Goal: Task Accomplishment & Management: Manage account settings

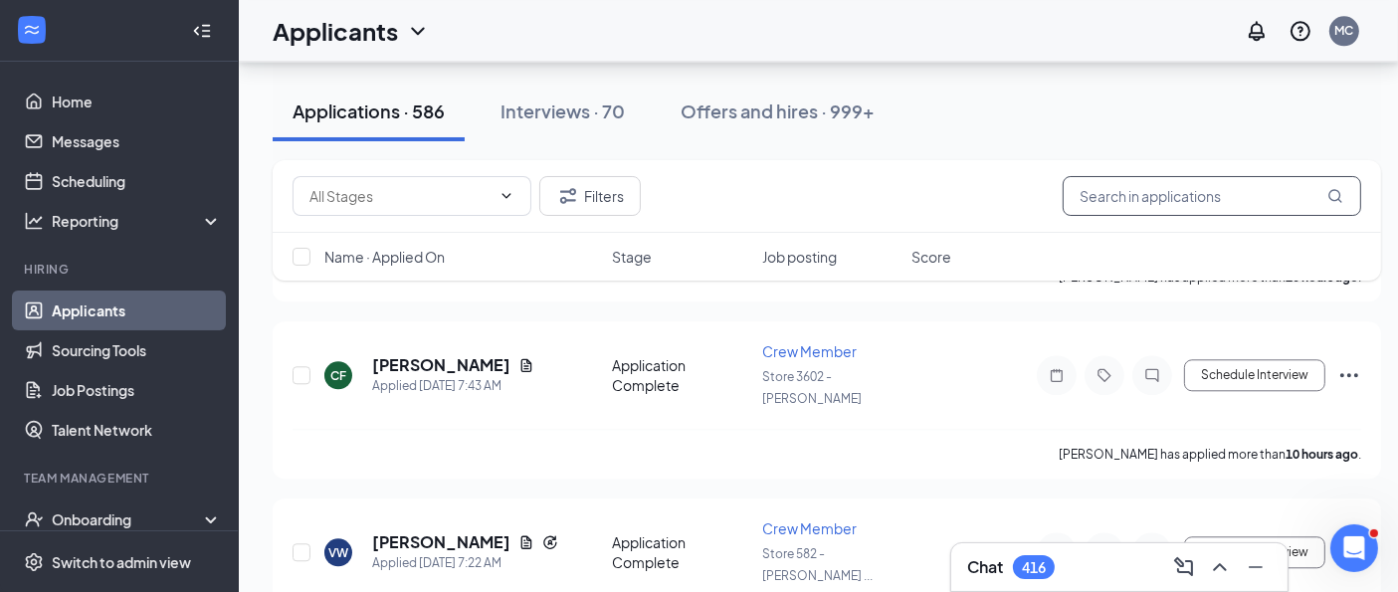
click at [1102, 199] on input "text" at bounding box center [1212, 196] width 298 height 40
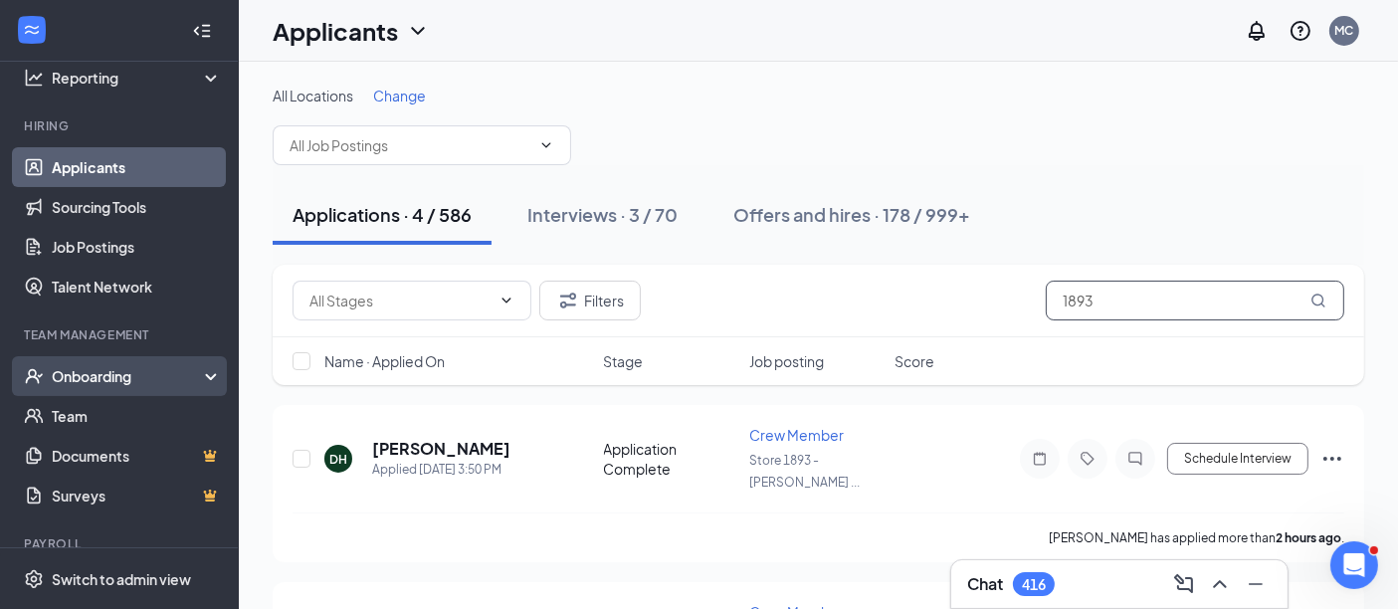
type input "1893"
click at [153, 375] on div "Onboarding" at bounding box center [128, 376] width 153 height 20
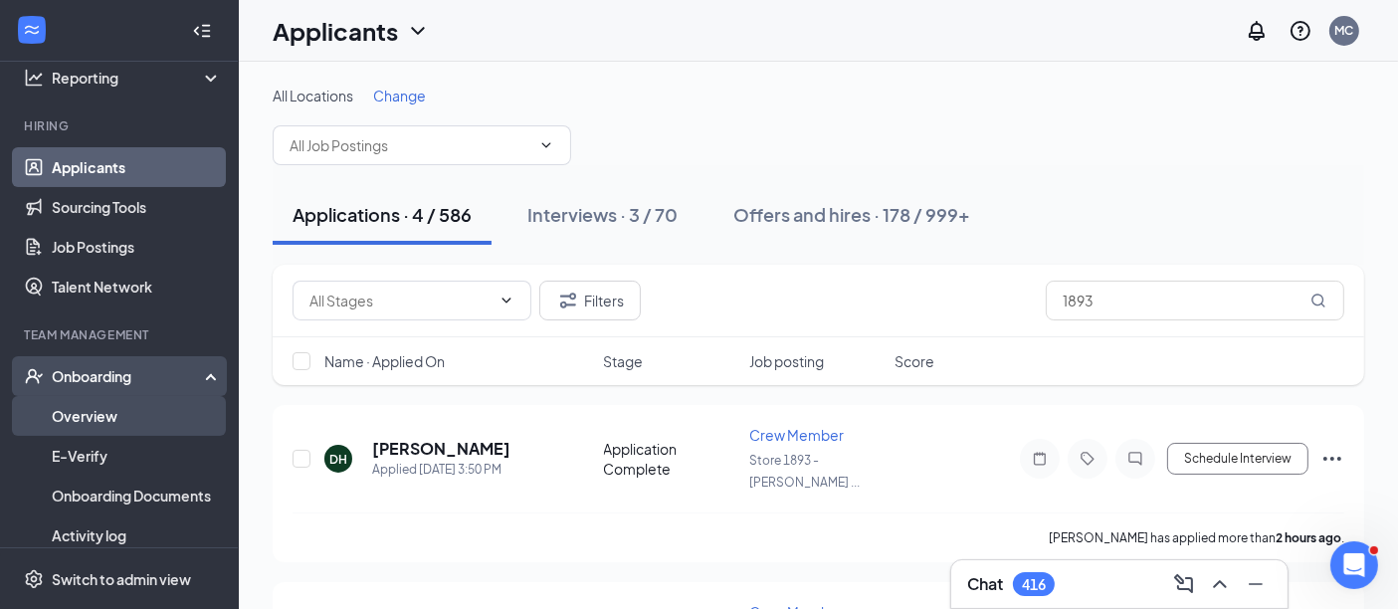
click at [82, 416] on link "Overview" at bounding box center [137, 416] width 170 height 40
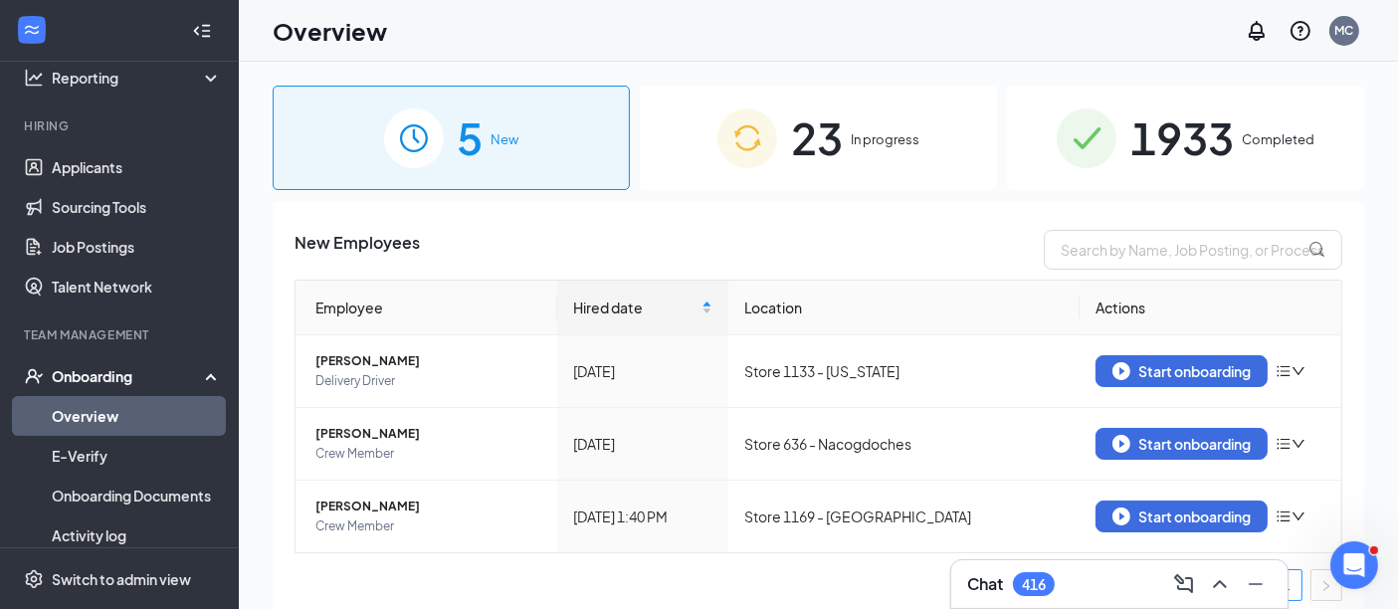
click at [1242, 143] on span "Completed" at bounding box center [1278, 139] width 73 height 20
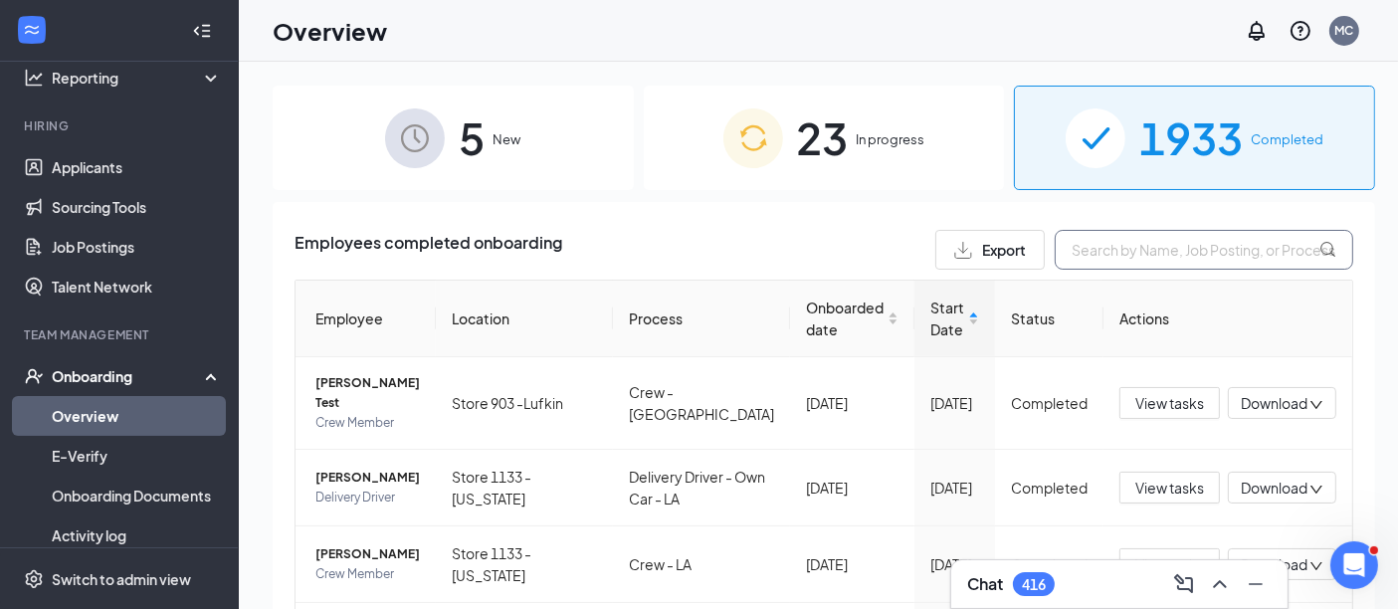
click at [1120, 251] on input "text" at bounding box center [1204, 250] width 298 height 40
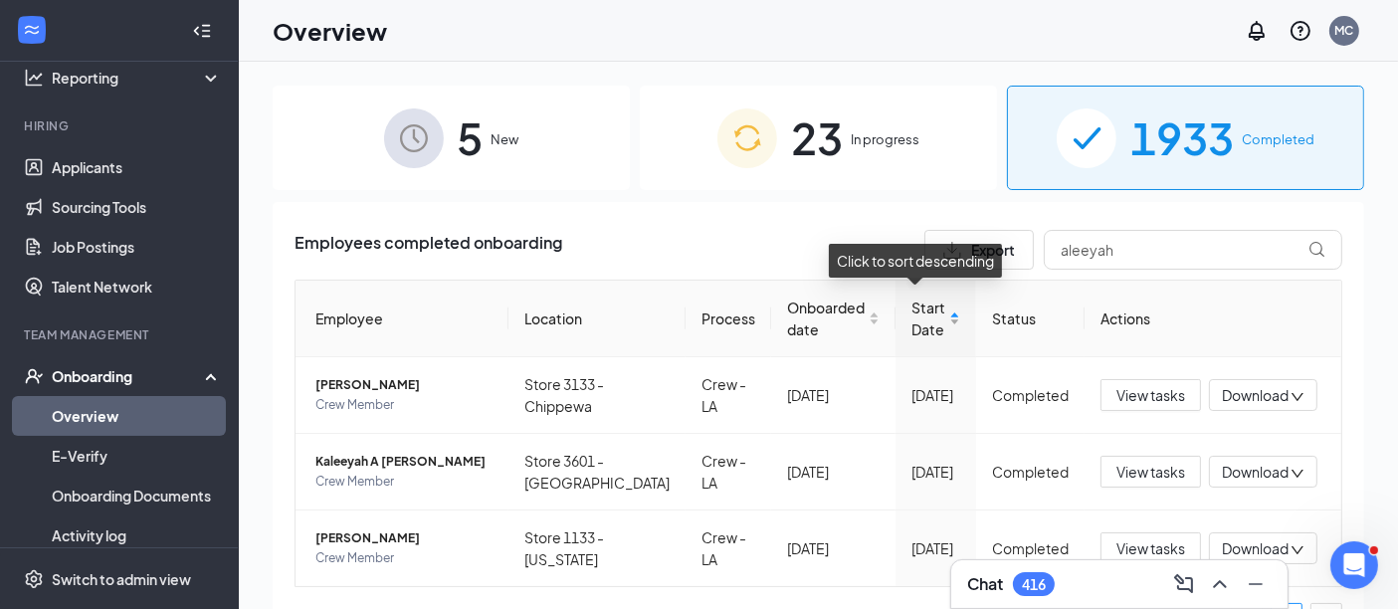
click at [936, 319] on div "Start Date" at bounding box center [935, 319] width 49 height 44
click at [1134, 234] on input "aleeyah" at bounding box center [1193, 250] width 298 height 40
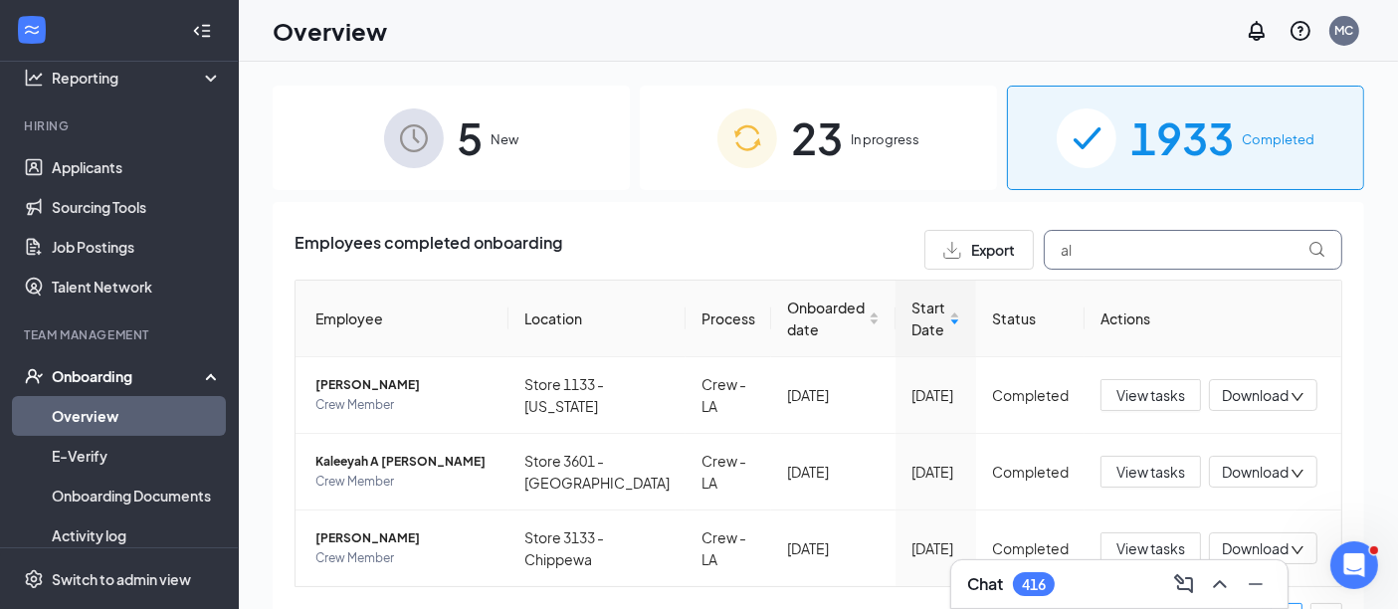
type input "a"
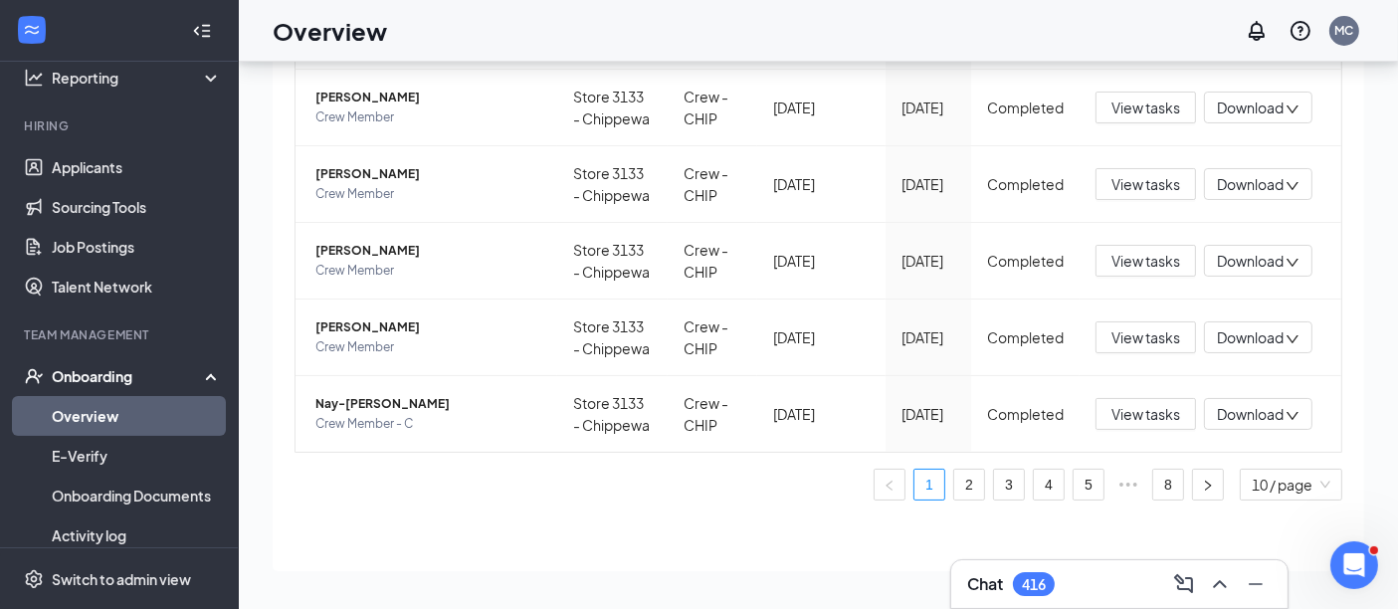
scroll to position [89, 0]
type input "3133"
click at [954, 483] on link "2" at bounding box center [969, 484] width 30 height 30
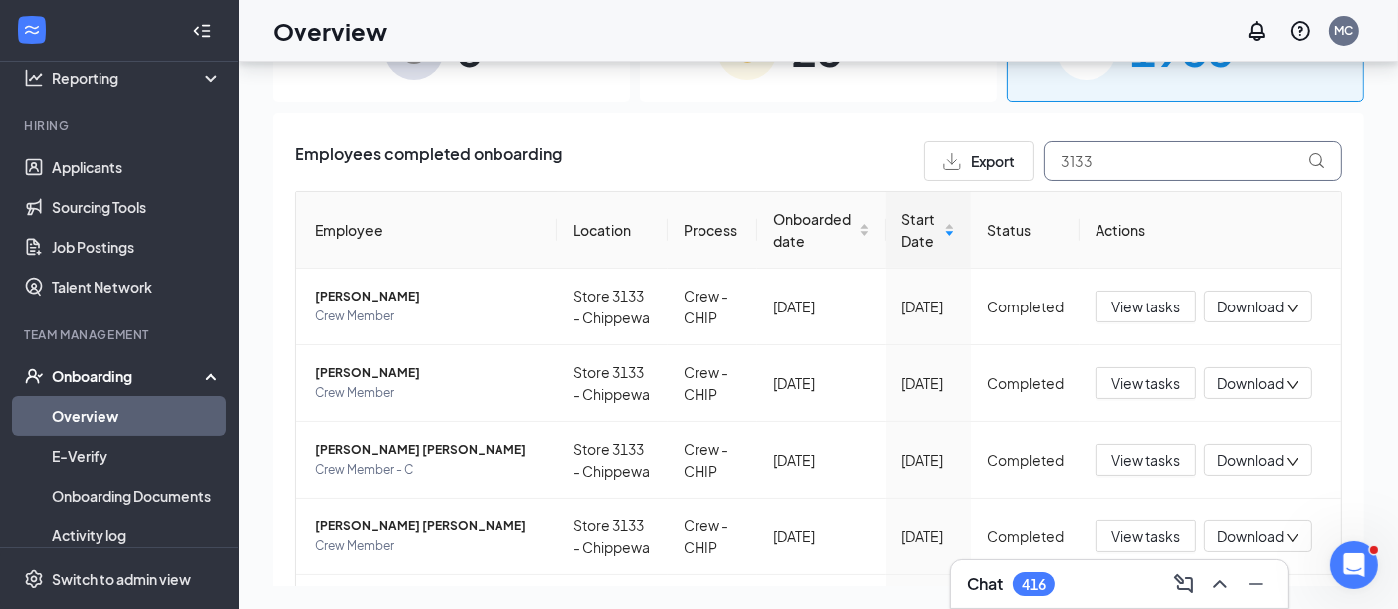
click at [1088, 166] on input "3133" at bounding box center [1193, 161] width 298 height 40
type input "3"
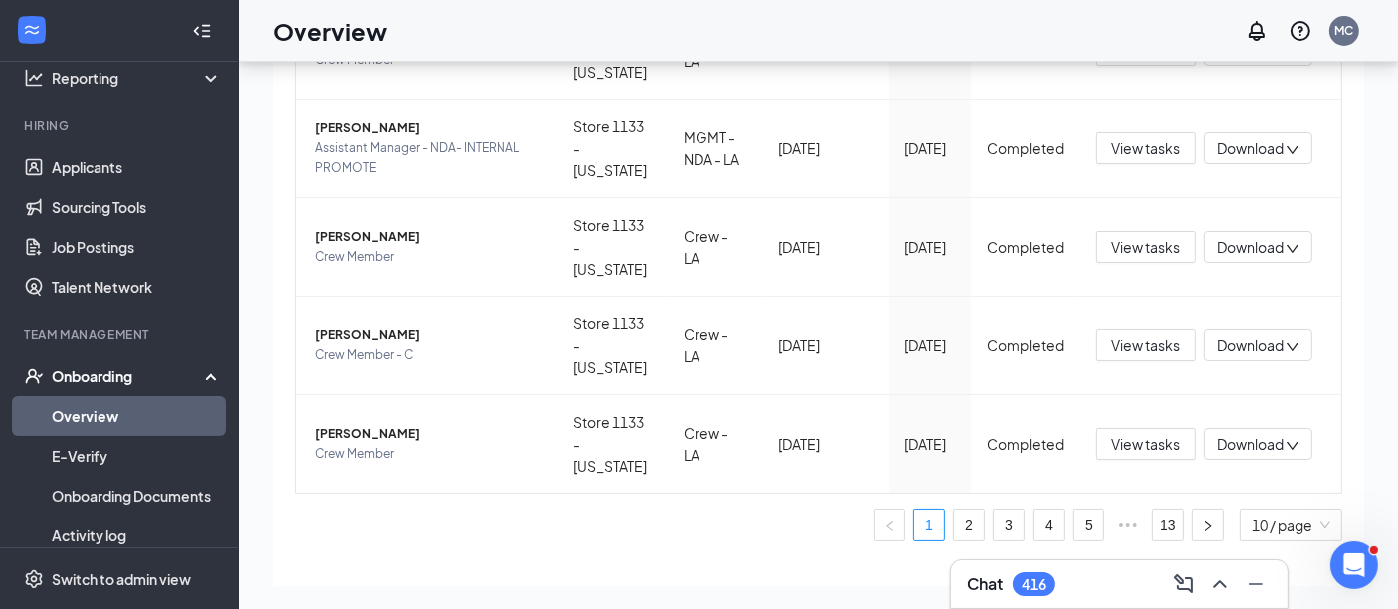
scroll to position [841, 0]
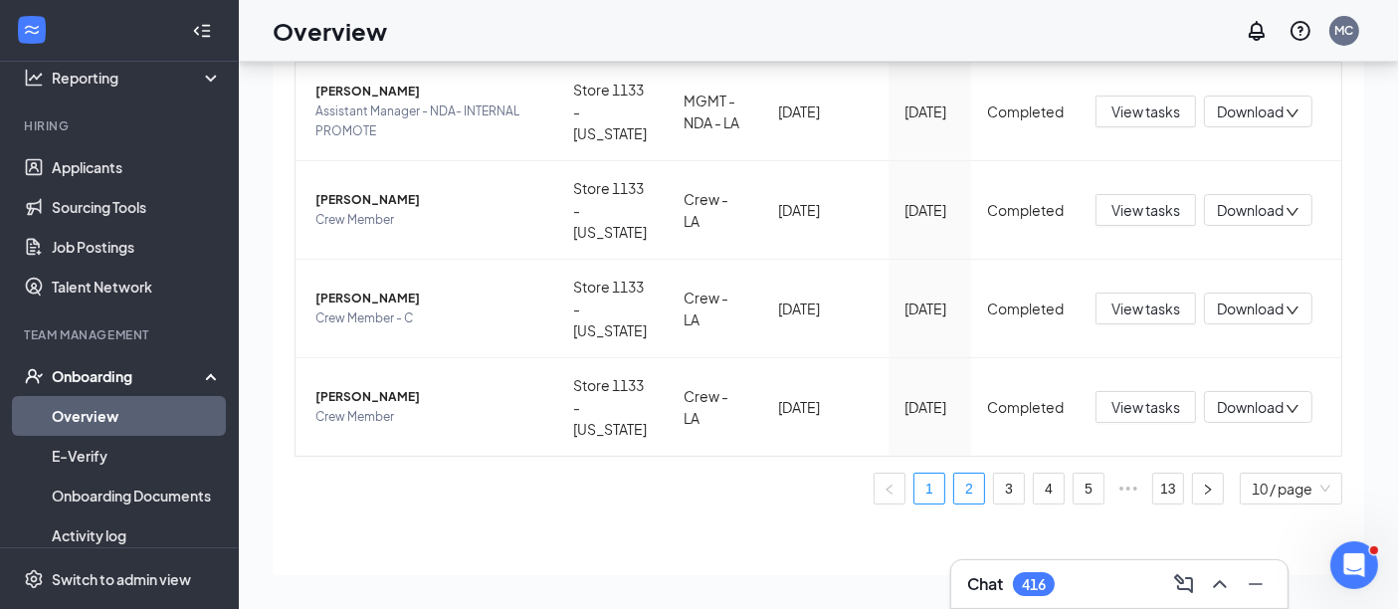
click at [954, 484] on link "2" at bounding box center [969, 489] width 30 height 30
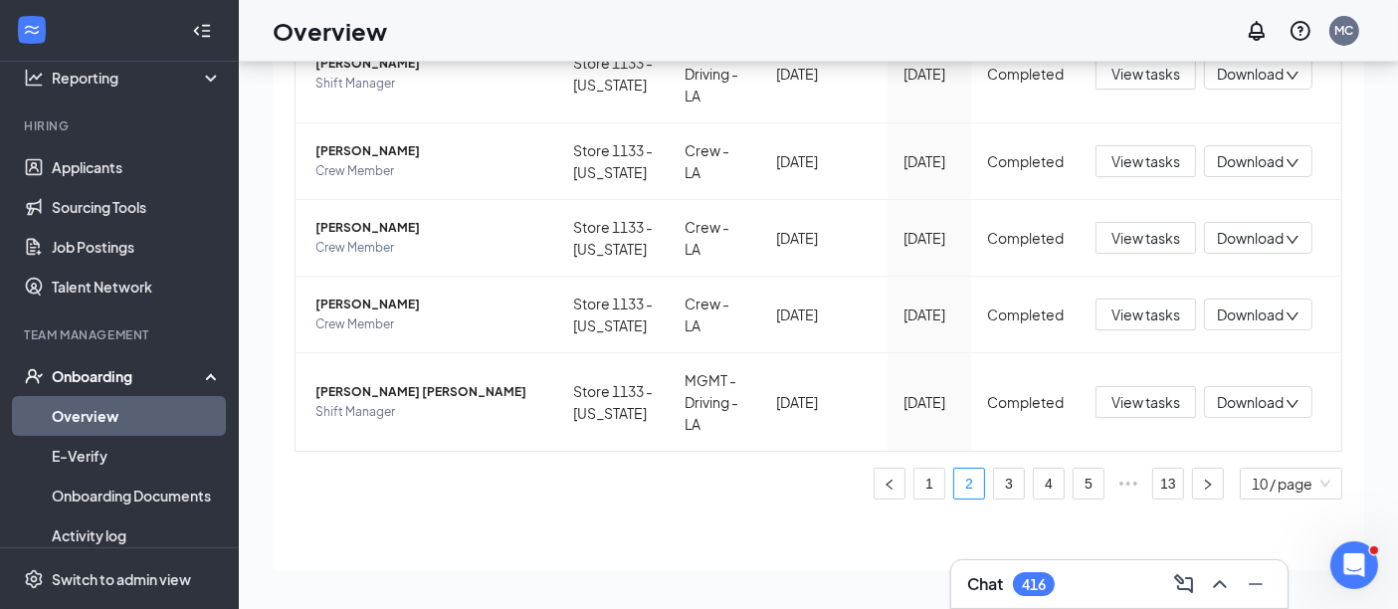
scroll to position [798, 0]
click at [994, 481] on link "3" at bounding box center [1009, 484] width 30 height 30
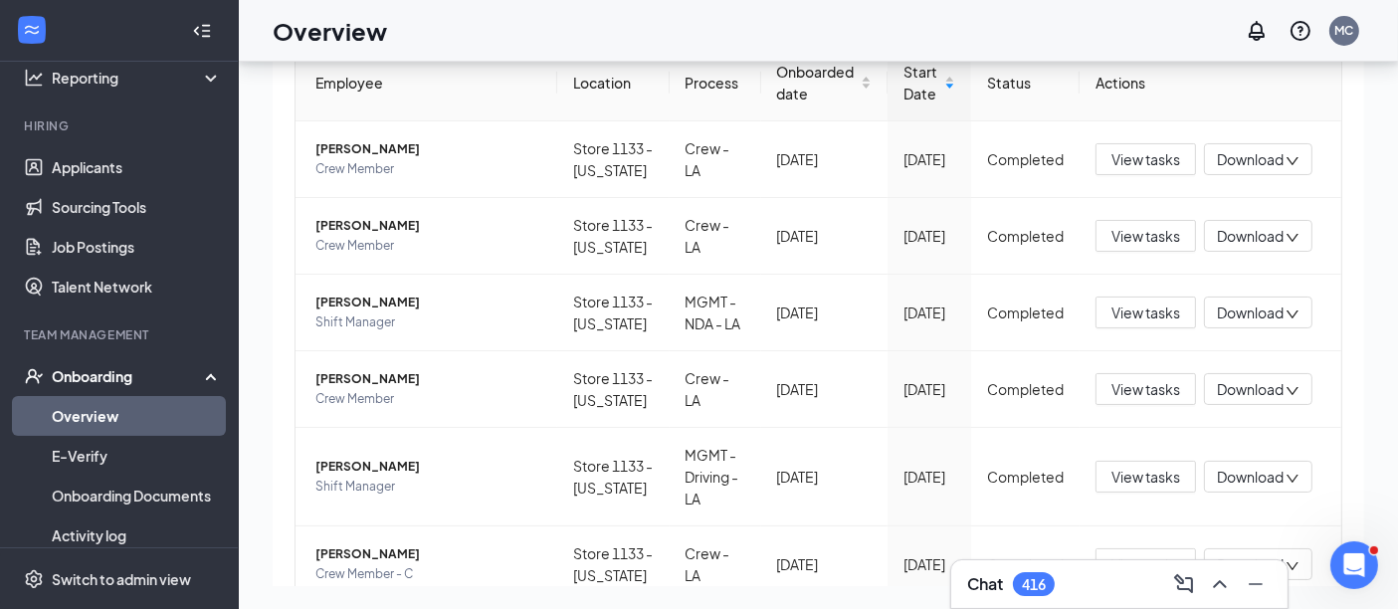
scroll to position [138, 0]
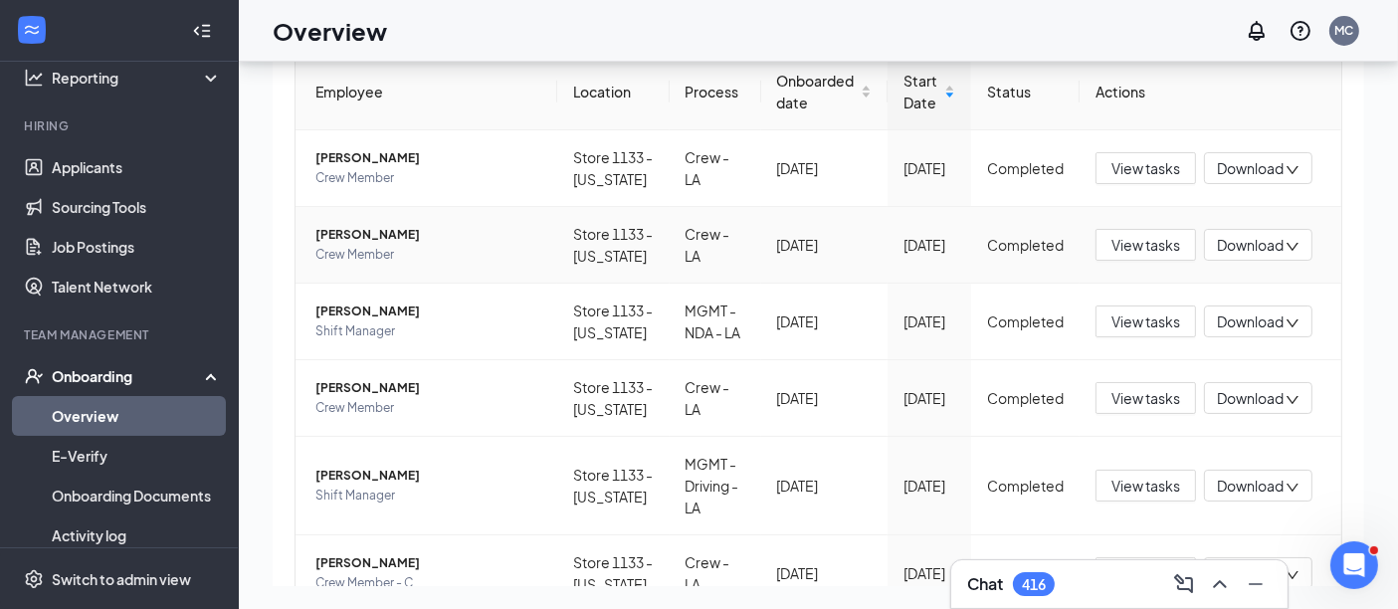
click at [354, 245] on span "[PERSON_NAME]" at bounding box center [428, 235] width 226 height 20
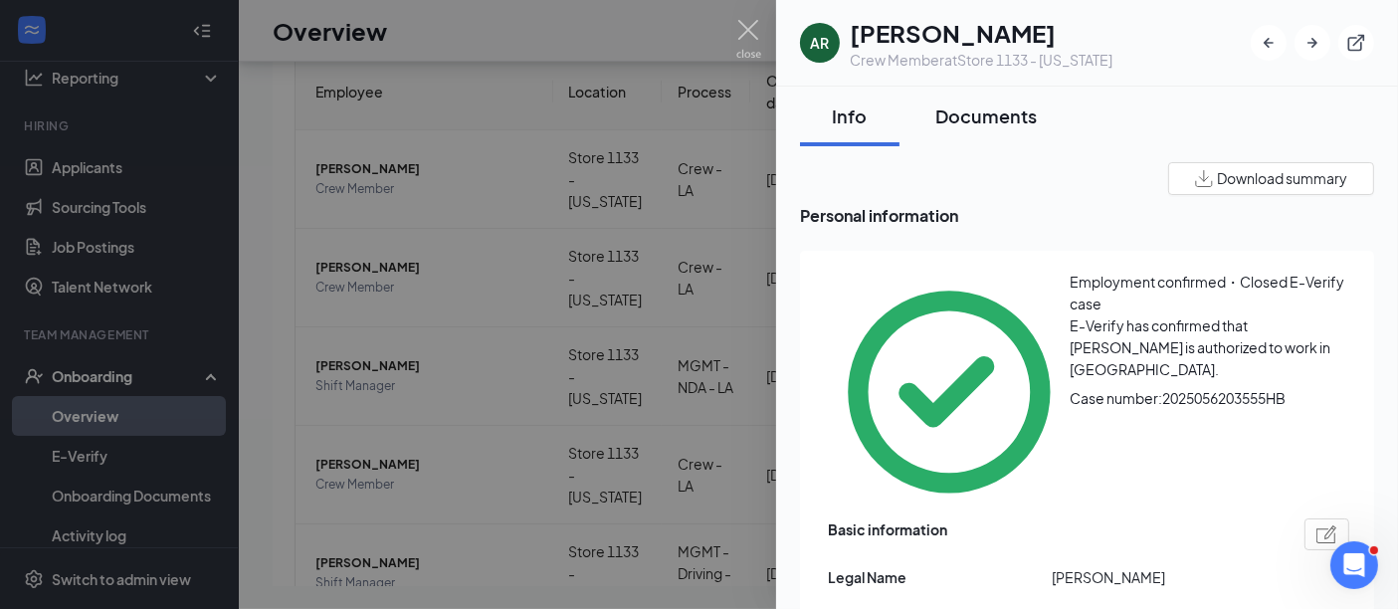
click at [971, 121] on div "Documents" at bounding box center [985, 115] width 101 height 25
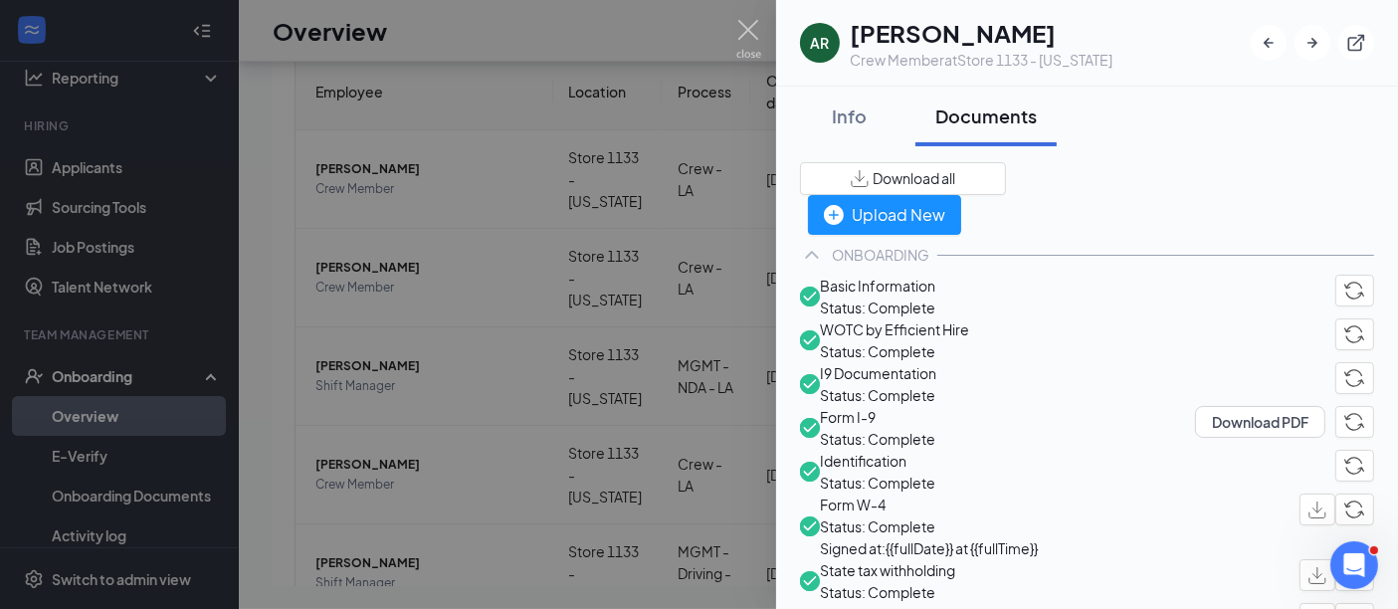
click at [971, 121] on div "Documents" at bounding box center [985, 115] width 101 height 25
click at [852, 112] on div "Info" at bounding box center [850, 115] width 60 height 25
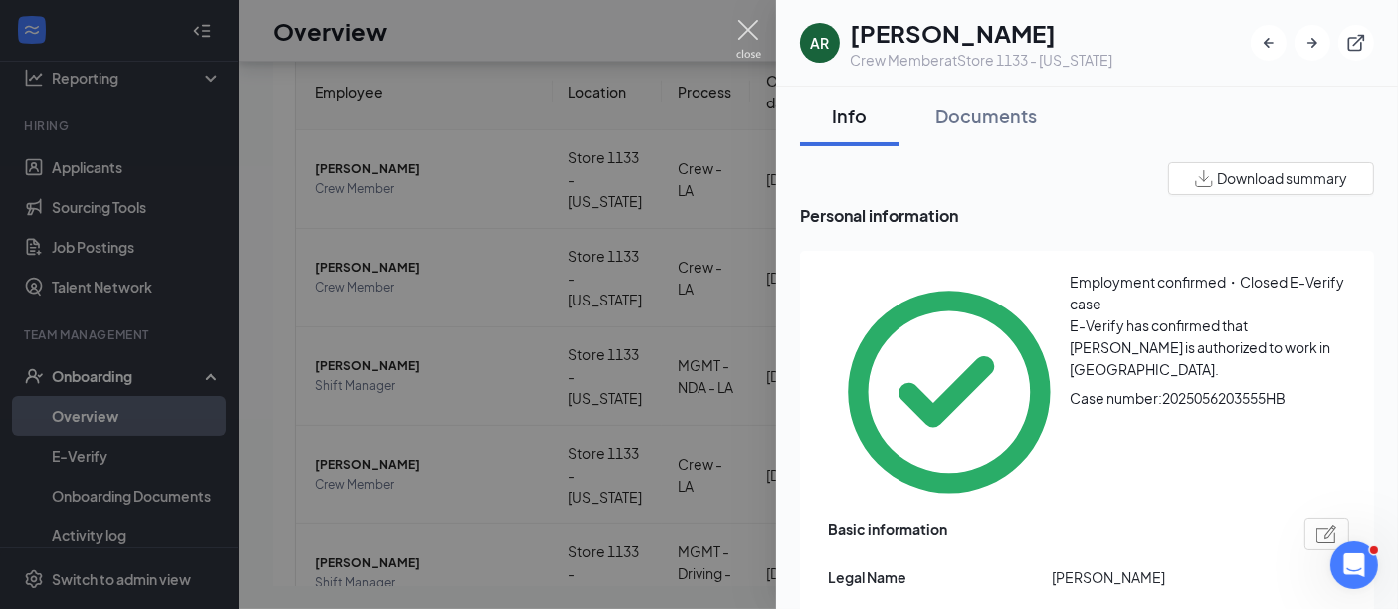
click at [749, 26] on img at bounding box center [748, 39] width 25 height 39
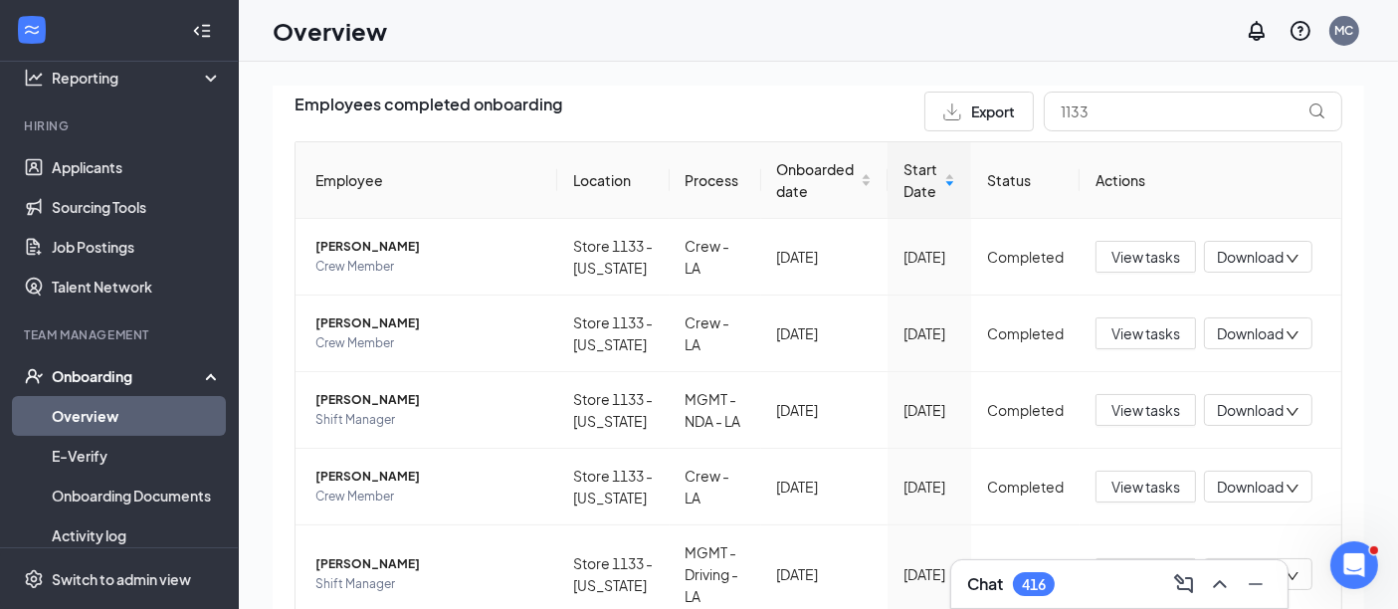
drag, startPoint x: 1103, startPoint y: 111, endPoint x: 840, endPoint y: 99, distance: 263.9
click at [840, 99] on div "Employees completed onboarding Export 1133" at bounding box center [819, 112] width 1048 height 40
click at [1080, 109] on input "1133" at bounding box center [1193, 112] width 298 height 40
type input "1"
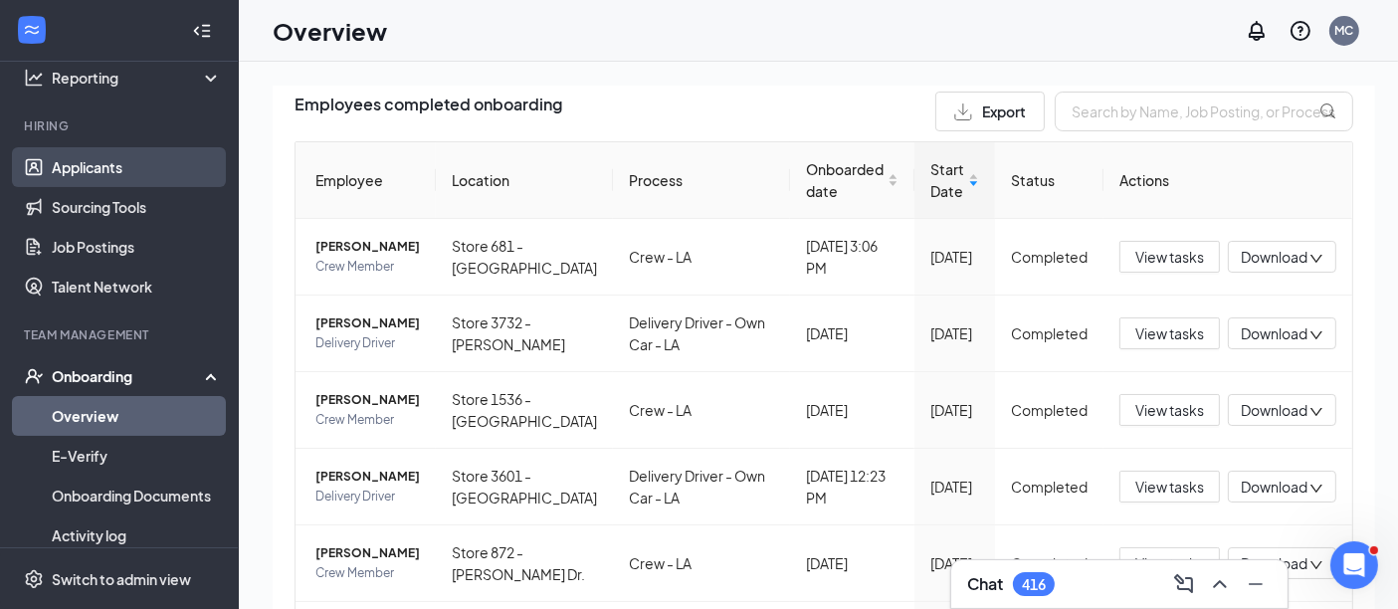
click at [107, 167] on link "Applicants" at bounding box center [137, 167] width 170 height 40
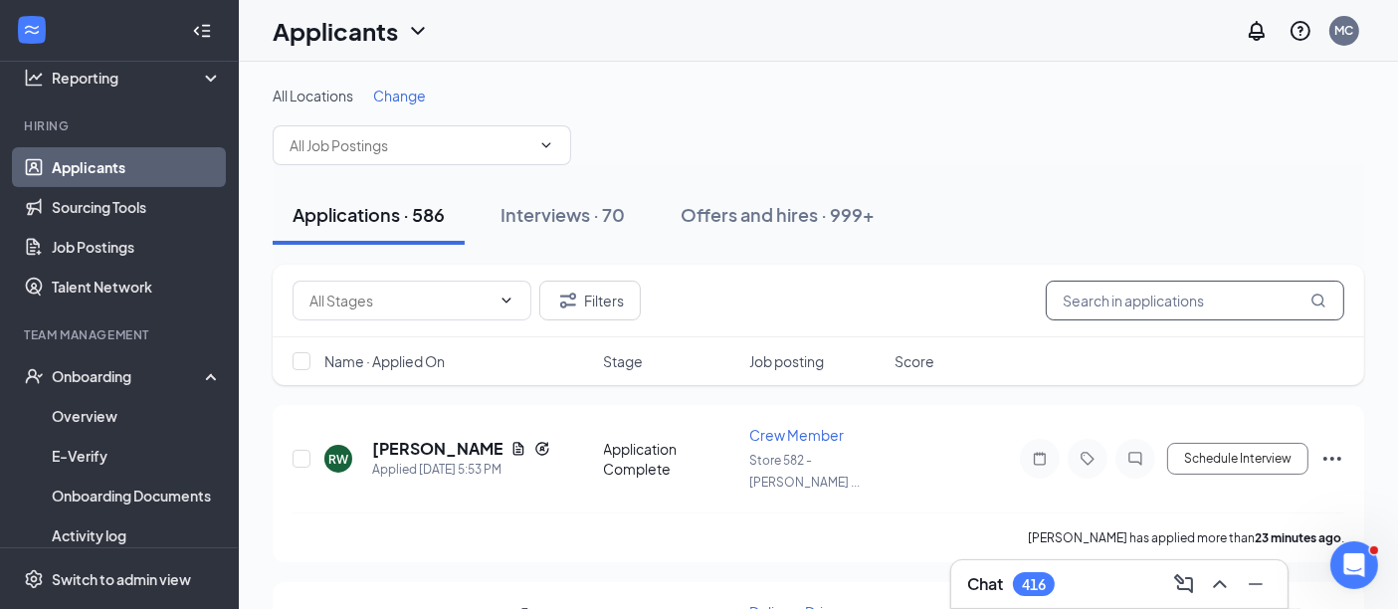
click at [1135, 302] on input "text" at bounding box center [1195, 301] width 298 height 40
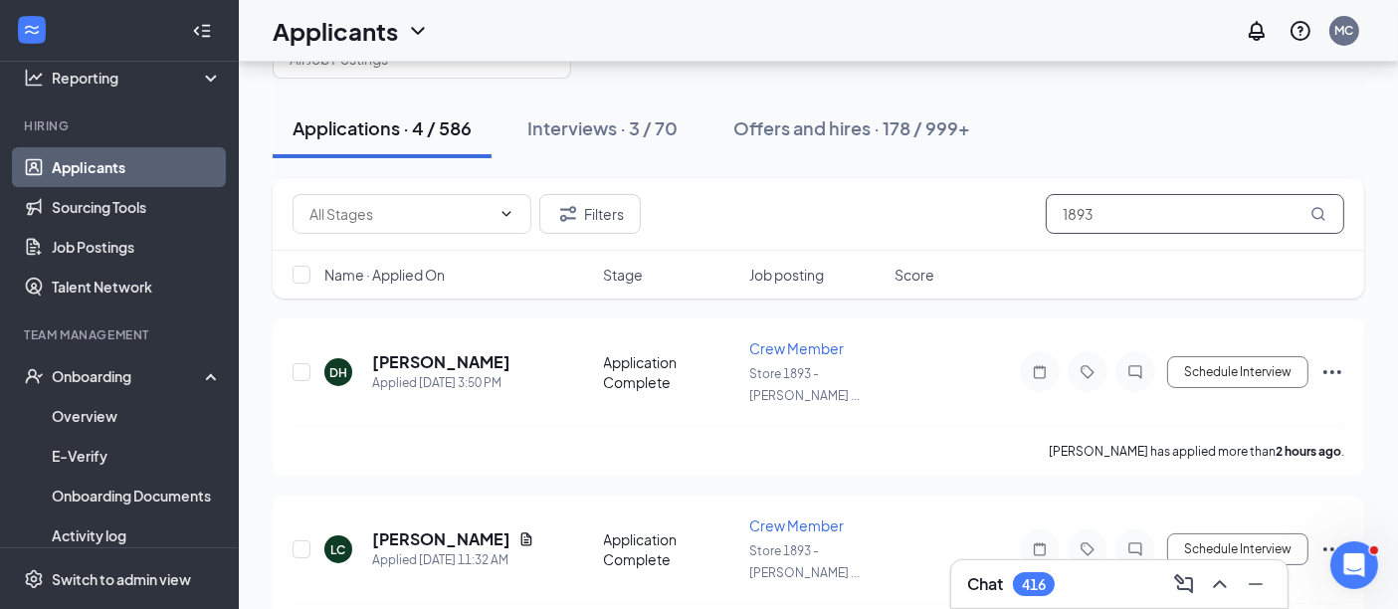
scroll to position [64, 0]
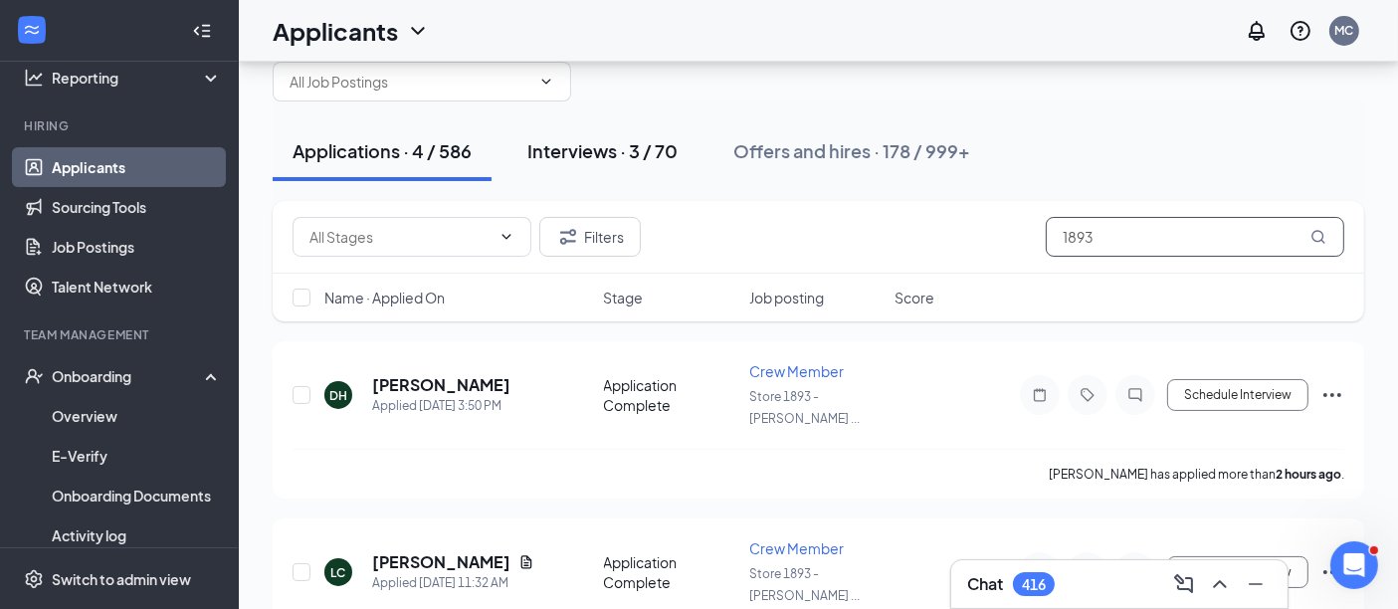
type input "1893"
click at [626, 145] on div "Interviews · 3 / 70" at bounding box center [602, 150] width 150 height 25
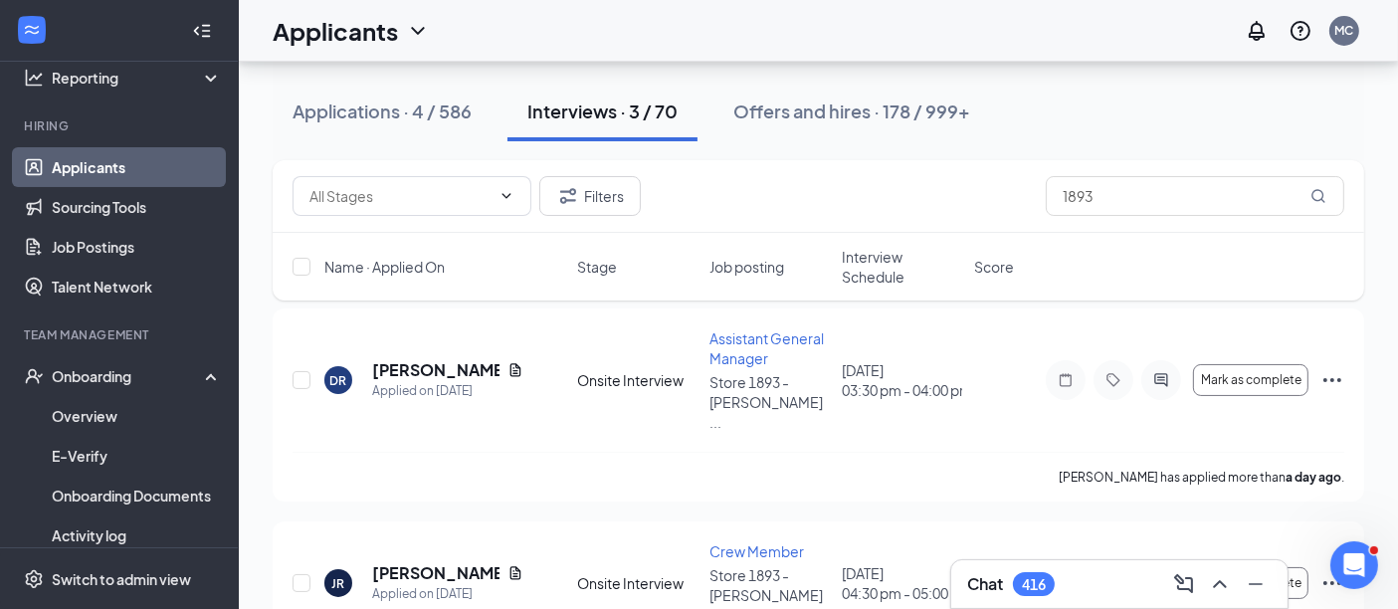
scroll to position [105, 0]
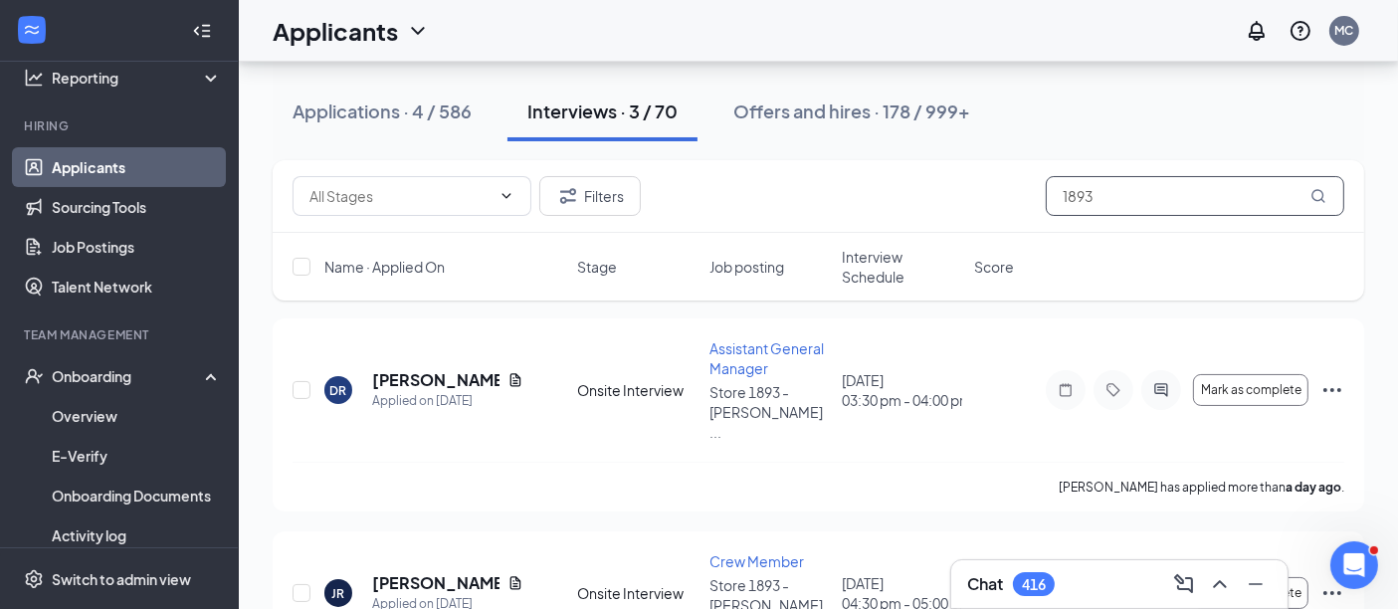
click at [1134, 200] on input "1893" at bounding box center [1195, 196] width 298 height 40
type input "1"
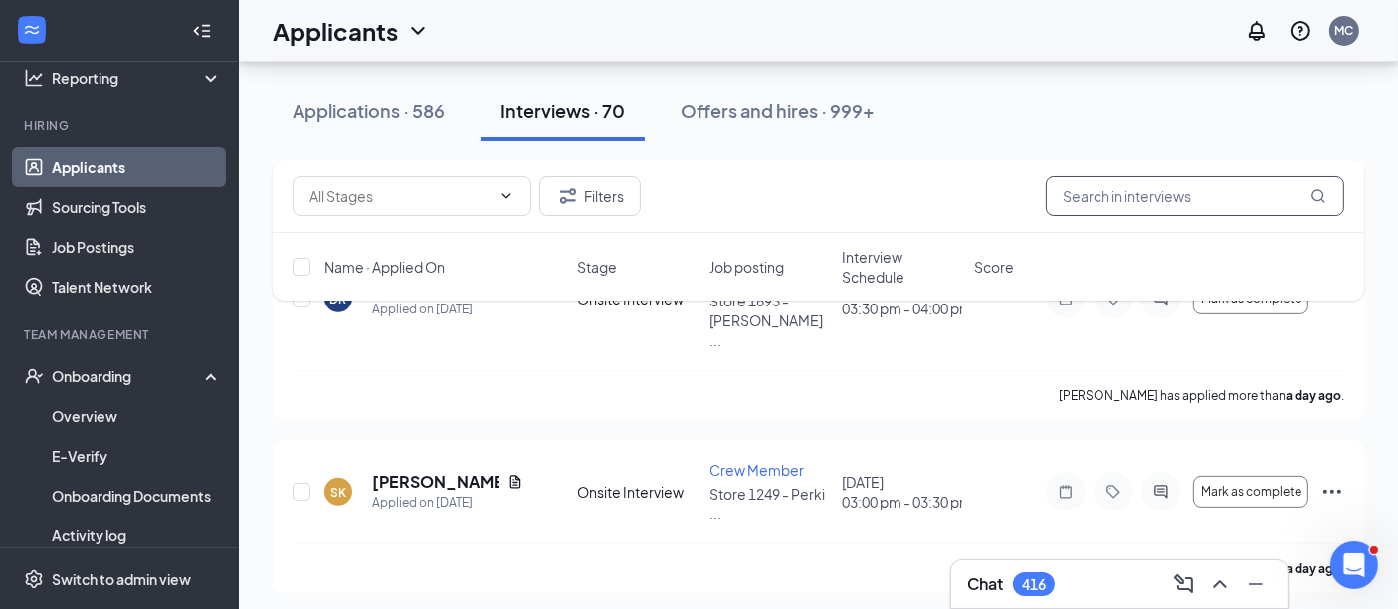
scroll to position [780, 0]
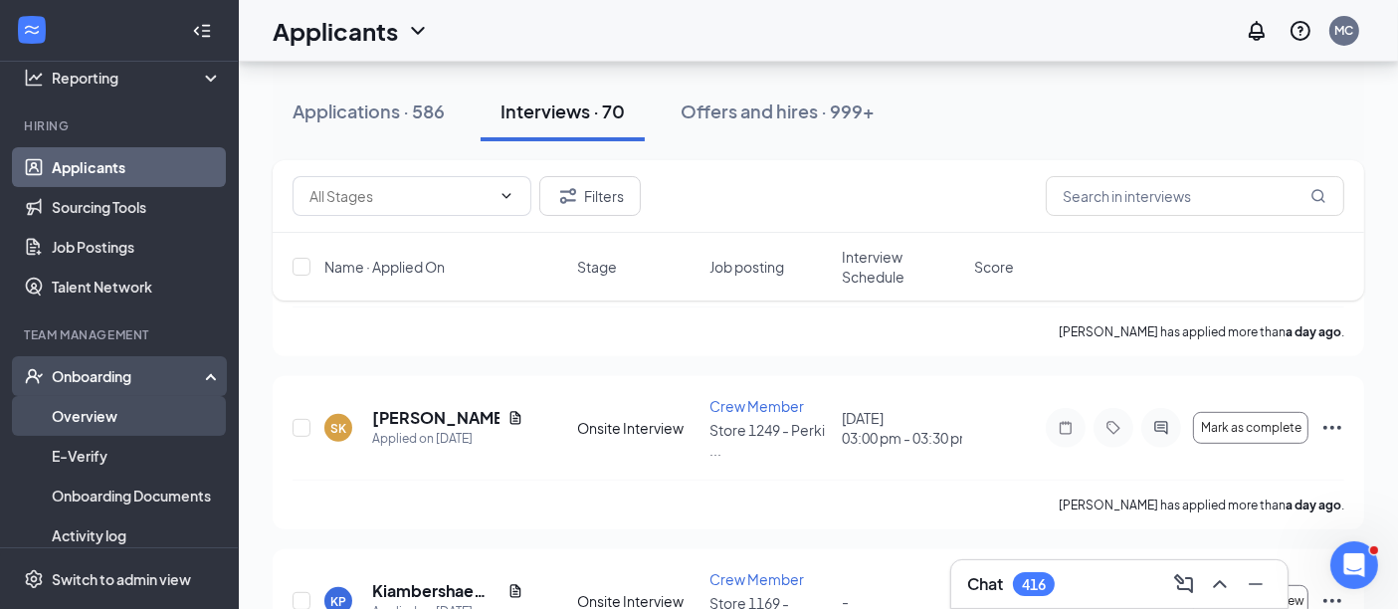
click at [99, 414] on link "Overview" at bounding box center [137, 416] width 170 height 40
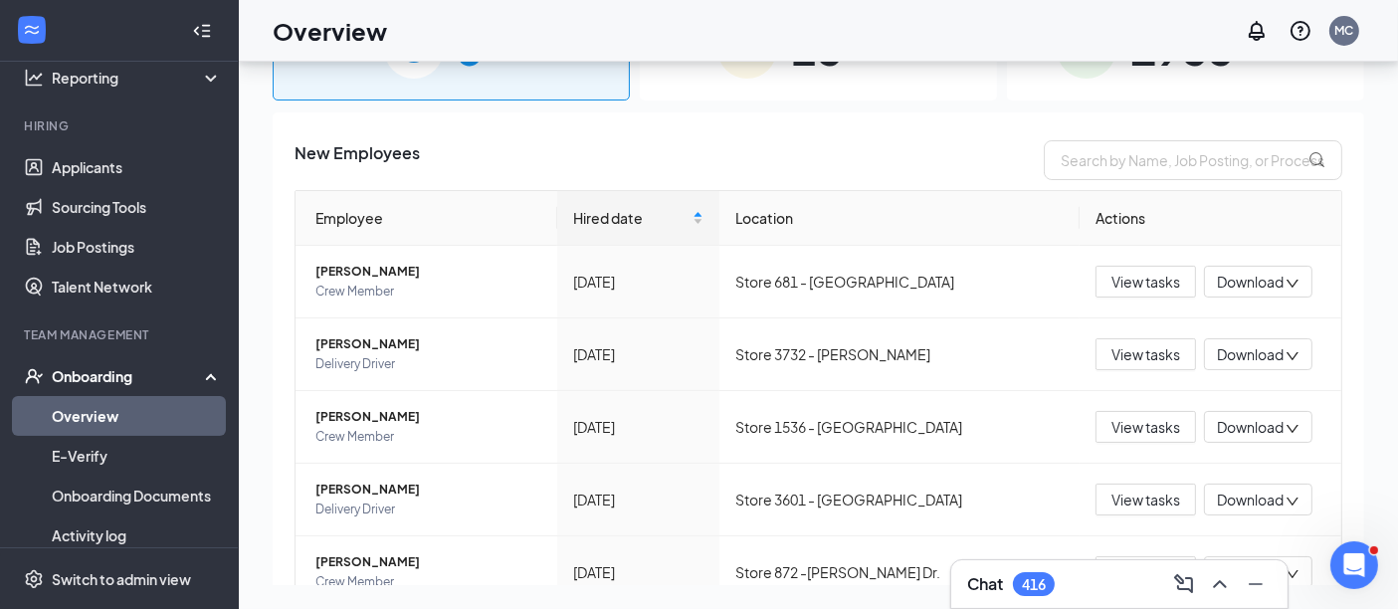
scroll to position [89, 0]
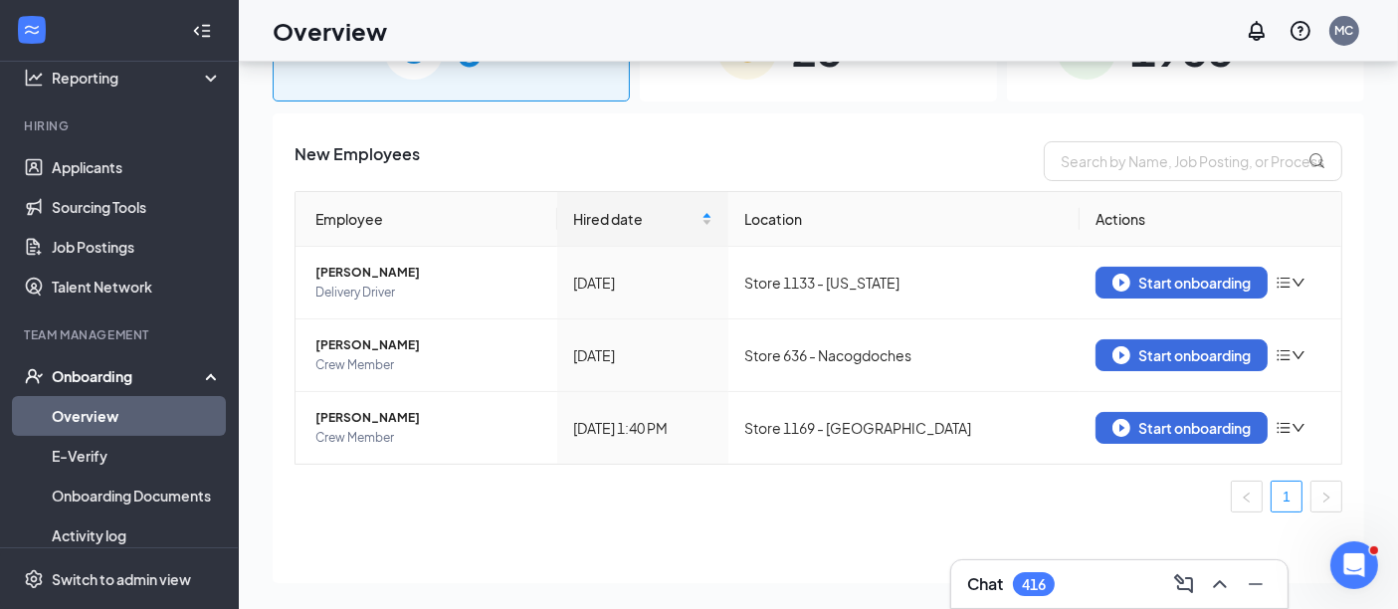
click at [882, 86] on div "23 In progress" at bounding box center [818, 49] width 357 height 104
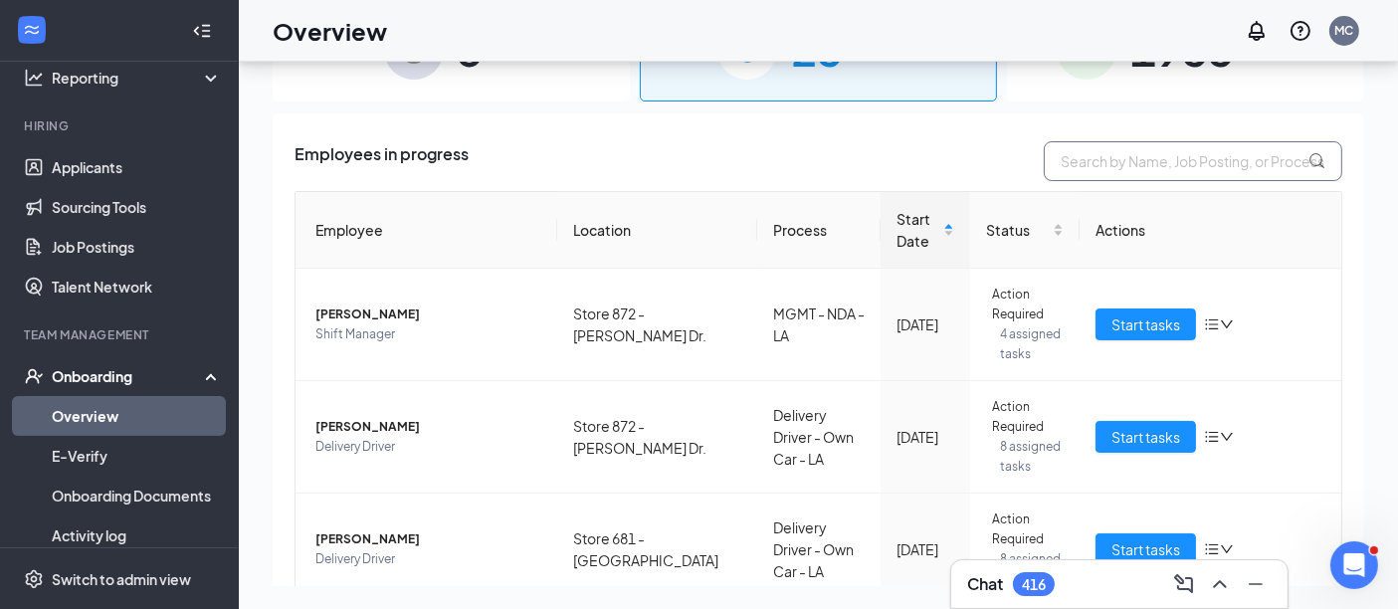
click at [1171, 163] on input "text" at bounding box center [1193, 161] width 298 height 40
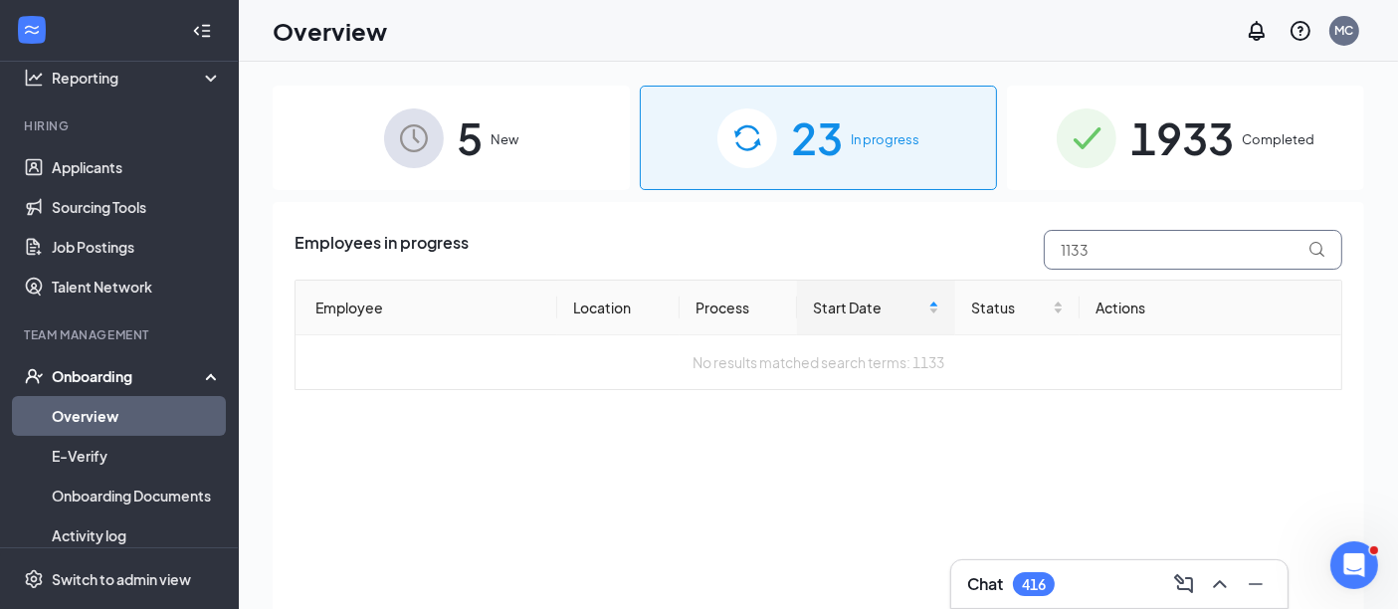
type input "1133"
click at [1200, 125] on span "1933" at bounding box center [1181, 137] width 103 height 69
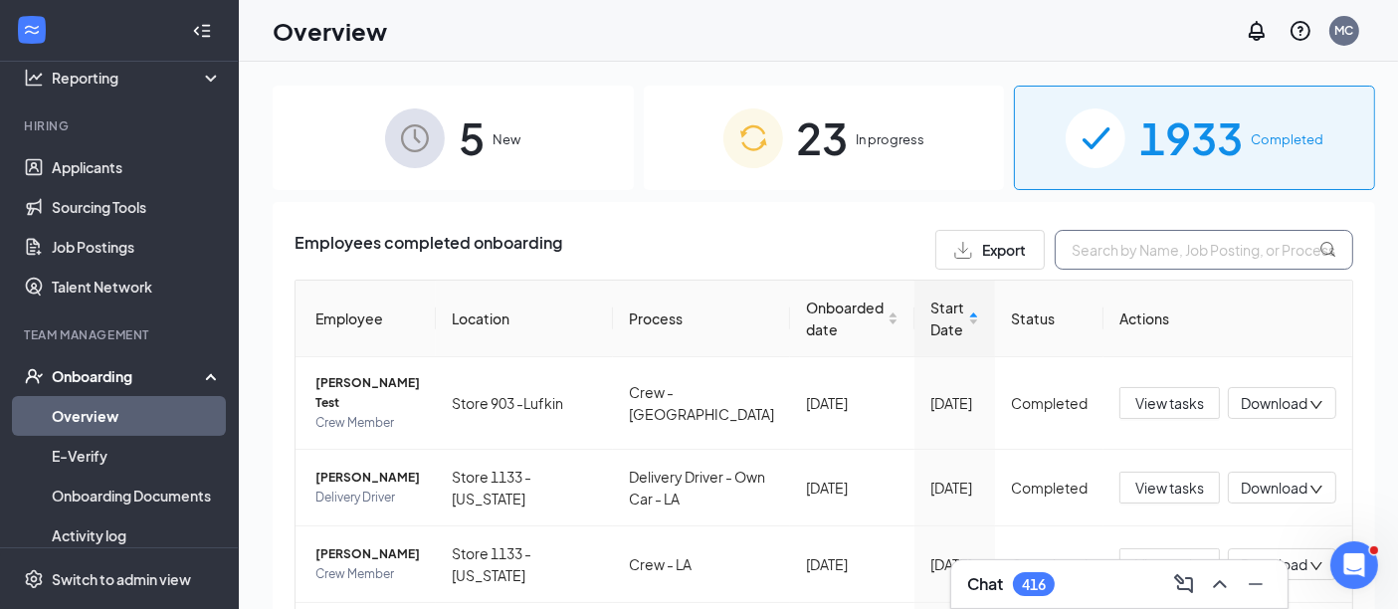
click at [1078, 257] on input "text" at bounding box center [1204, 250] width 298 height 40
click at [469, 157] on span "5" at bounding box center [472, 137] width 26 height 69
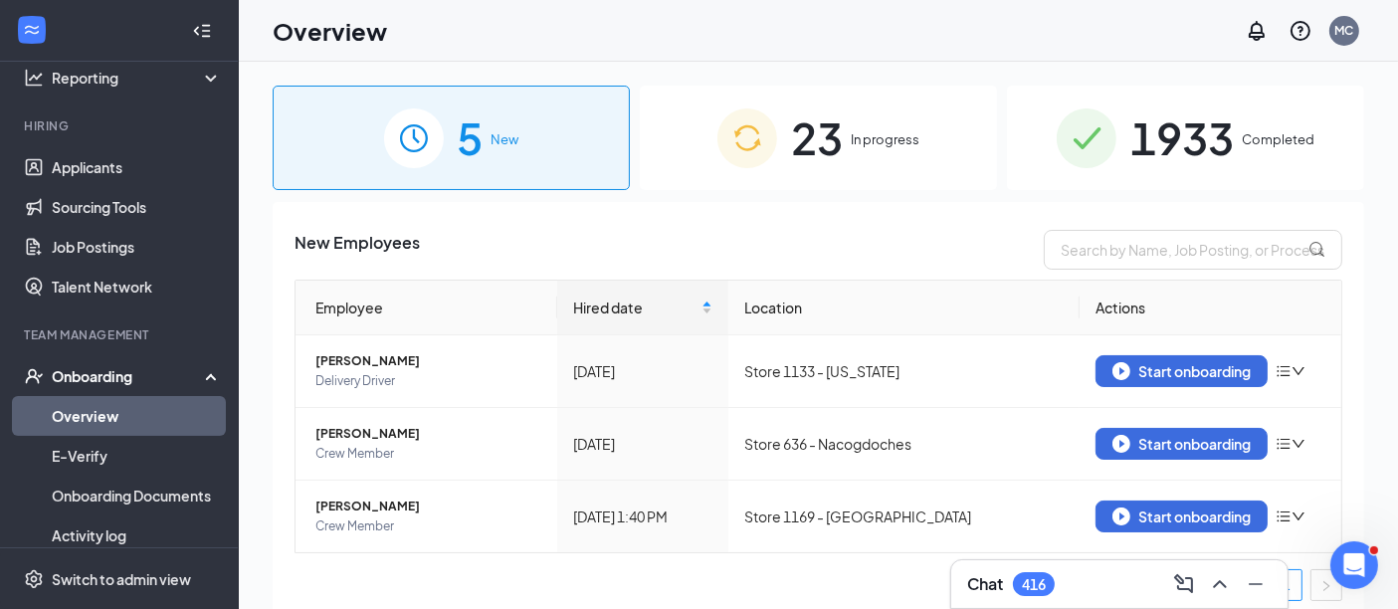
click at [851, 136] on span "In progress" at bounding box center [885, 139] width 69 height 20
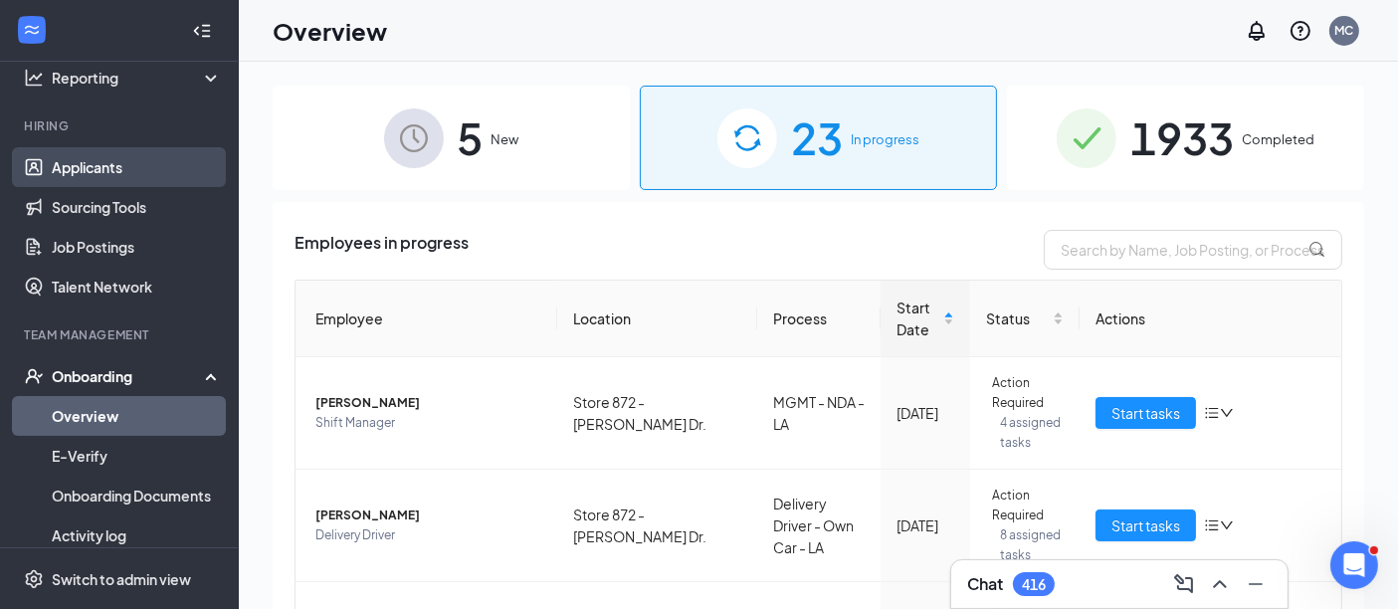
click at [77, 172] on link "Applicants" at bounding box center [137, 167] width 170 height 40
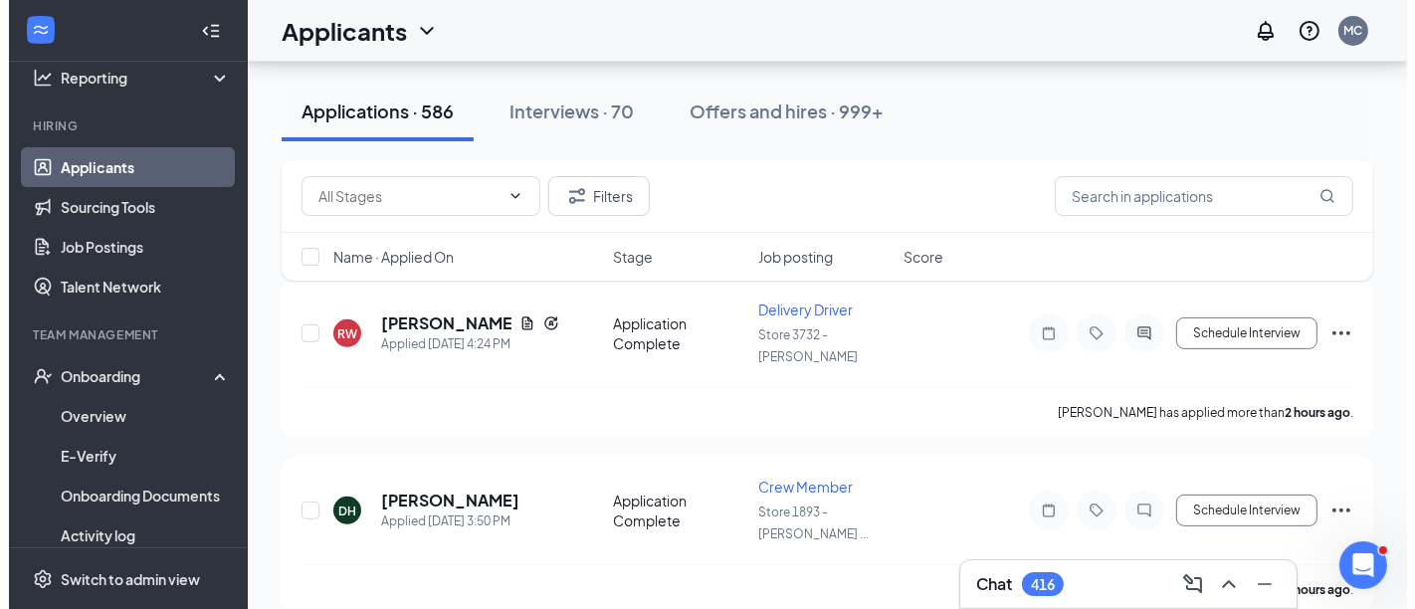
scroll to position [670, 0]
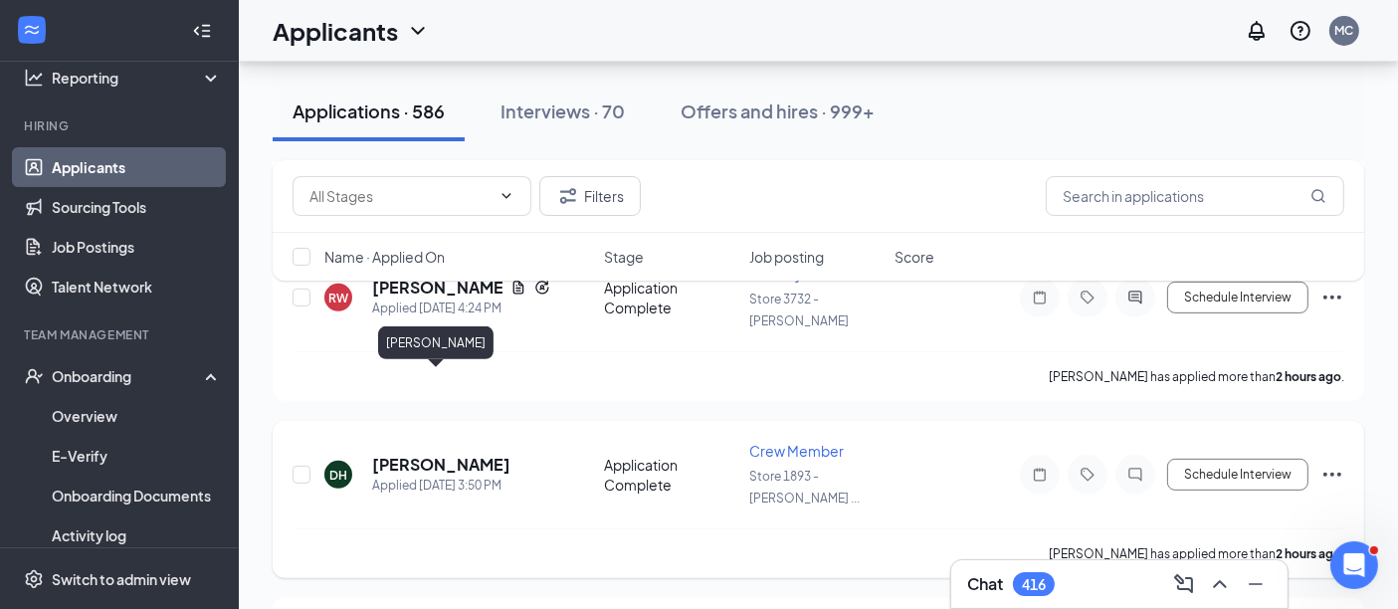
click at [412, 454] on h5 "[PERSON_NAME]" at bounding box center [441, 465] width 138 height 22
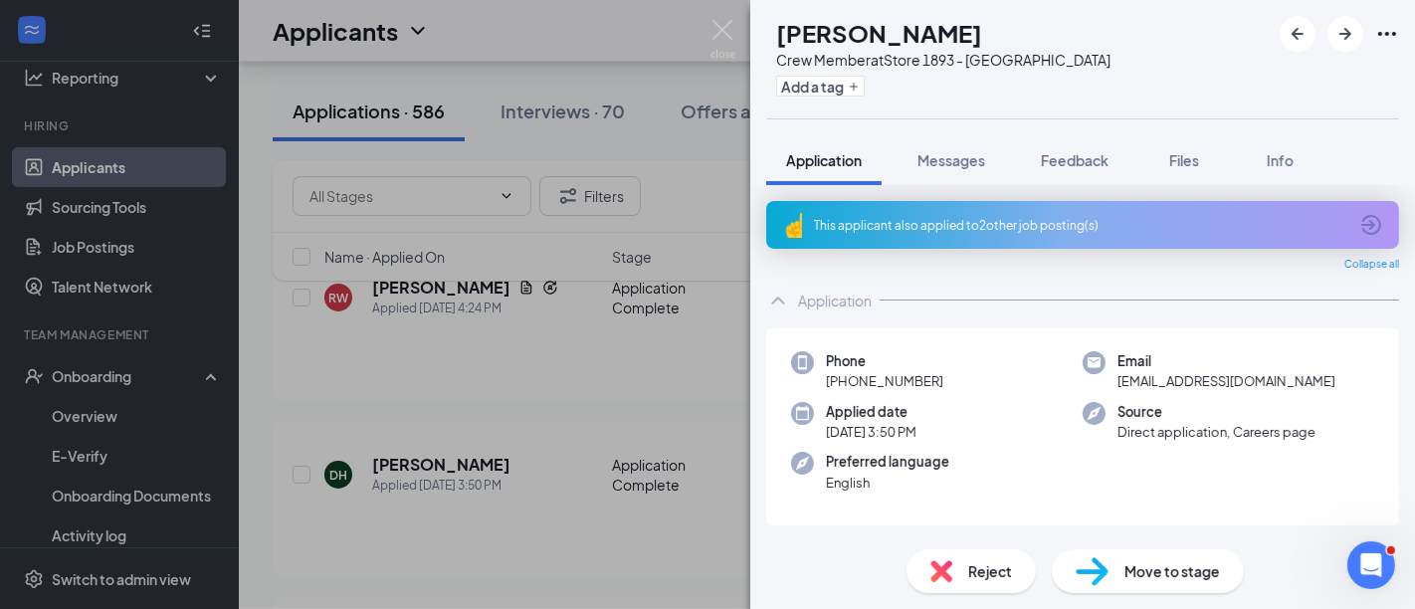
click at [1055, 223] on div "This applicant also applied to 2 other job posting(s)" at bounding box center [1080, 225] width 533 height 17
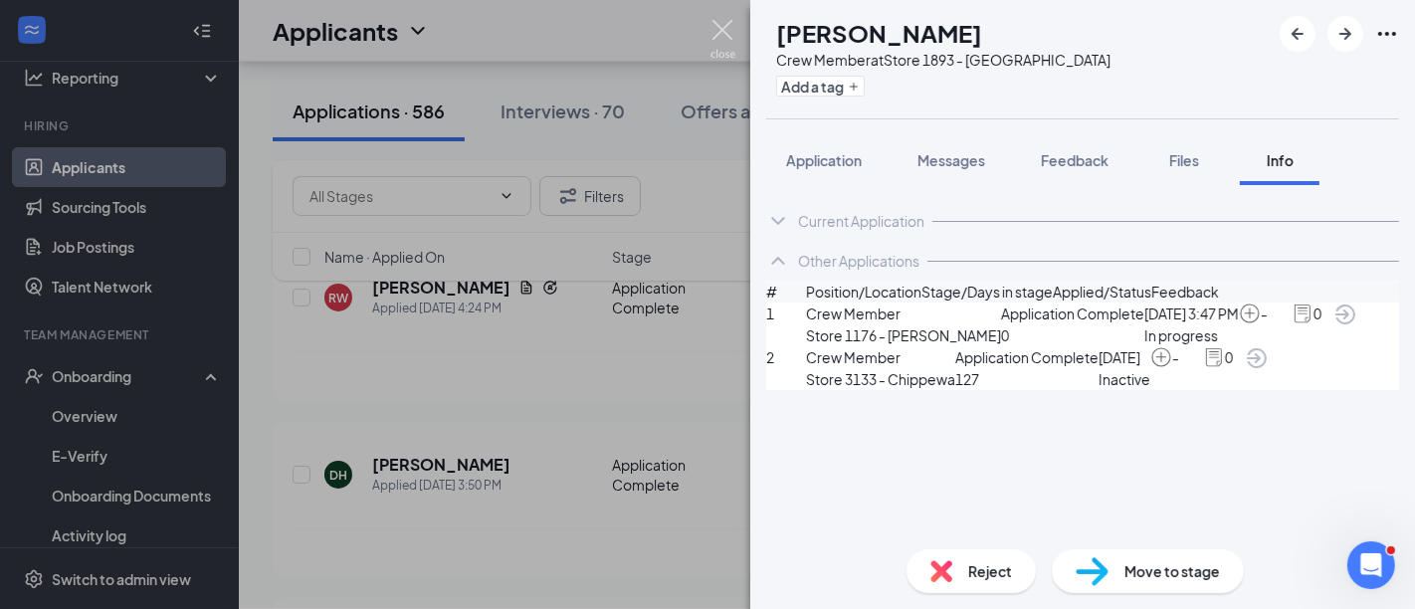
click at [717, 26] on img at bounding box center [722, 39] width 25 height 39
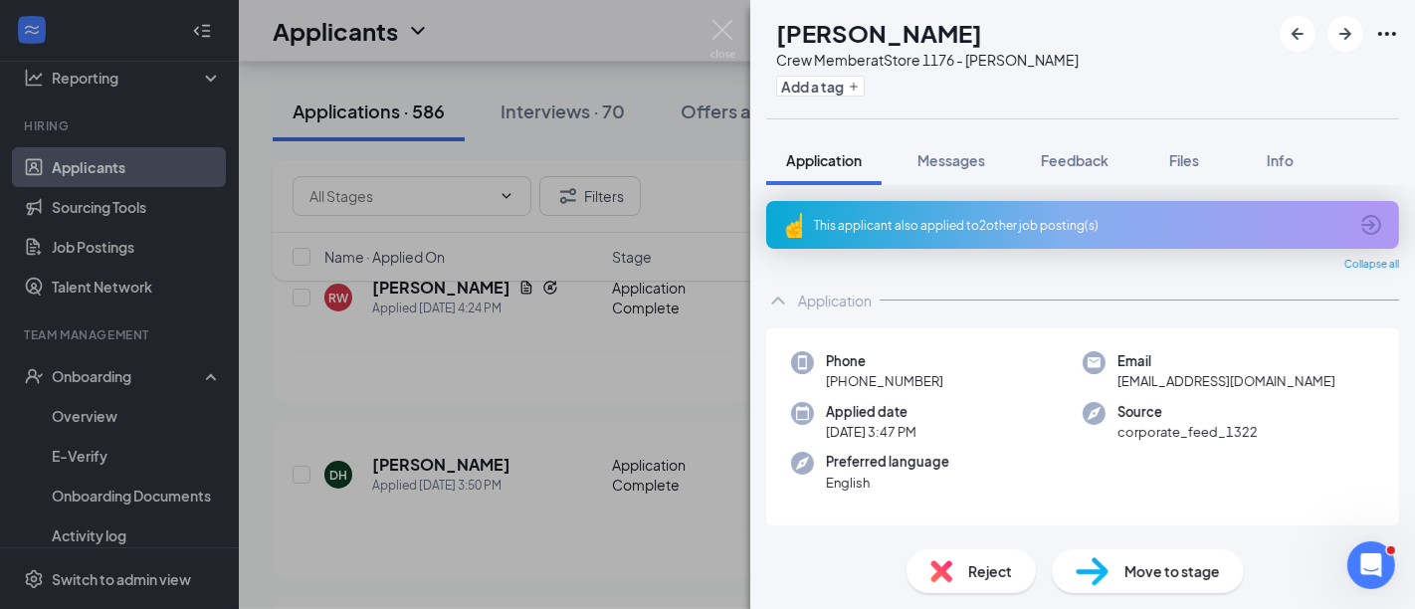
click at [437, 536] on div "DH [PERSON_NAME] Crew Member at Store 1176 - [PERSON_NAME] Add a tag Applicatio…" at bounding box center [707, 304] width 1415 height 609
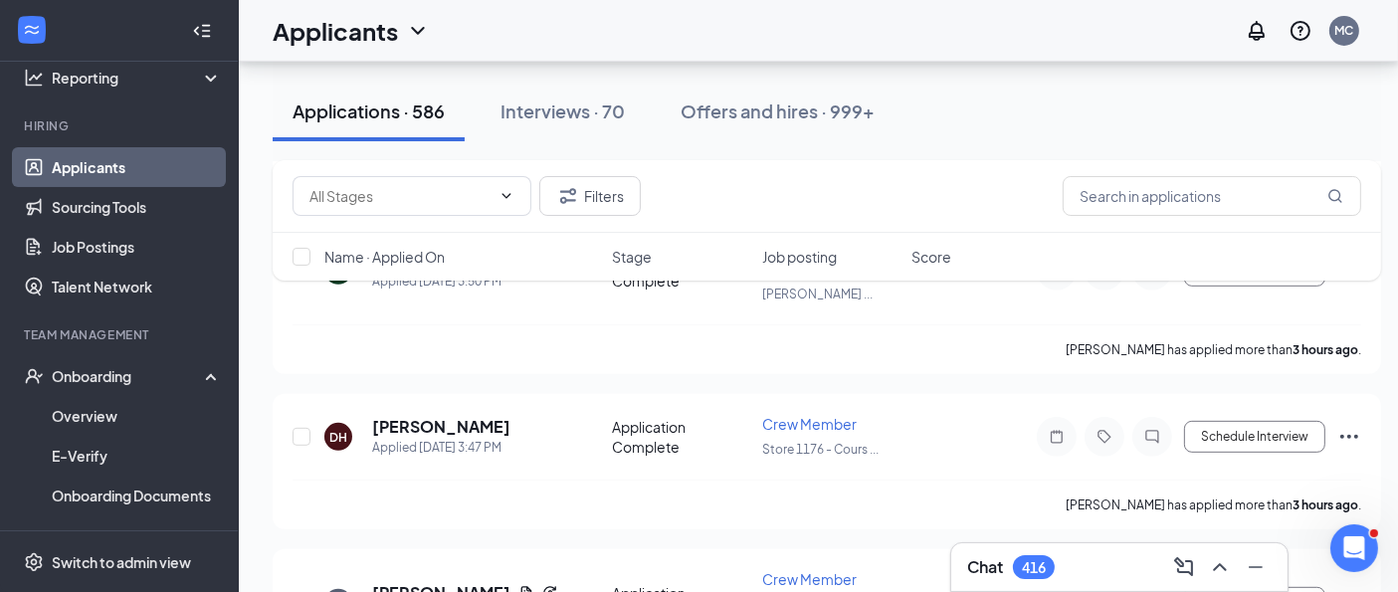
scroll to position [884, 0]
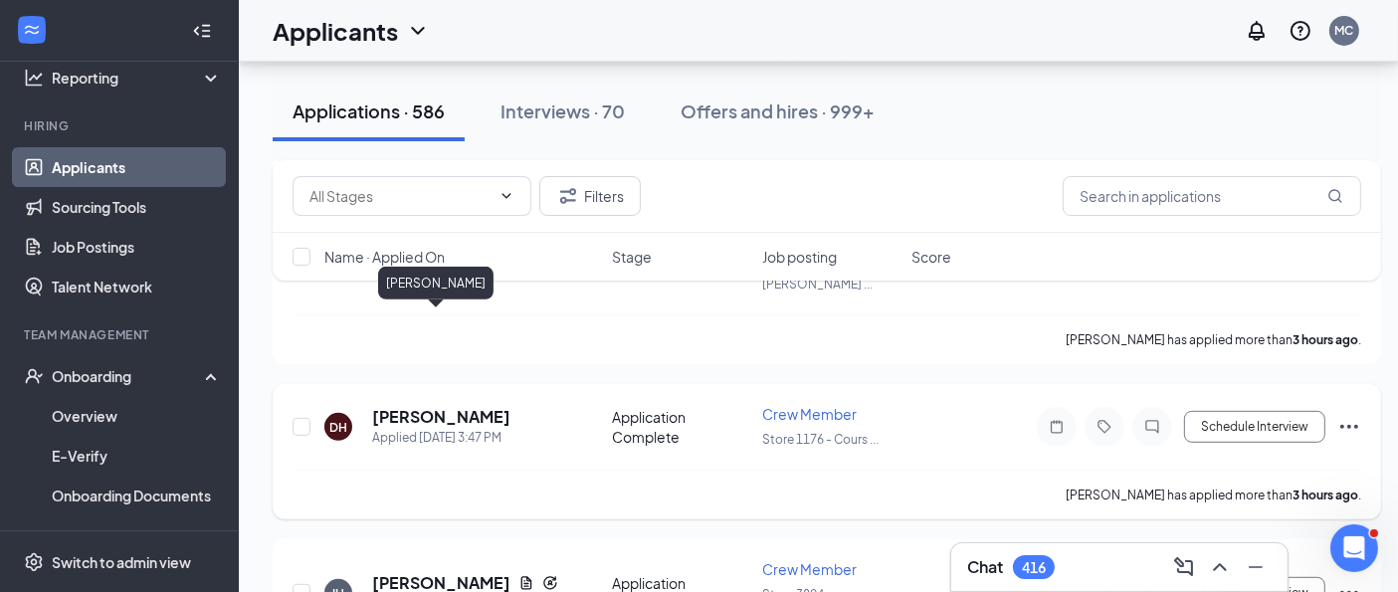
click at [421, 406] on h5 "[PERSON_NAME]" at bounding box center [441, 417] width 138 height 22
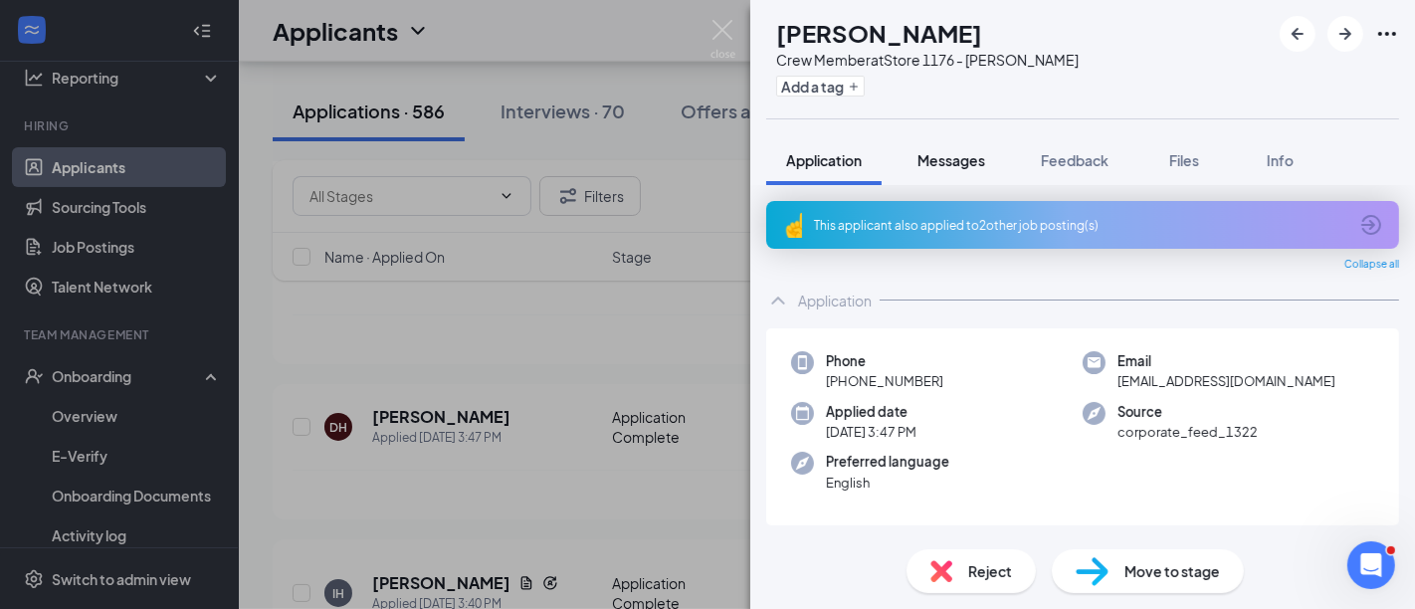
click at [939, 154] on span "Messages" at bounding box center [951, 160] width 68 height 18
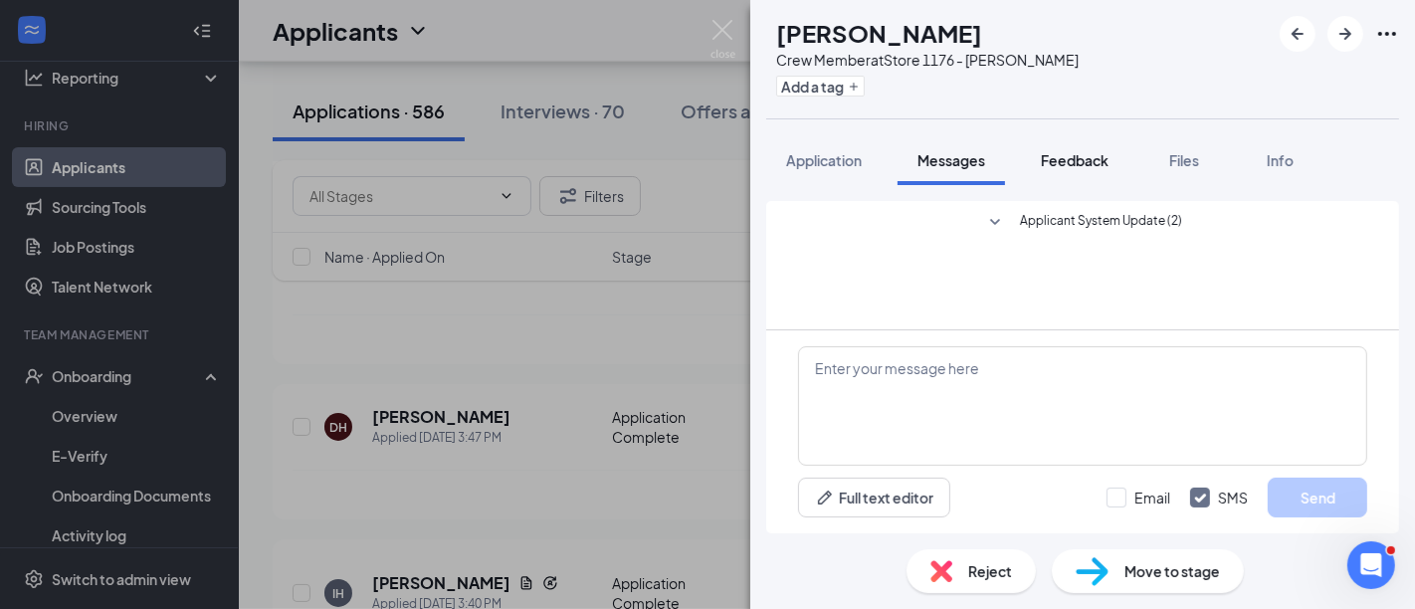
click at [1075, 163] on span "Feedback" at bounding box center [1075, 160] width 68 height 18
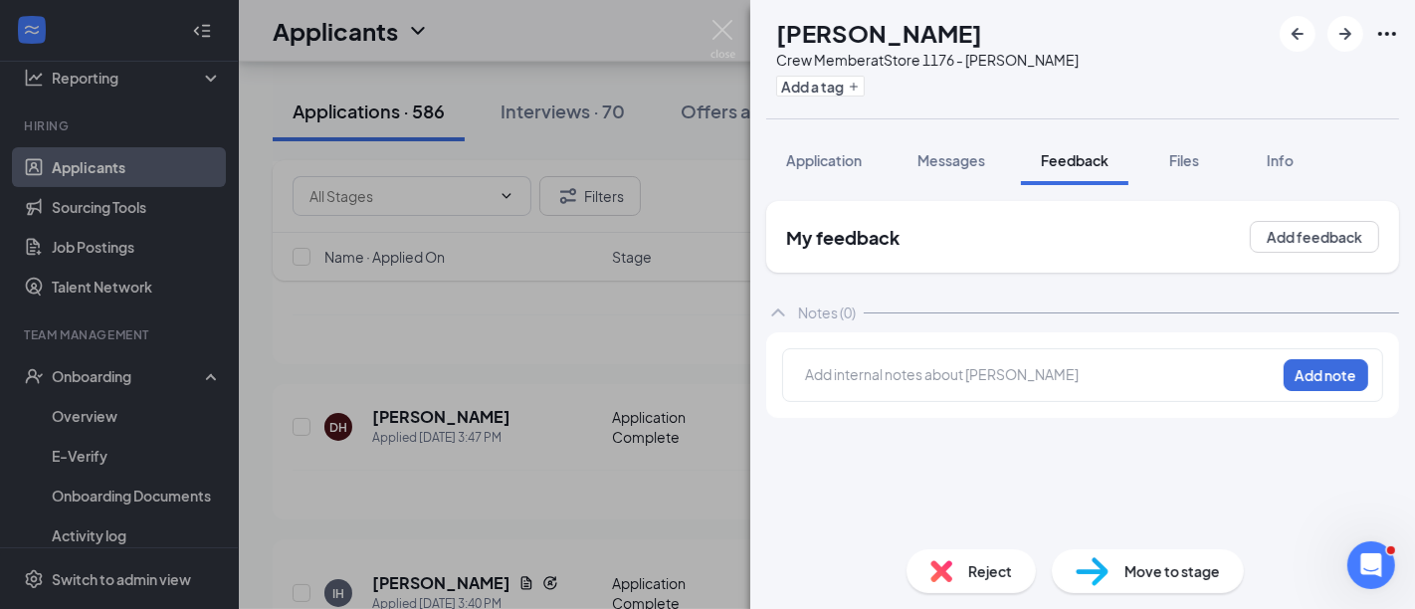
click at [971, 574] on span "Reject" at bounding box center [990, 571] width 44 height 22
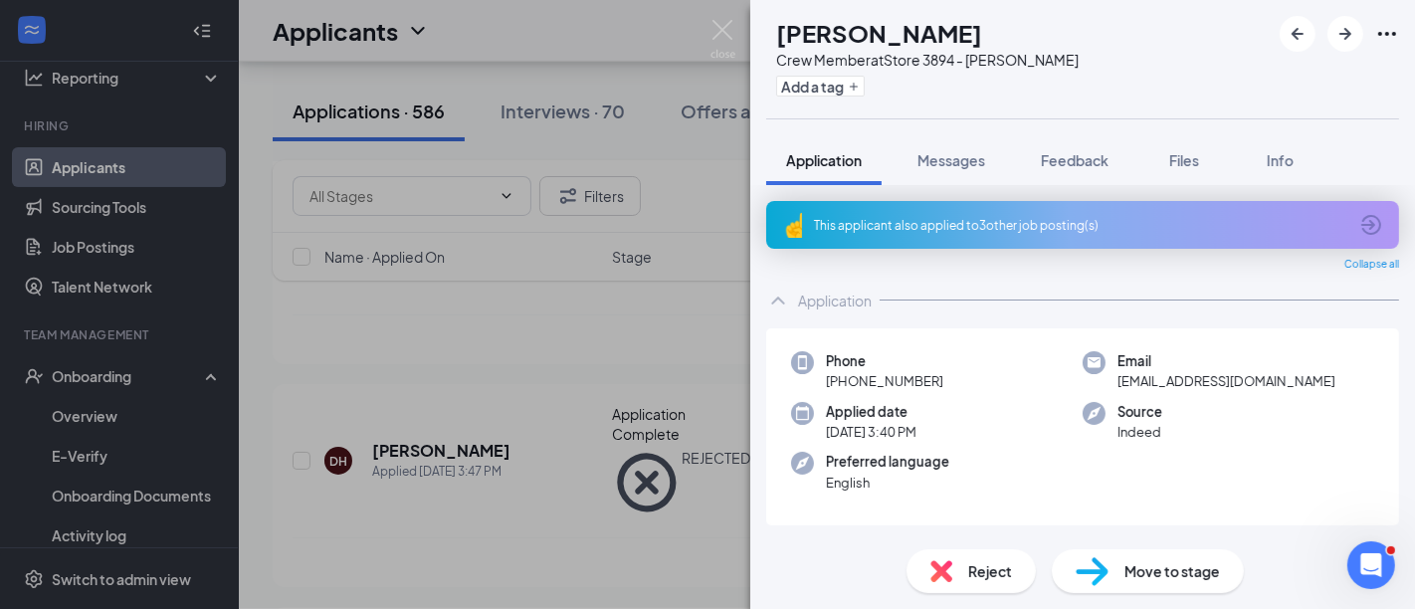
click at [727, 18] on div "IH [PERSON_NAME] Crew Member at Store 3894 - [PERSON_NAME] Add a tag Applicatio…" at bounding box center [707, 304] width 1415 height 609
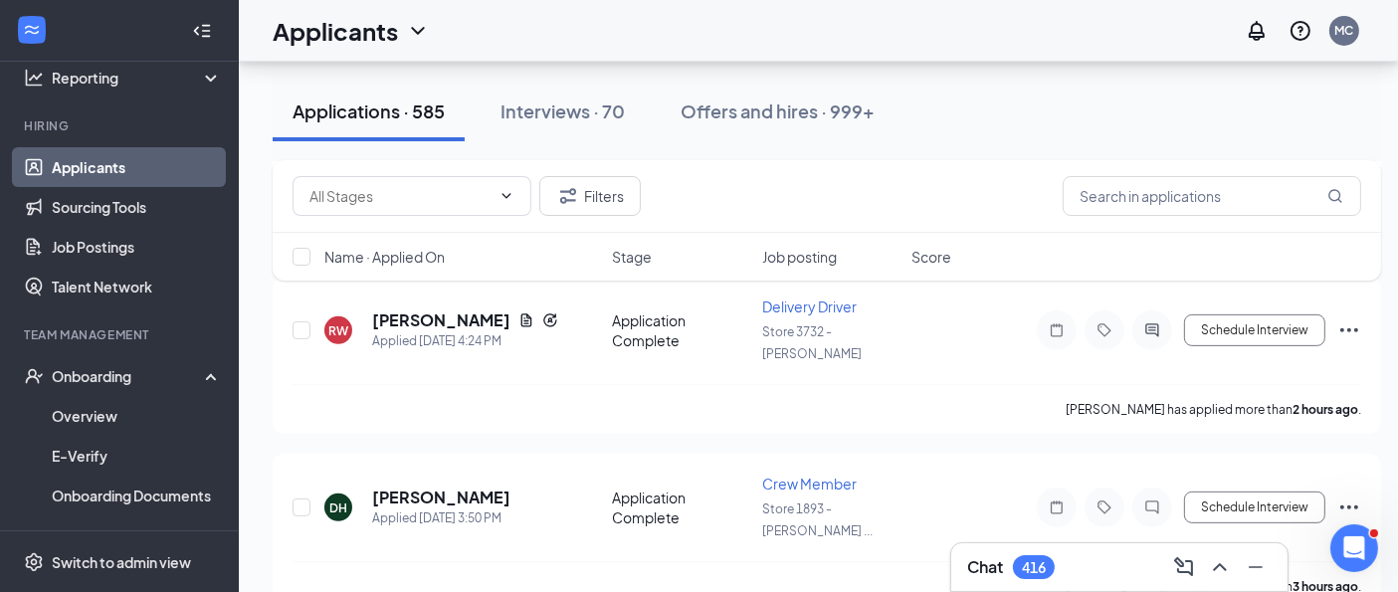
scroll to position [674, 0]
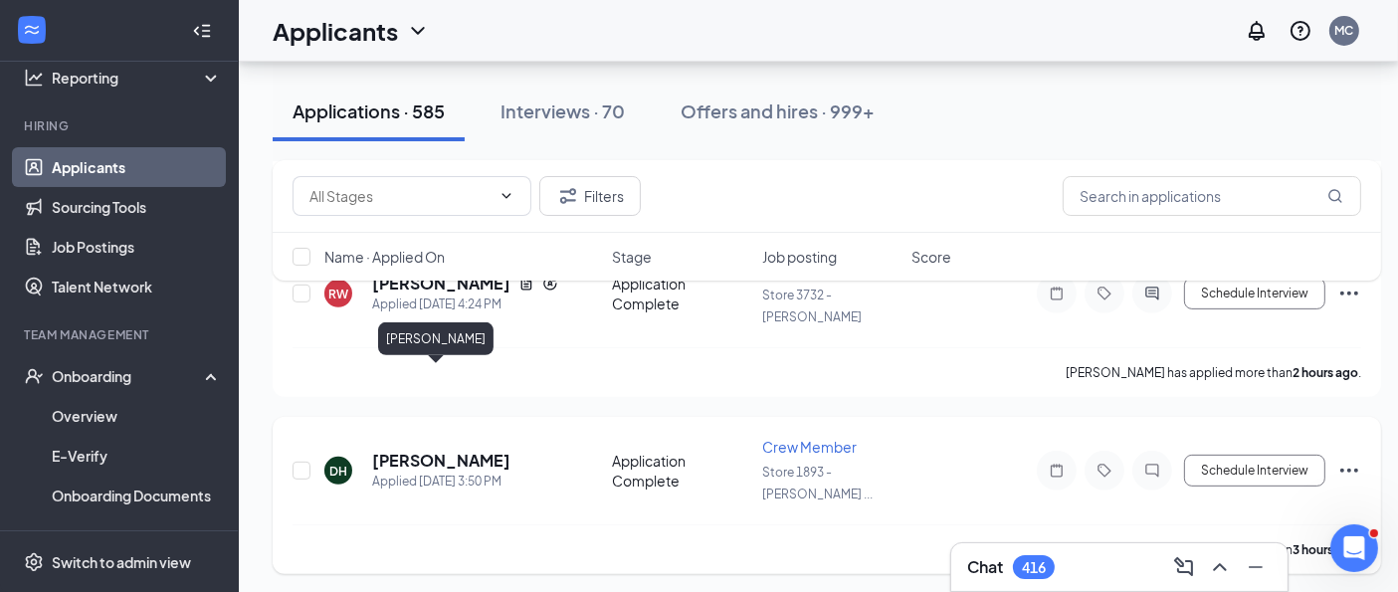
click at [425, 450] on h5 "[PERSON_NAME]" at bounding box center [441, 461] width 138 height 22
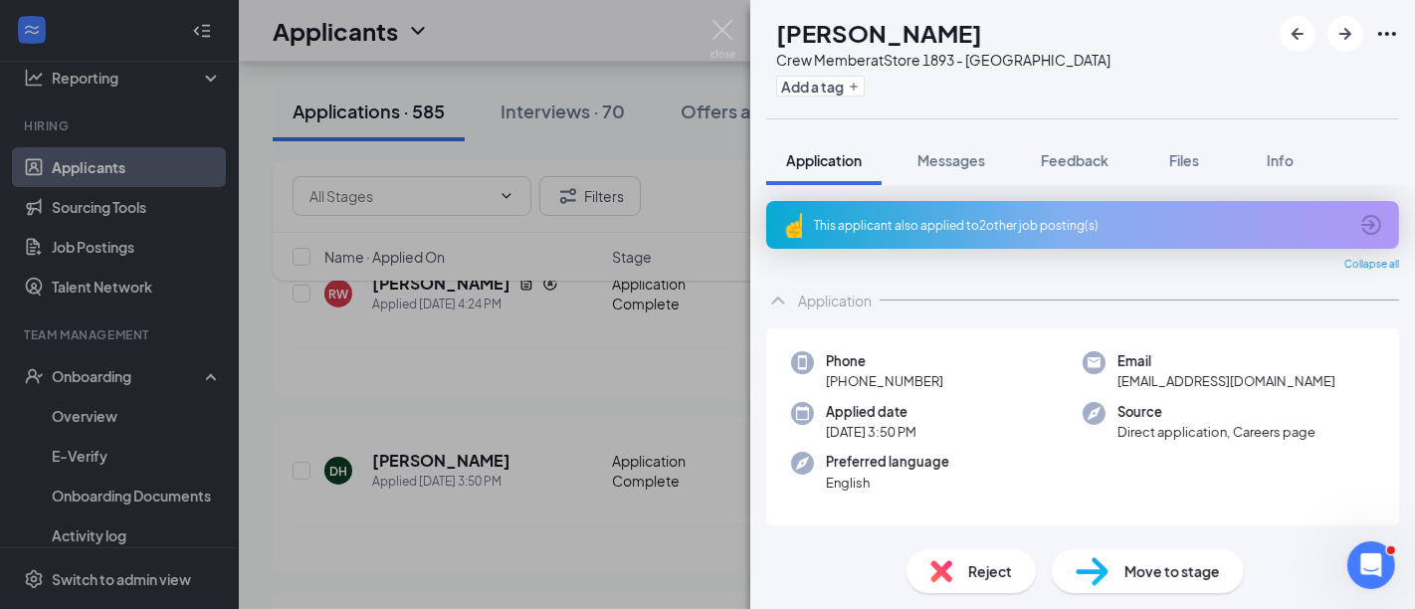
click at [972, 570] on span "Reject" at bounding box center [990, 571] width 44 height 22
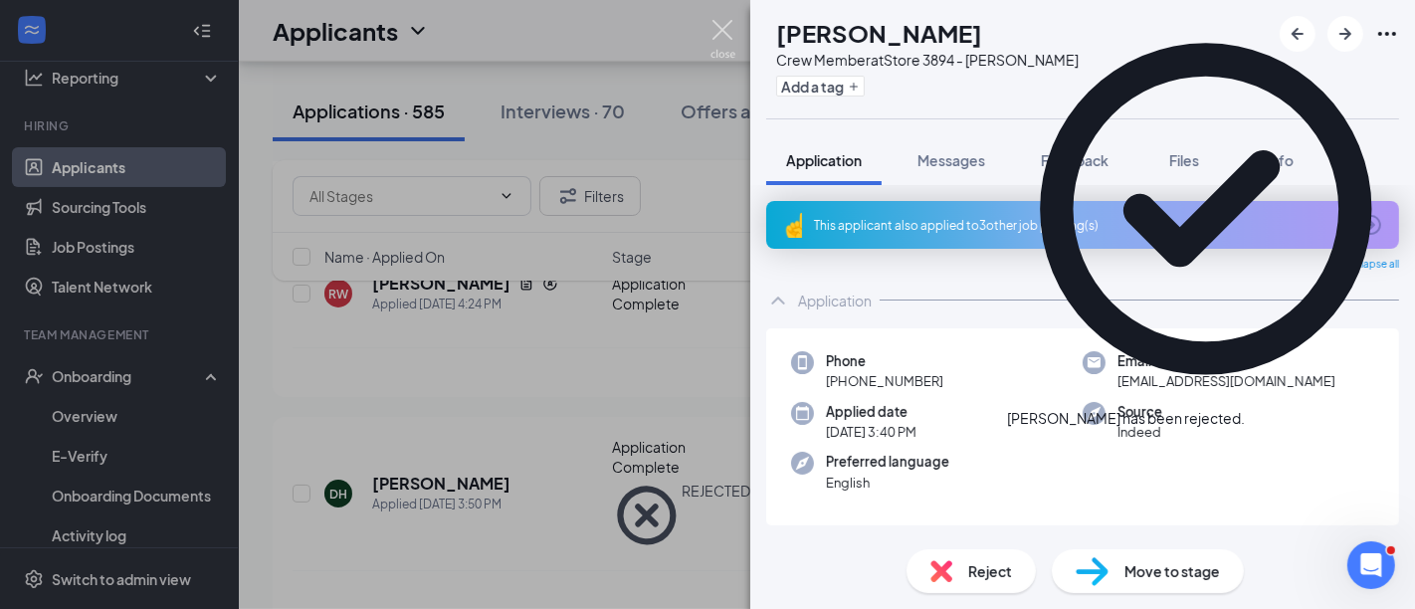
click at [724, 28] on img at bounding box center [722, 39] width 25 height 39
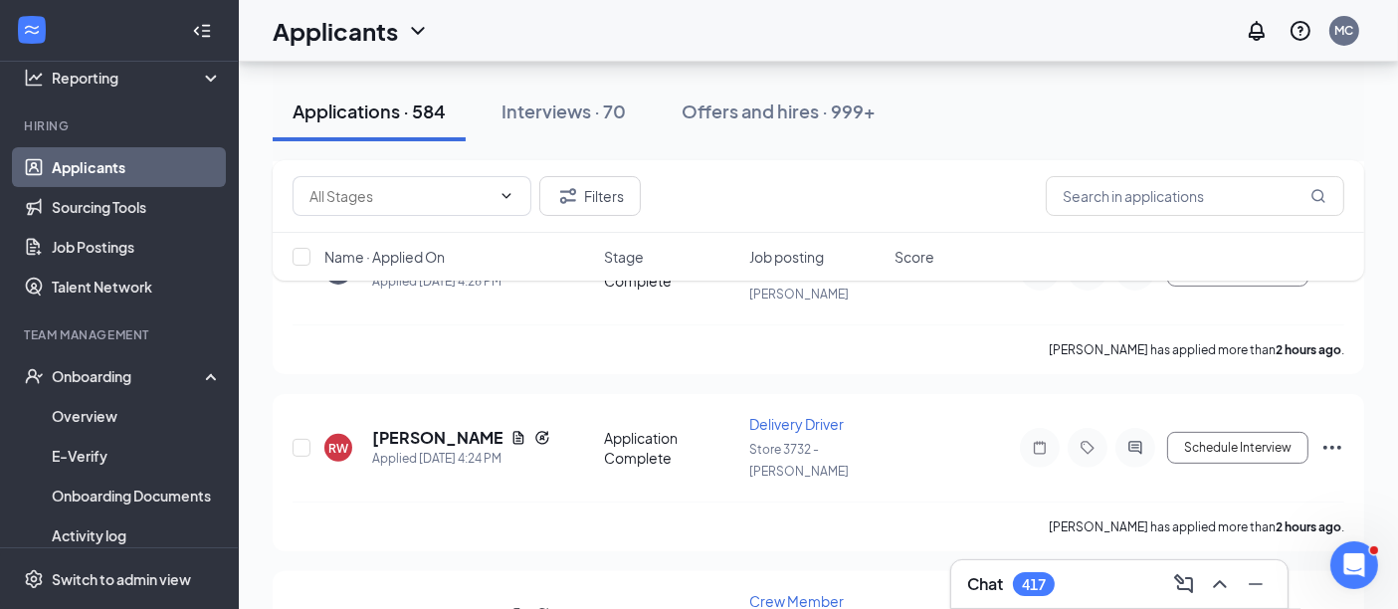
scroll to position [528, 0]
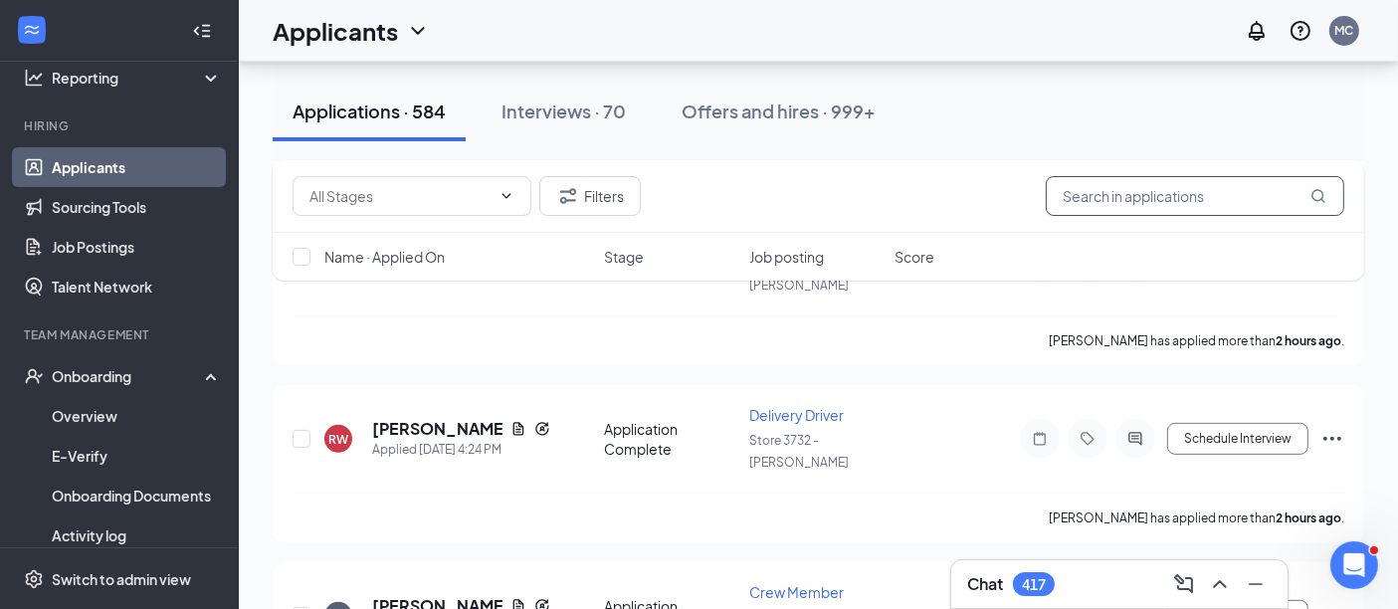
click at [1074, 191] on input "text" at bounding box center [1195, 196] width 298 height 40
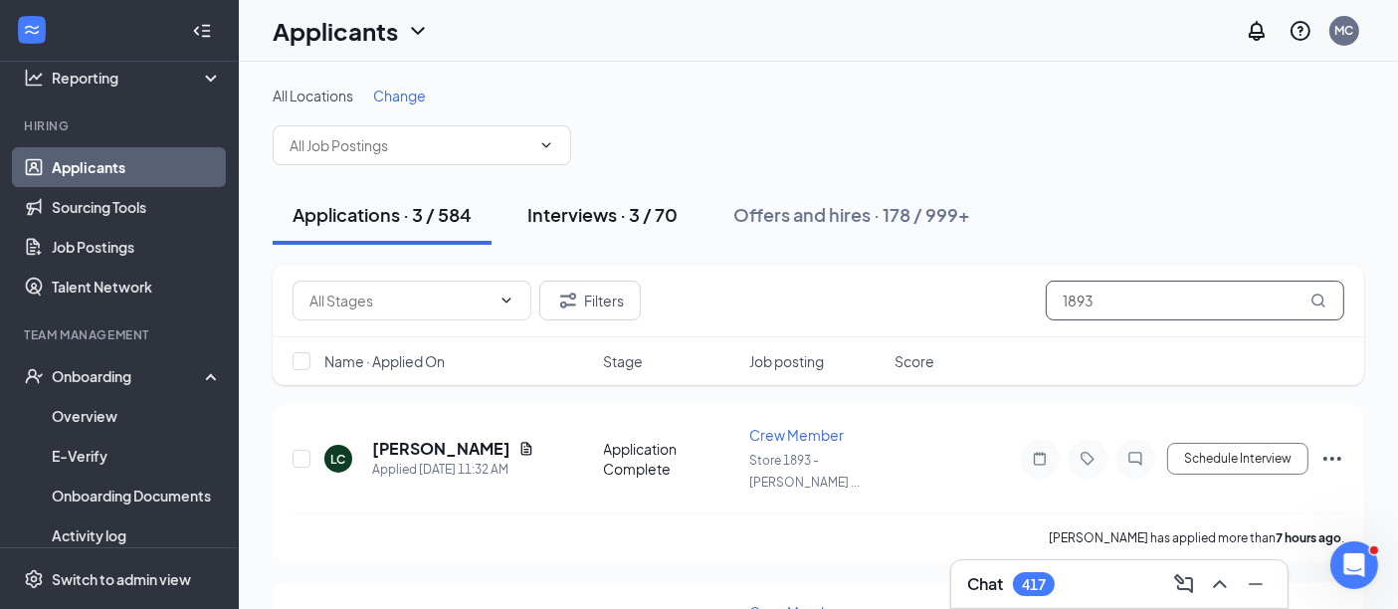
type input "1893"
click at [637, 206] on div "Interviews · 3 / 70" at bounding box center [602, 214] width 150 height 25
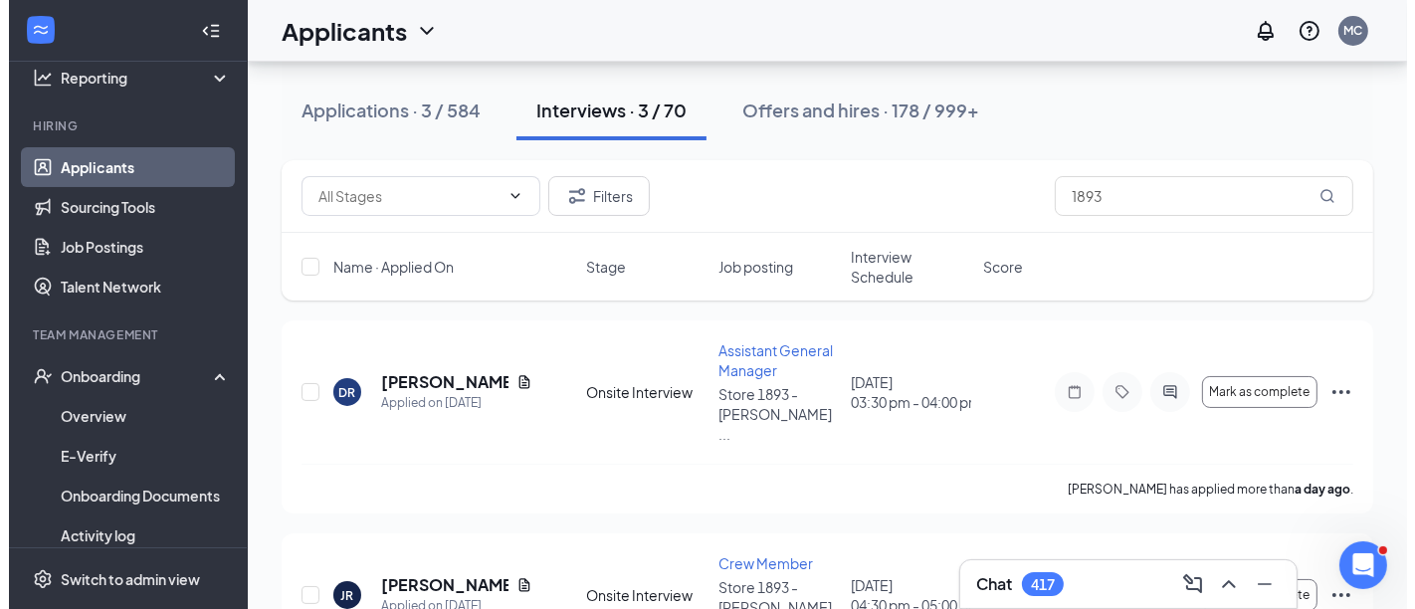
scroll to position [99, 0]
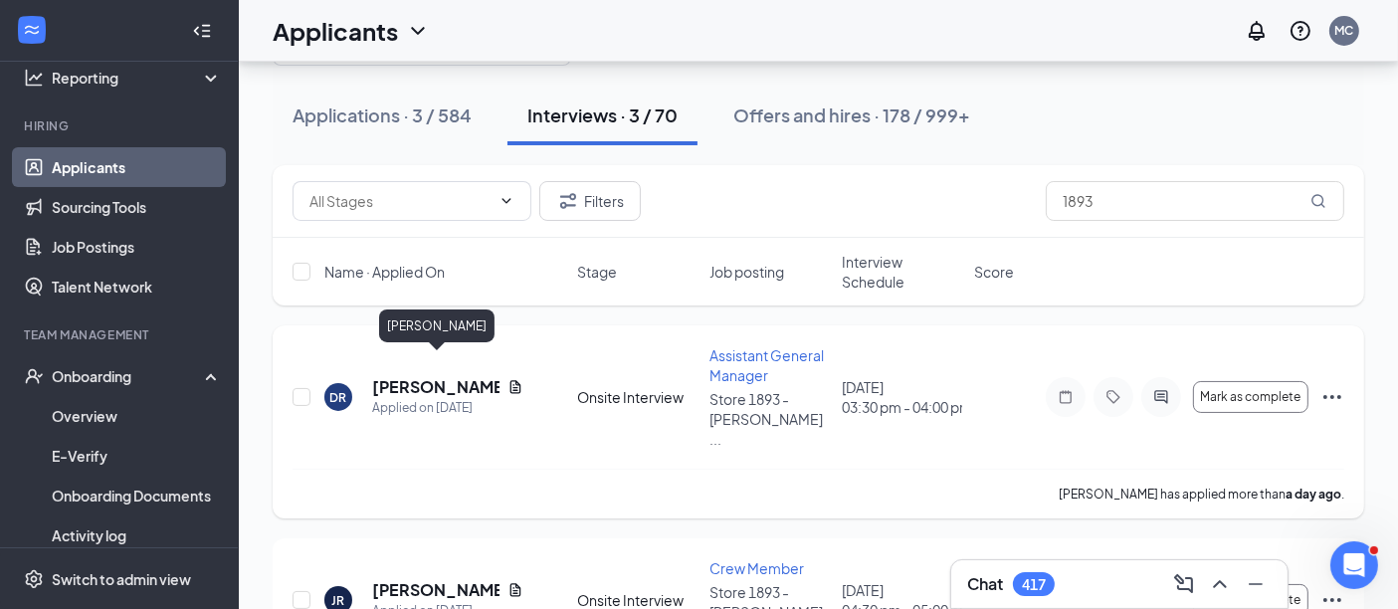
click at [447, 376] on h5 "[PERSON_NAME]" at bounding box center [435, 387] width 127 height 22
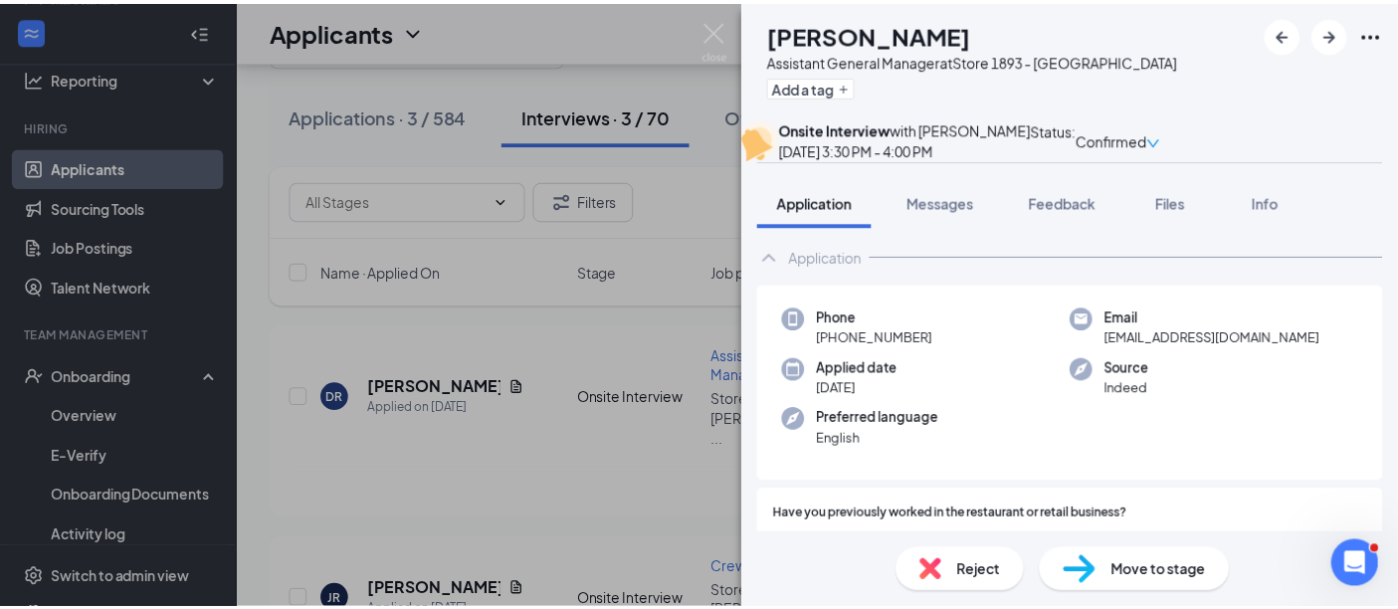
scroll to position [8, 0]
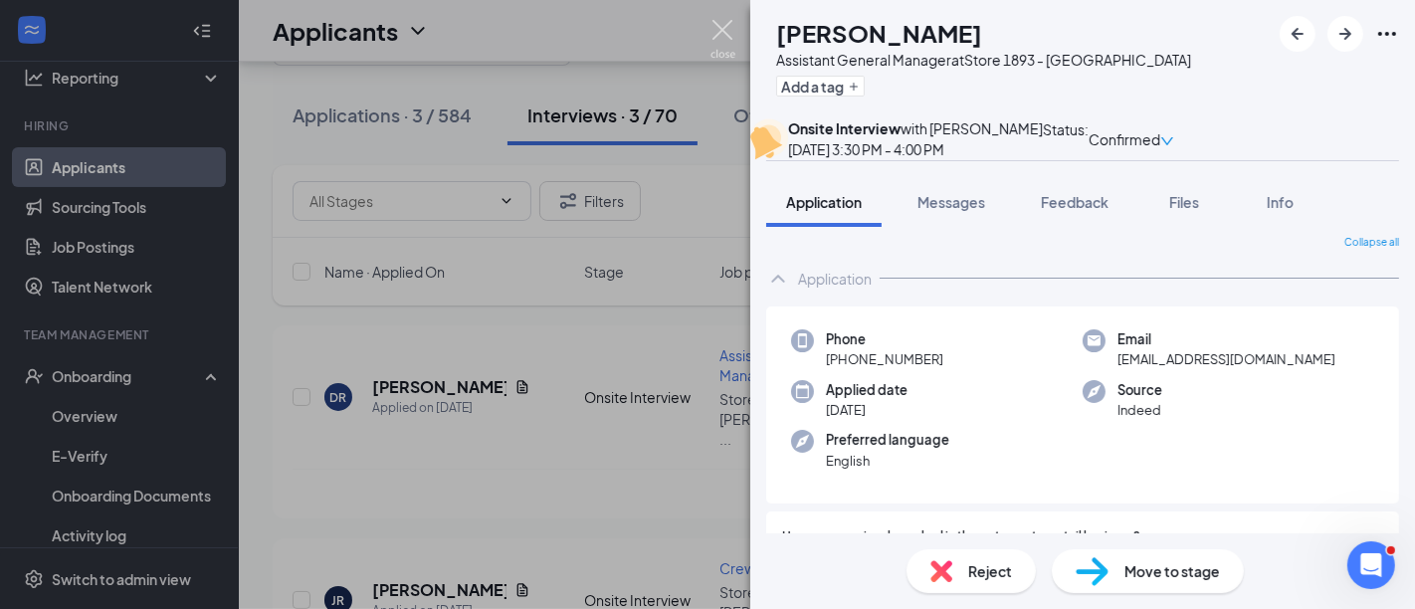
click at [725, 27] on img at bounding box center [722, 39] width 25 height 39
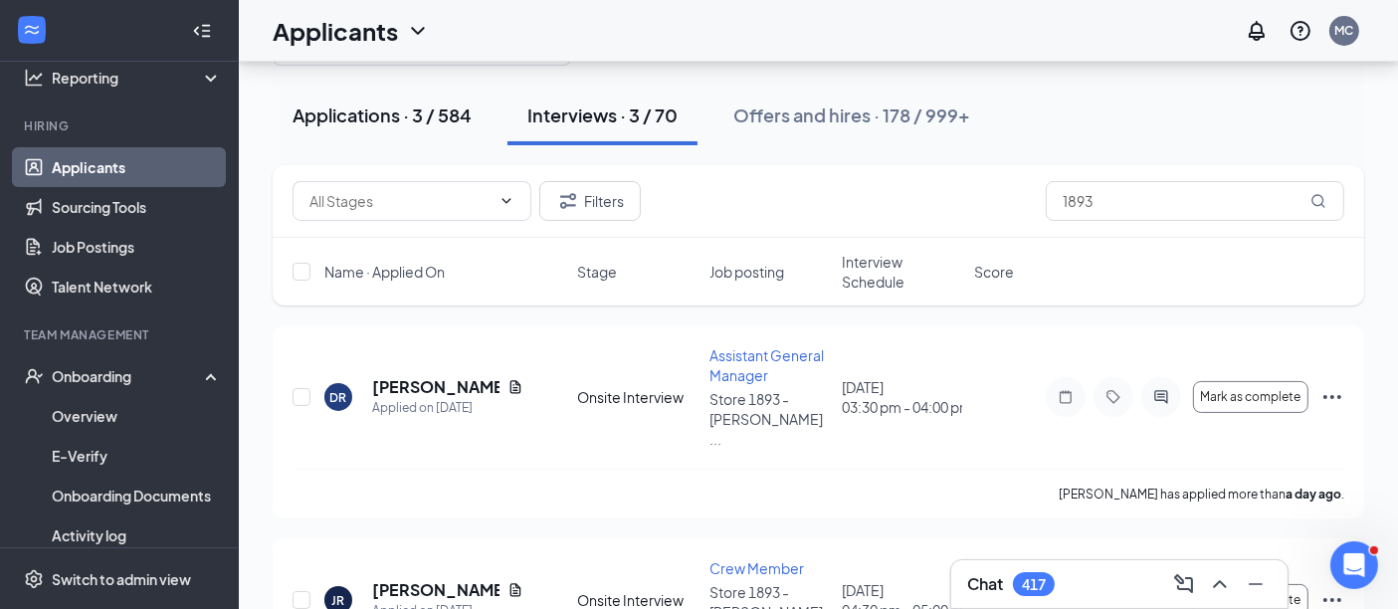
click at [385, 109] on div "Applications · 3 / 584" at bounding box center [382, 114] width 179 height 25
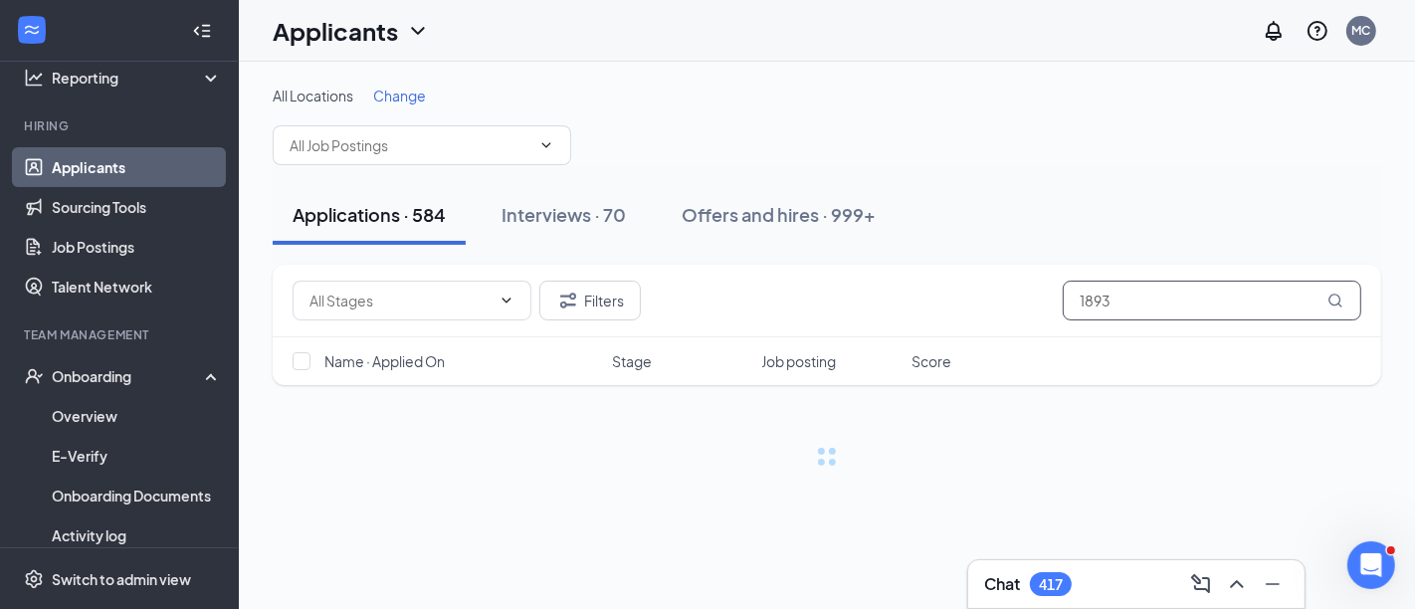
click at [1134, 304] on input "1893" at bounding box center [1212, 301] width 298 height 40
type input "1"
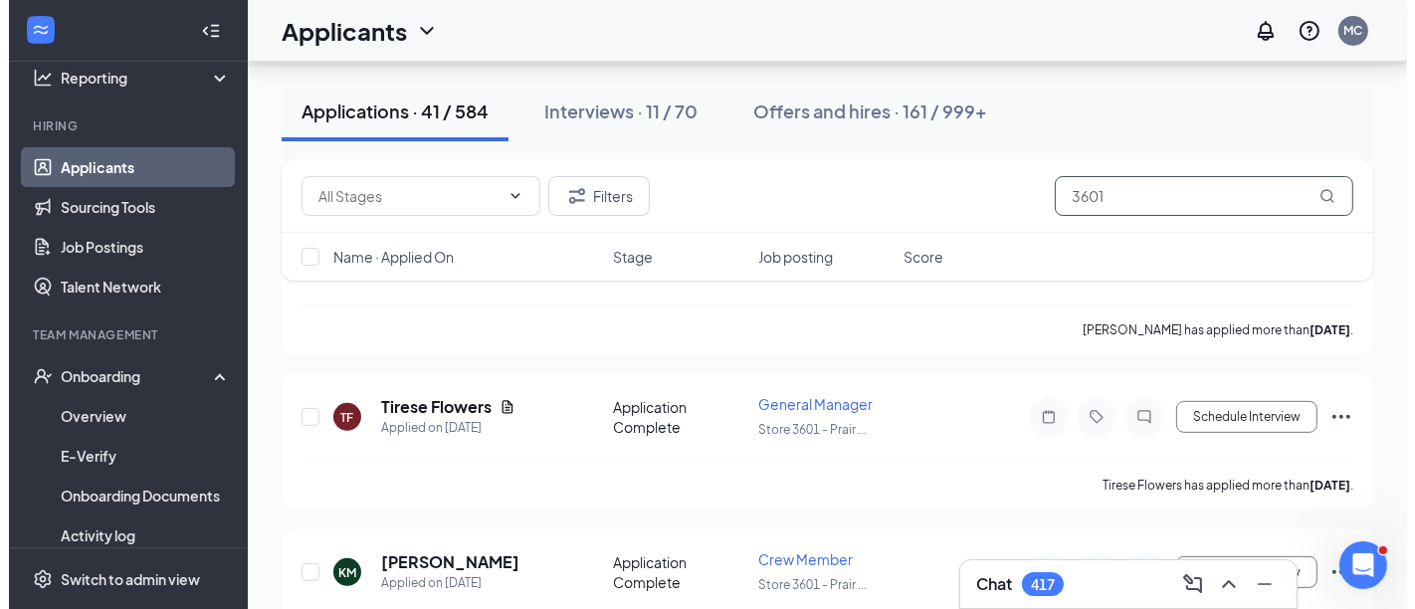
scroll to position [688, 0]
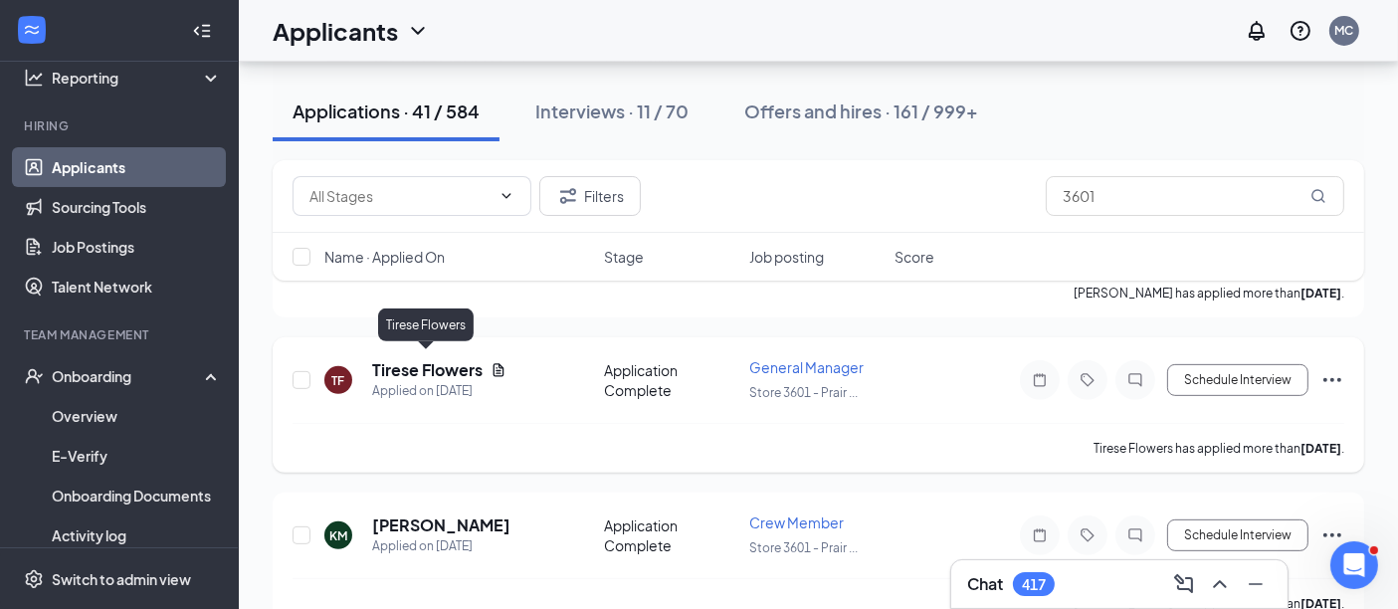
click at [398, 359] on h5 "Tirese Flowers" at bounding box center [427, 370] width 110 height 22
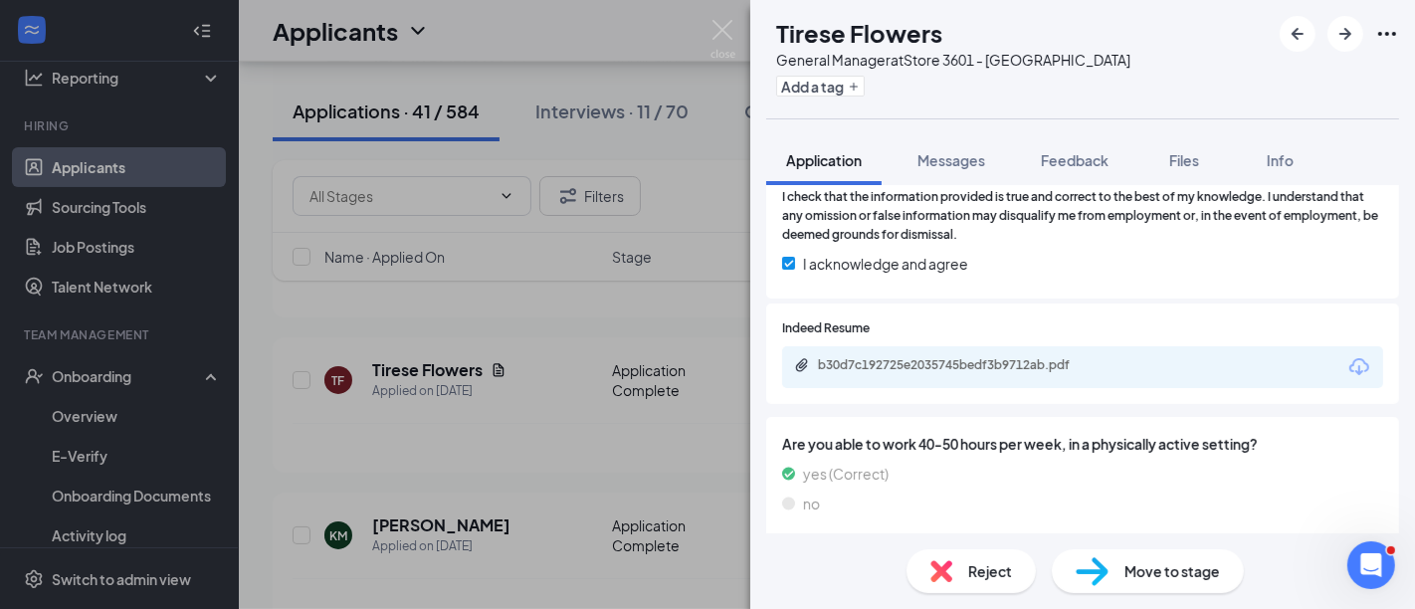
scroll to position [1296, 0]
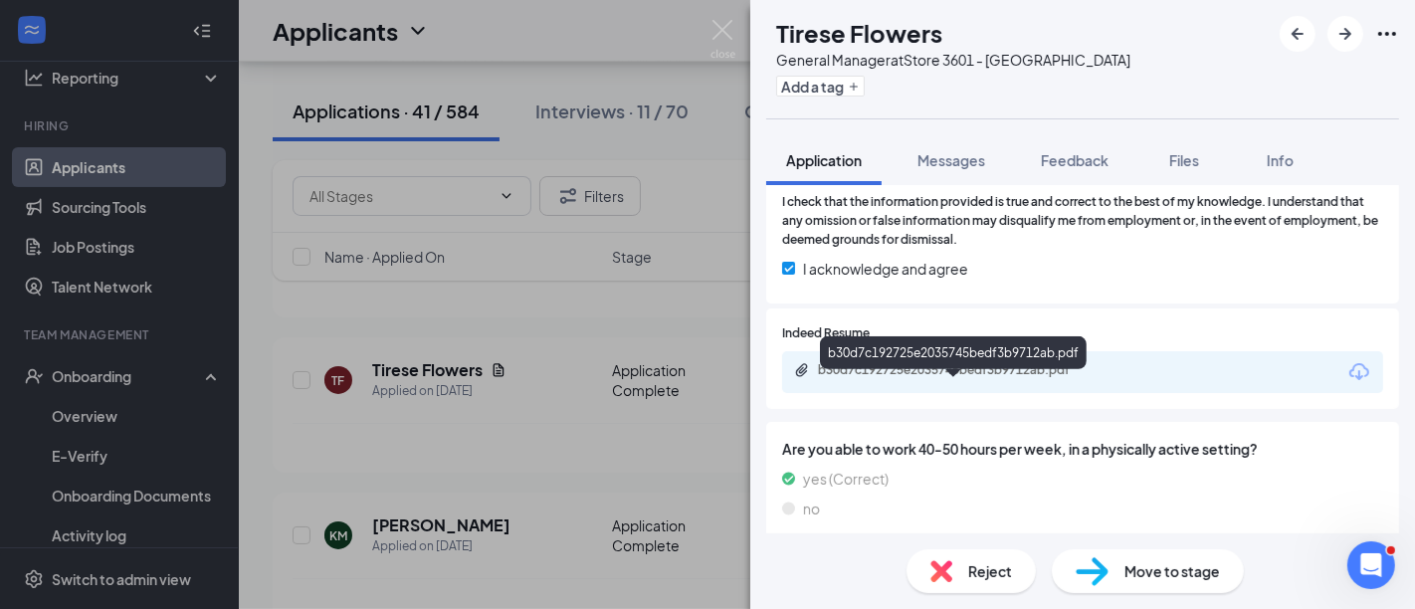
click at [1020, 378] on div "b30d7c192725e2035745bedf3b9712ab.pdf" at bounding box center [957, 370] width 279 height 16
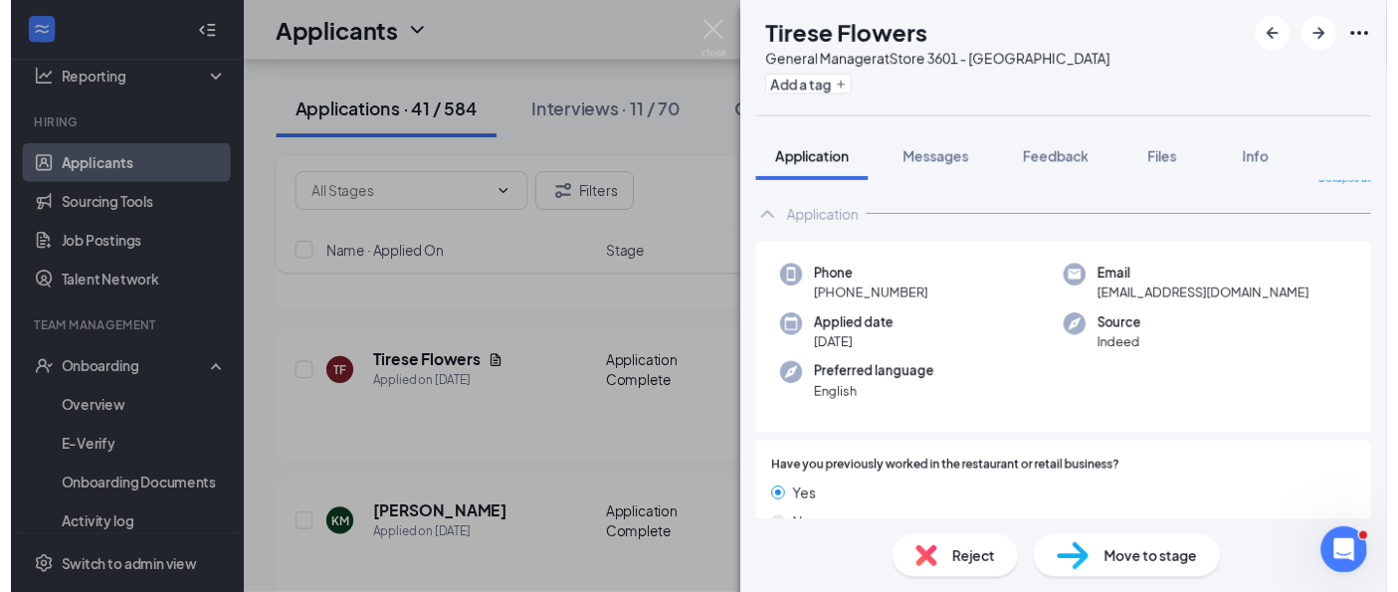
scroll to position [0, 0]
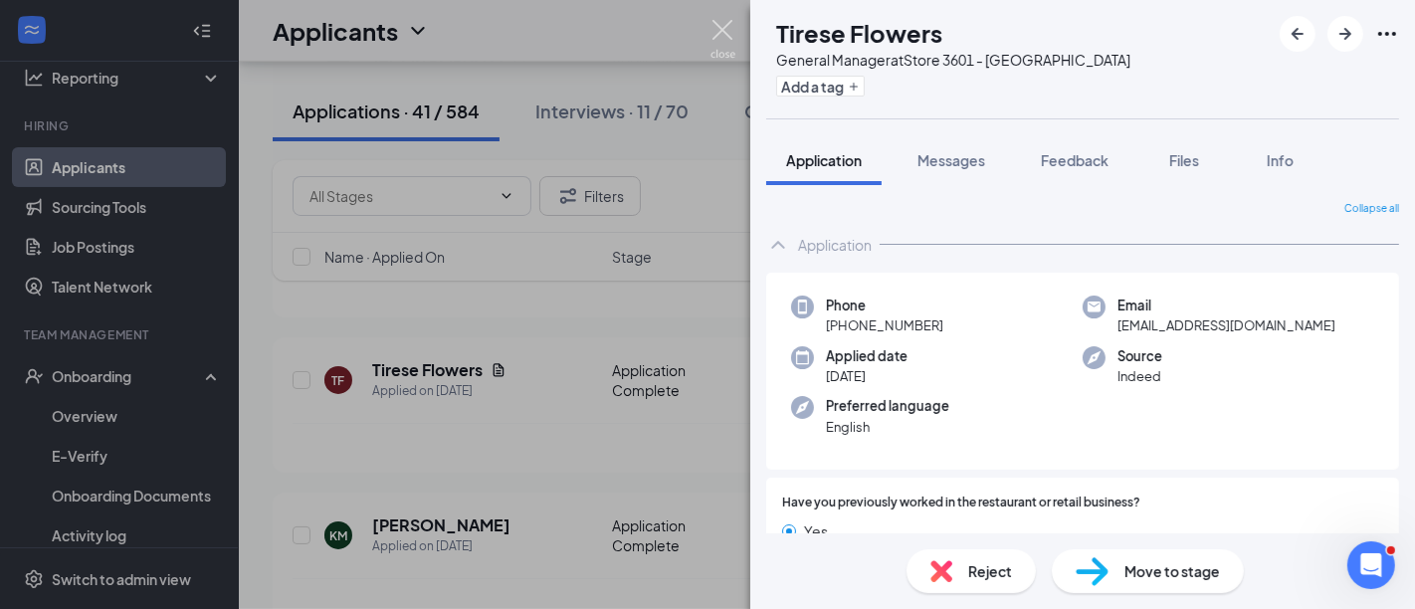
click at [720, 24] on img at bounding box center [722, 39] width 25 height 39
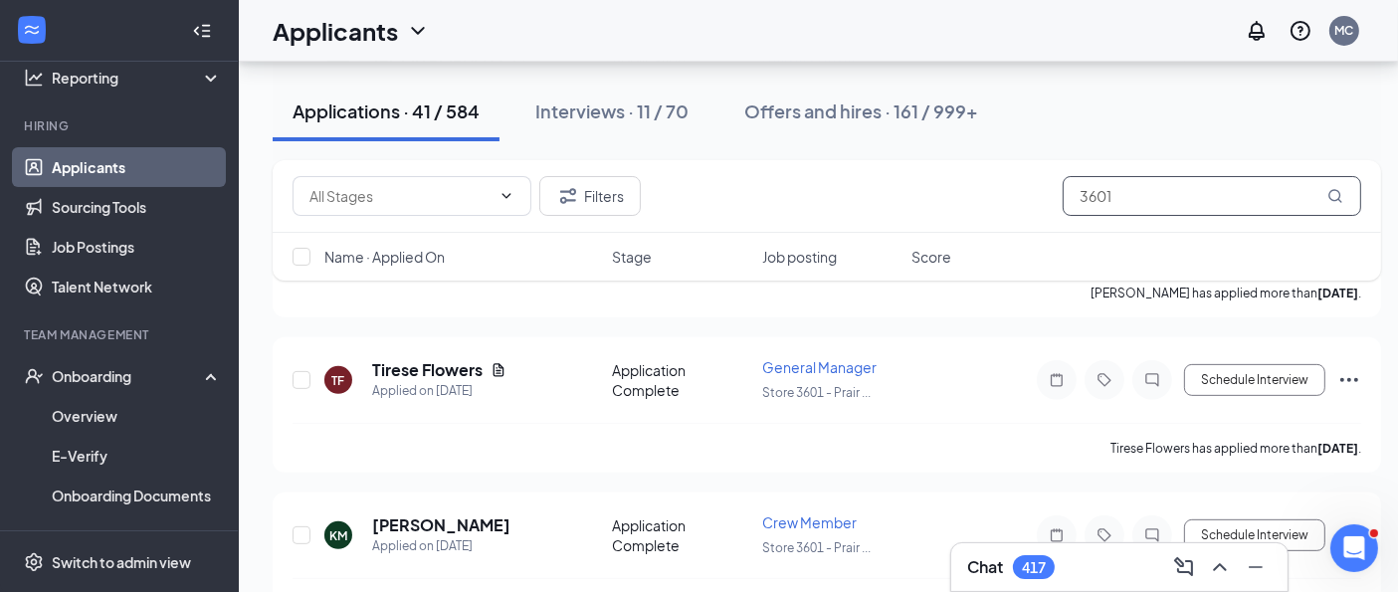
click at [1125, 201] on input "3601" at bounding box center [1212, 196] width 298 height 40
type input "3"
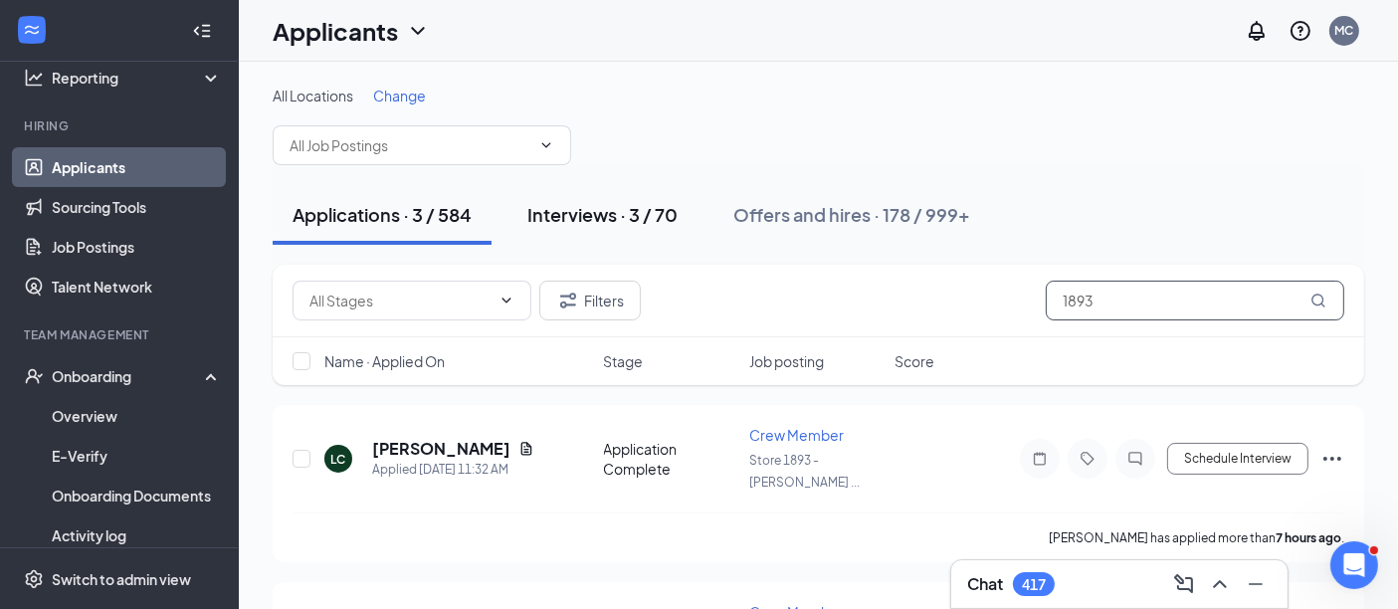
type input "1893"
click at [616, 222] on div "Interviews · 3 / 70" at bounding box center [602, 214] width 150 height 25
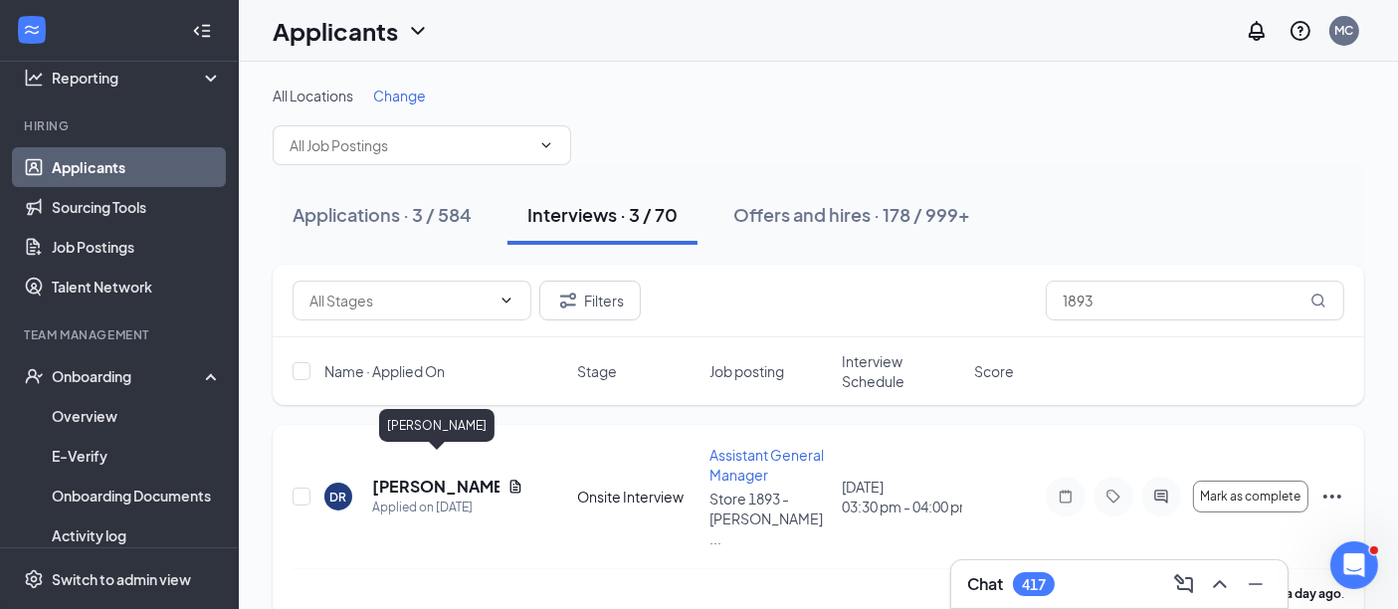
click at [413, 476] on h5 "[PERSON_NAME]" at bounding box center [435, 487] width 127 height 22
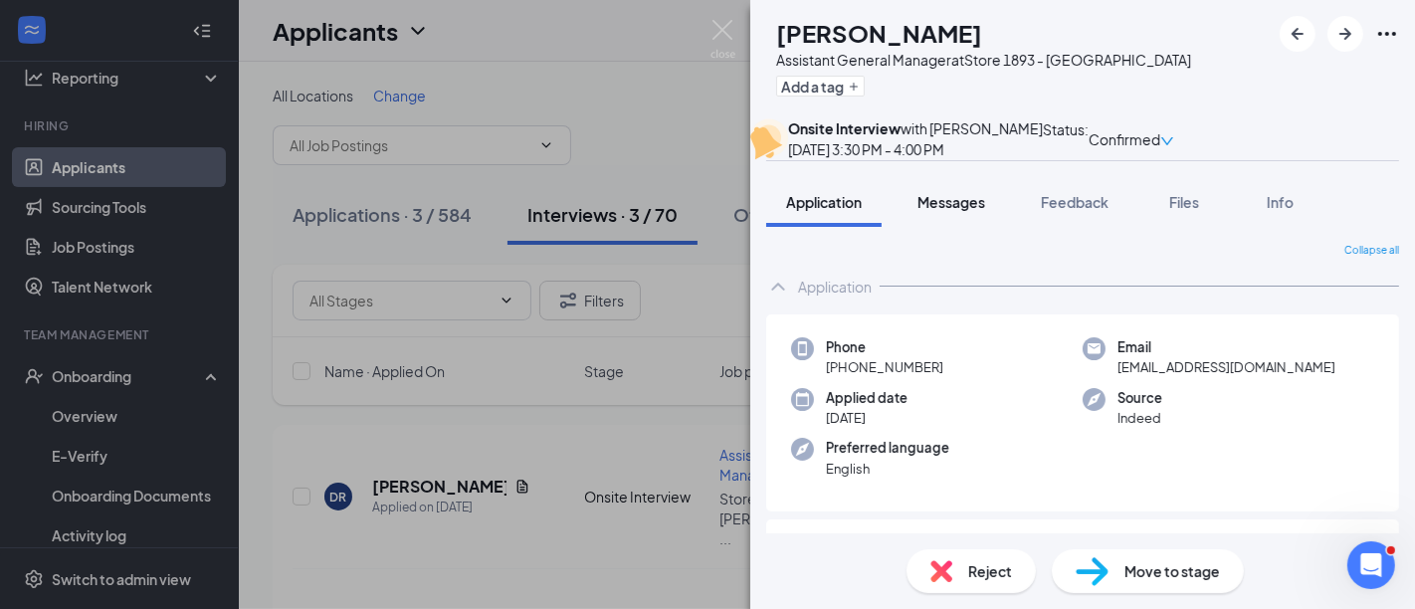
click at [969, 211] on span "Messages" at bounding box center [951, 202] width 68 height 18
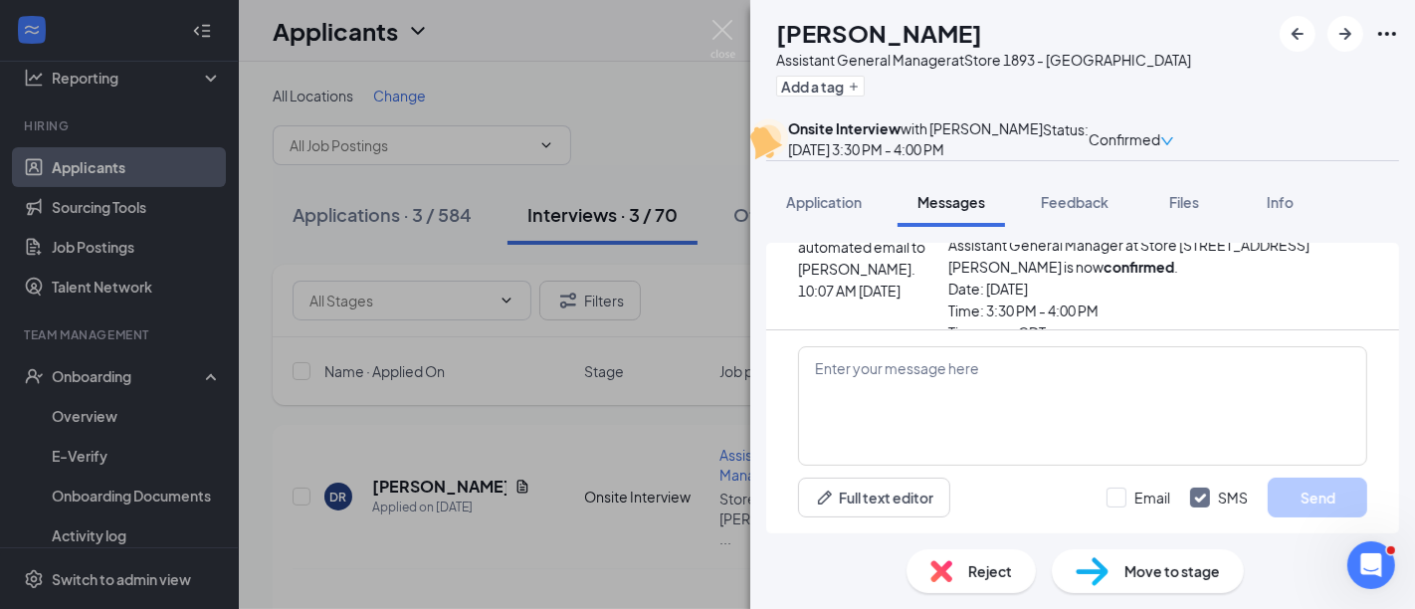
scroll to position [1037, 0]
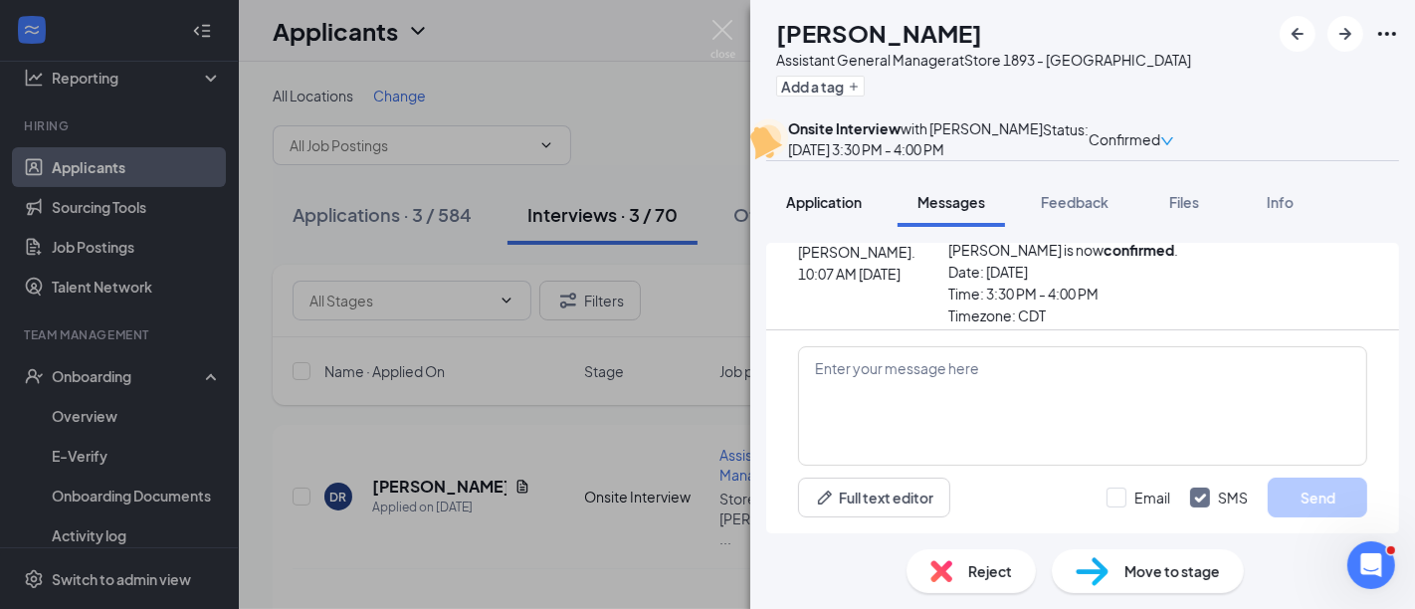
click at [810, 211] on span "Application" at bounding box center [824, 202] width 76 height 18
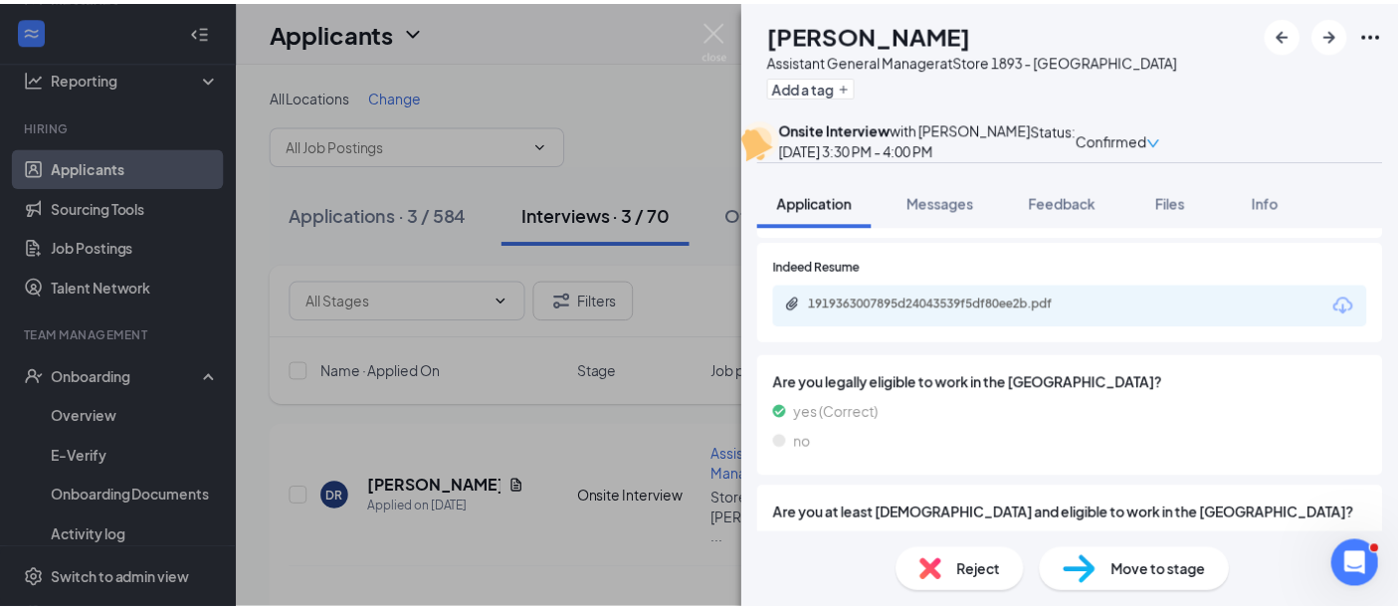
scroll to position [1444, 0]
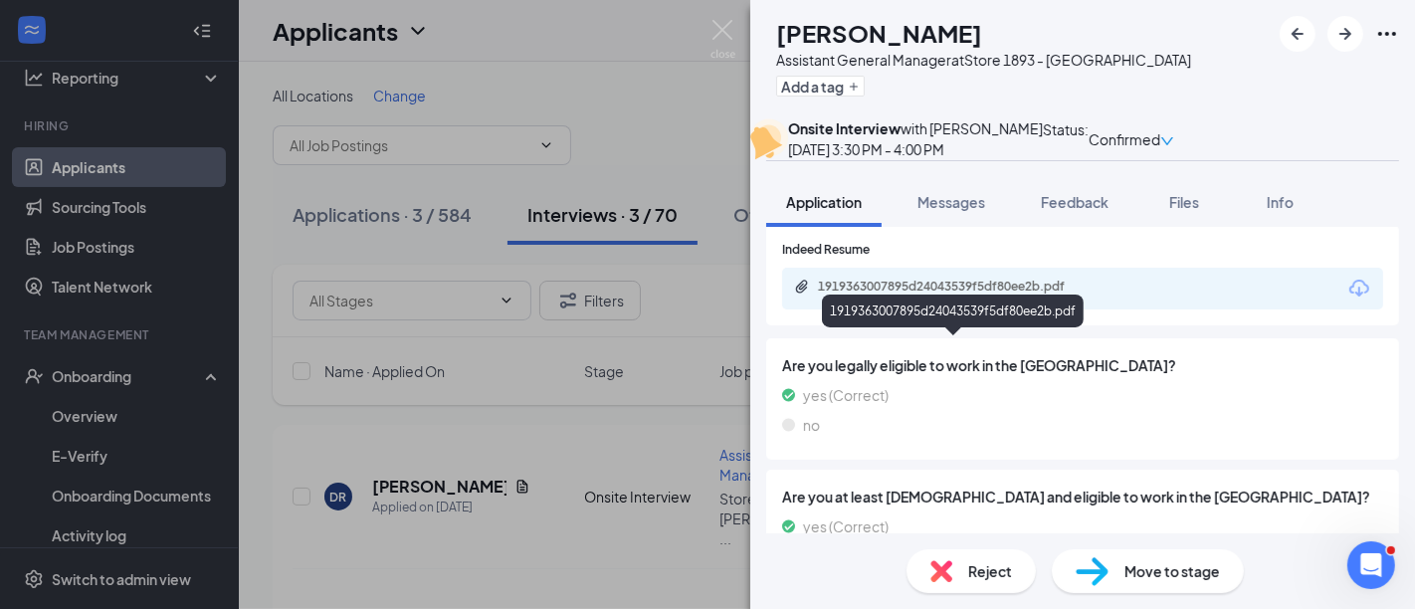
click at [885, 295] on div "1919363007895d24043539f5df80ee2b.pdf" at bounding box center [957, 287] width 279 height 16
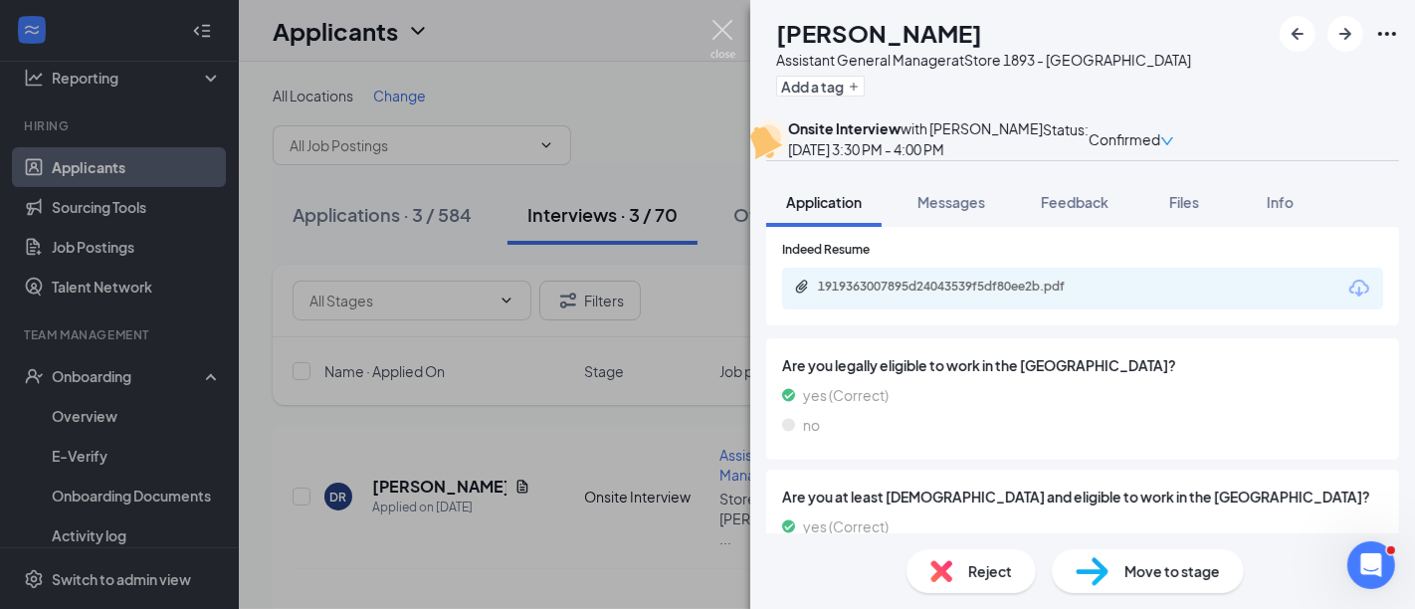
click at [723, 27] on img at bounding box center [722, 39] width 25 height 39
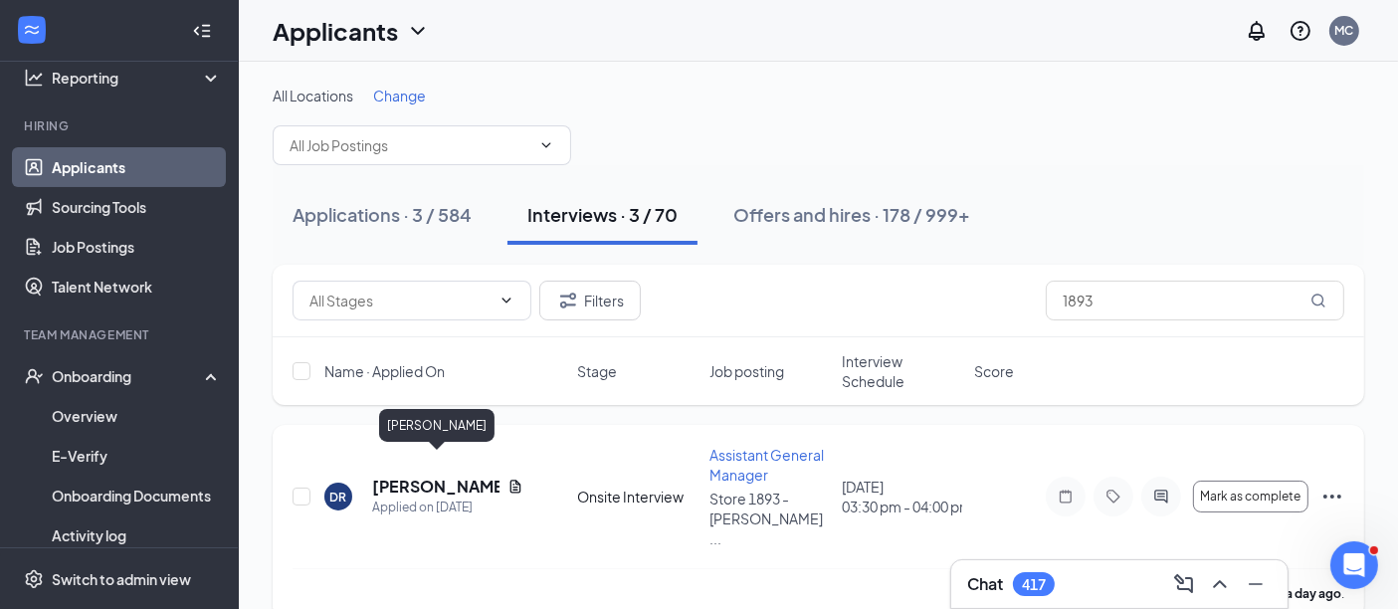
click at [409, 476] on h5 "[PERSON_NAME]" at bounding box center [435, 487] width 127 height 22
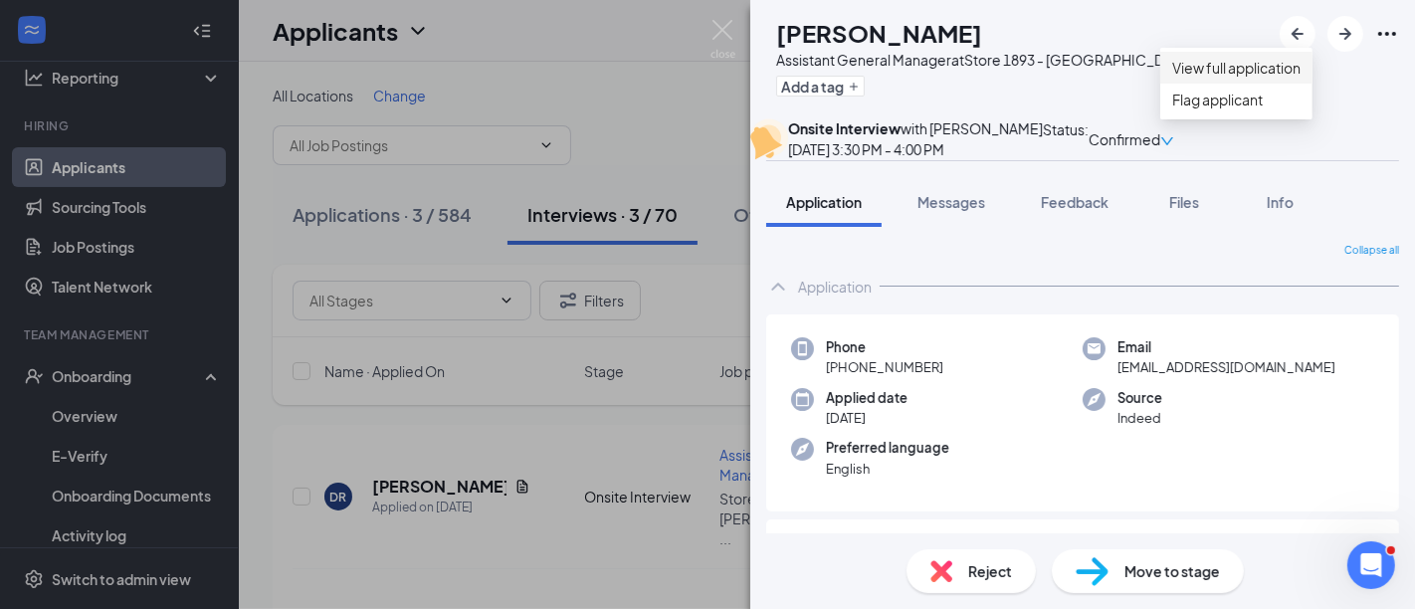
click at [1272, 79] on link "View full application" at bounding box center [1236, 68] width 128 height 22
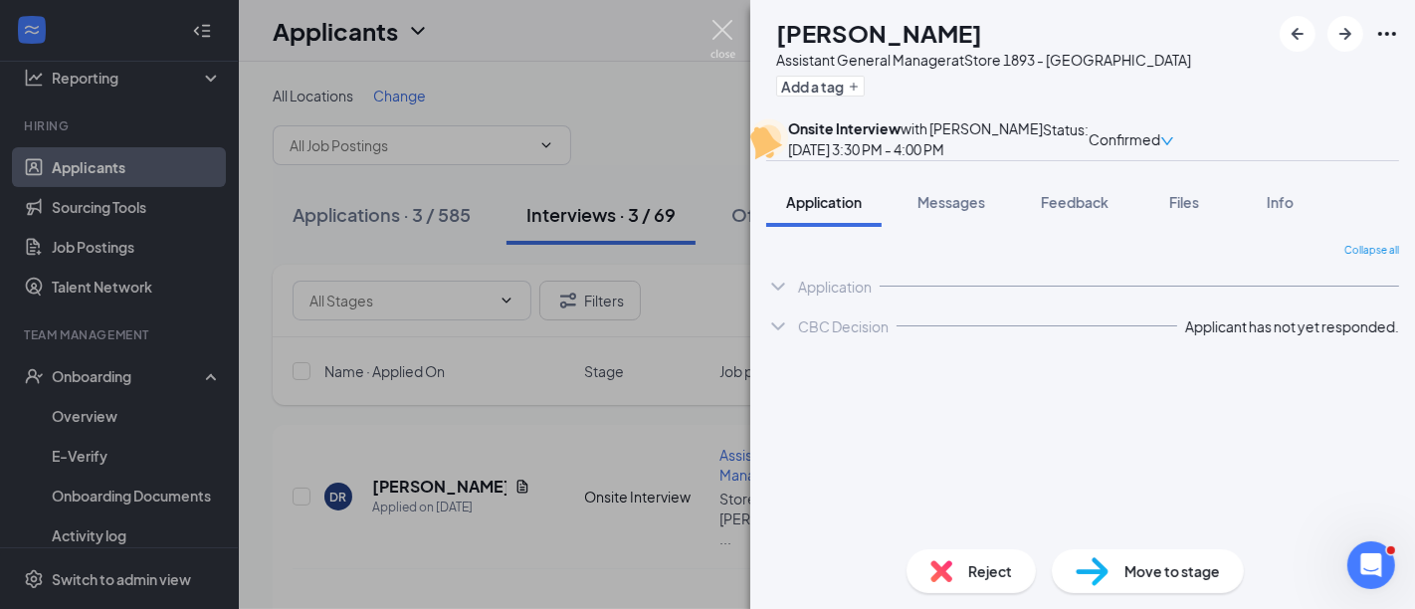
click at [721, 27] on img at bounding box center [722, 39] width 25 height 39
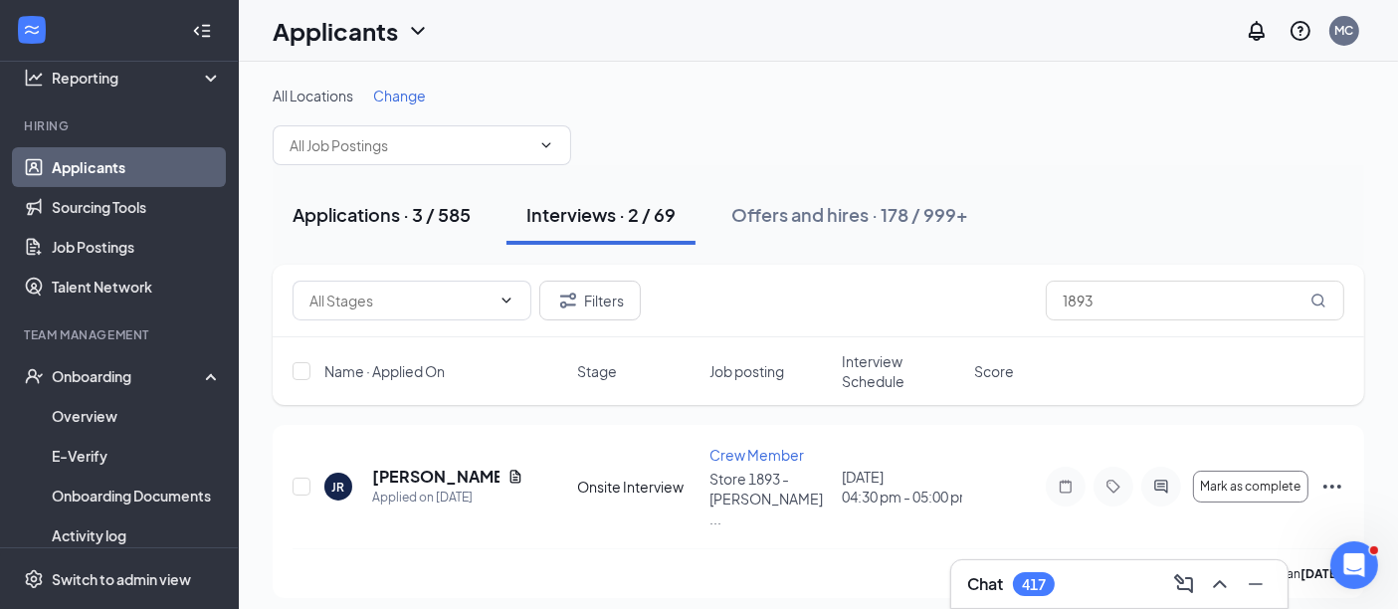
click at [348, 223] on div "Applications · 3 / 585" at bounding box center [382, 214] width 178 height 25
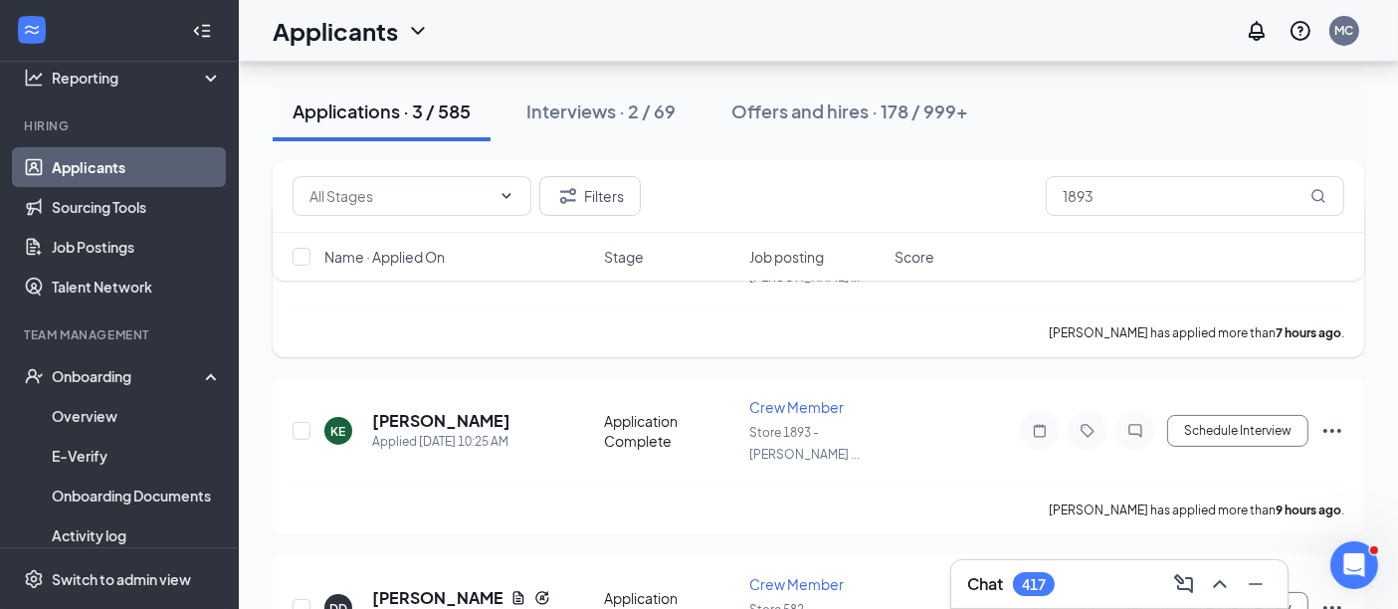
scroll to position [165, 0]
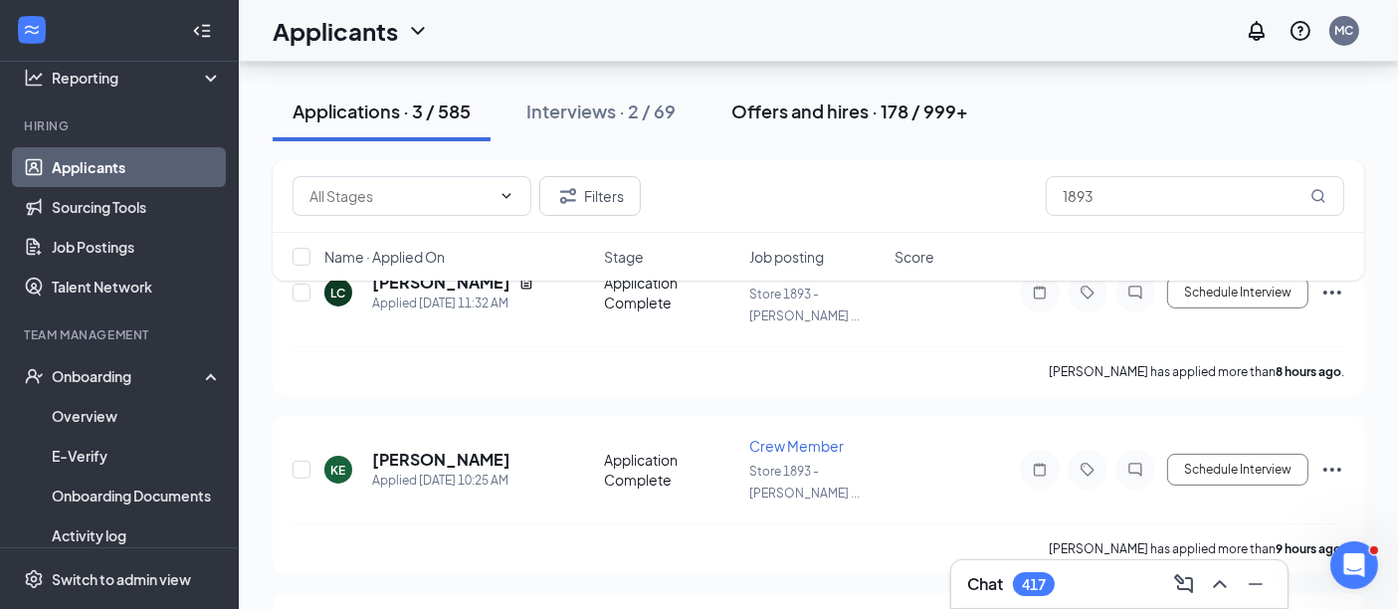
click at [836, 112] on div "Offers and hires · 178 / 999+" at bounding box center [849, 111] width 237 height 25
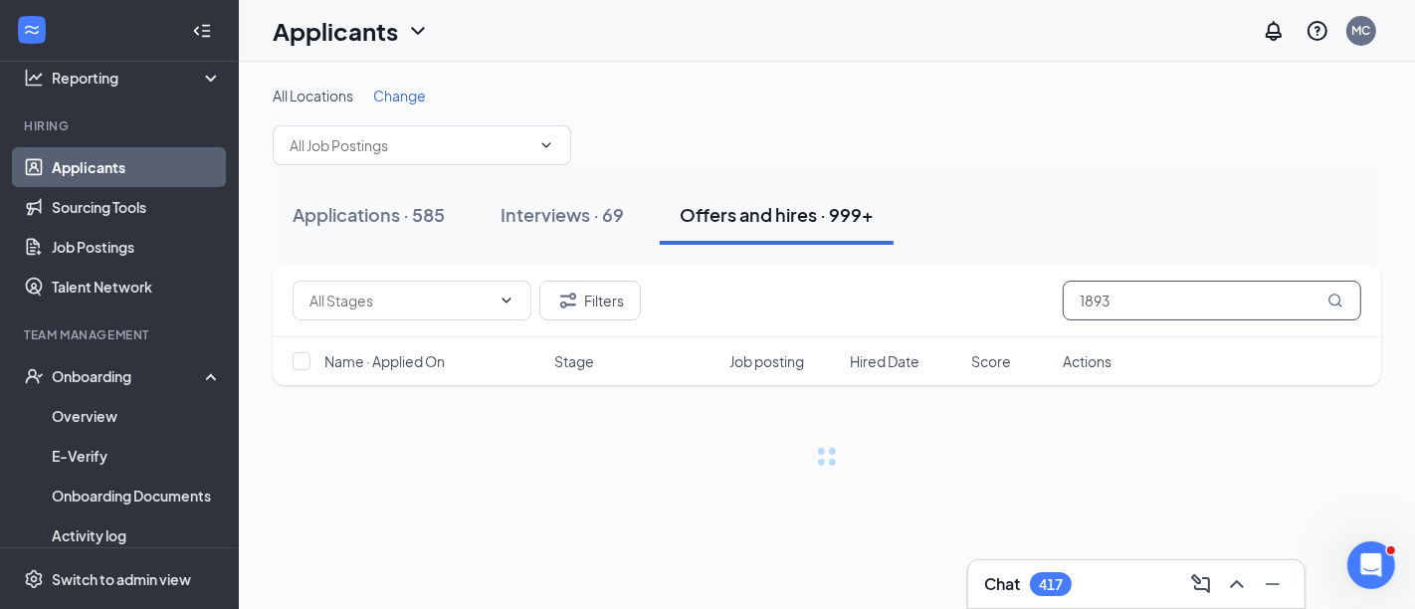
click at [1144, 301] on input "1893" at bounding box center [1212, 301] width 298 height 40
type input "1"
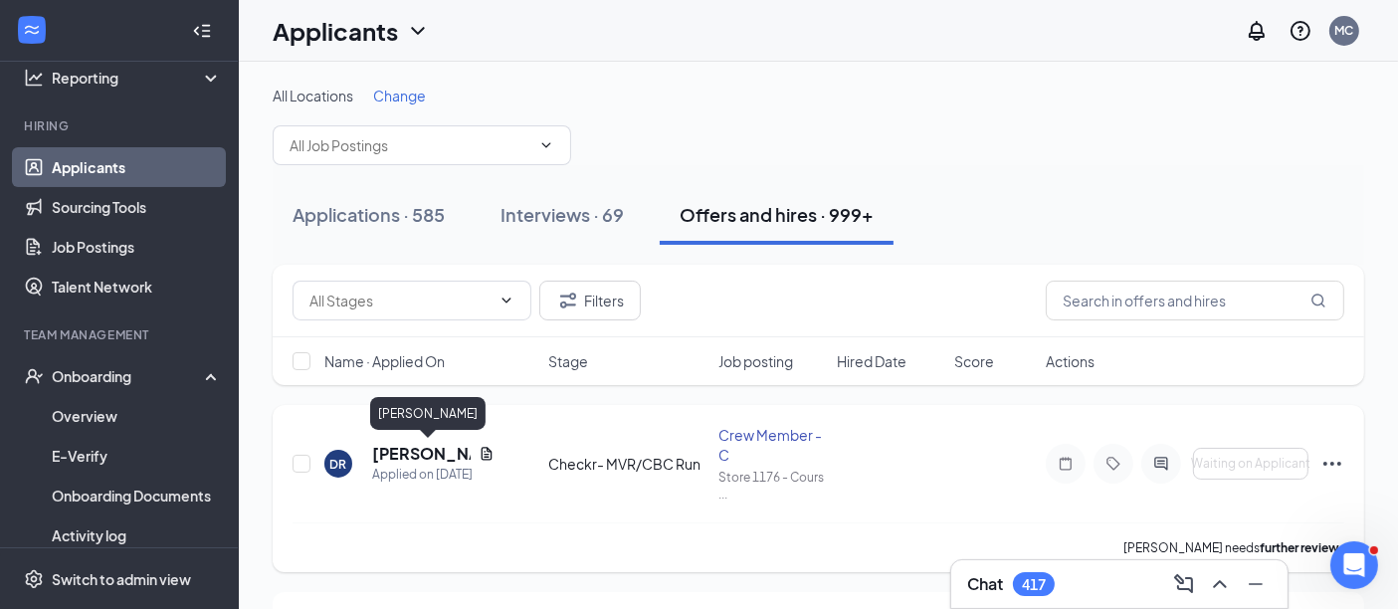
click at [403, 448] on h5 "[PERSON_NAME]" at bounding box center [421, 454] width 99 height 22
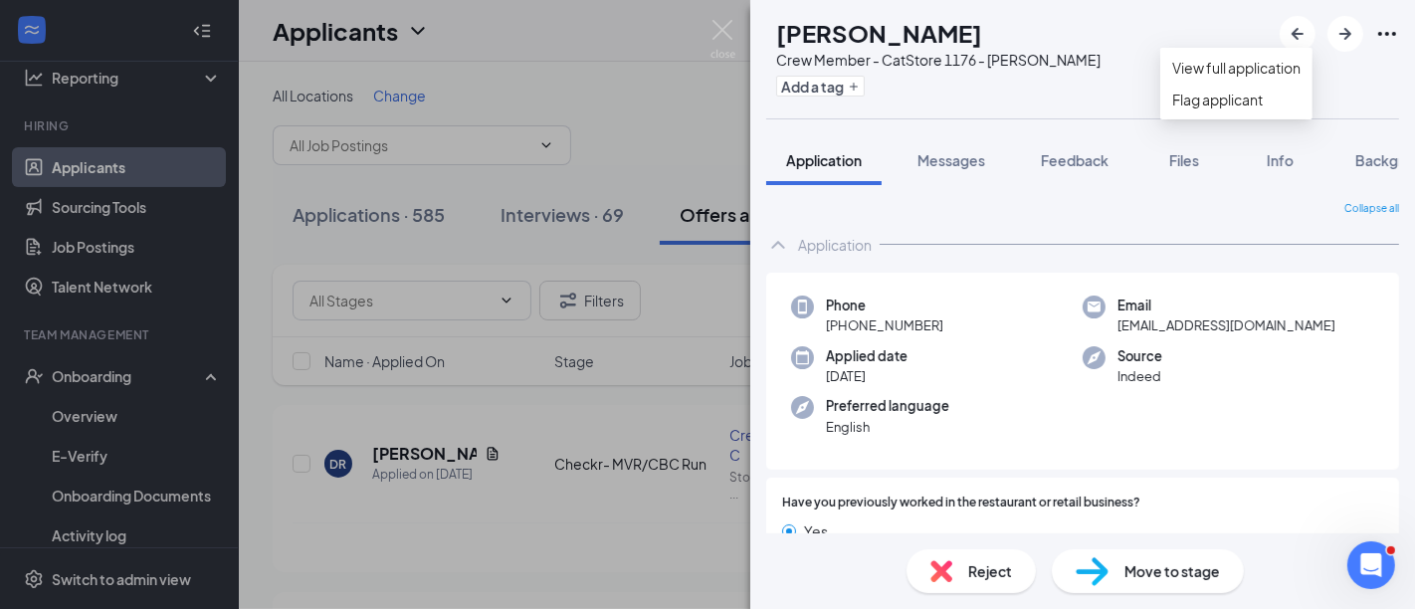
click at [1390, 28] on icon "Ellipses" at bounding box center [1387, 34] width 24 height 24
click at [1244, 74] on link "View full application" at bounding box center [1236, 68] width 128 height 22
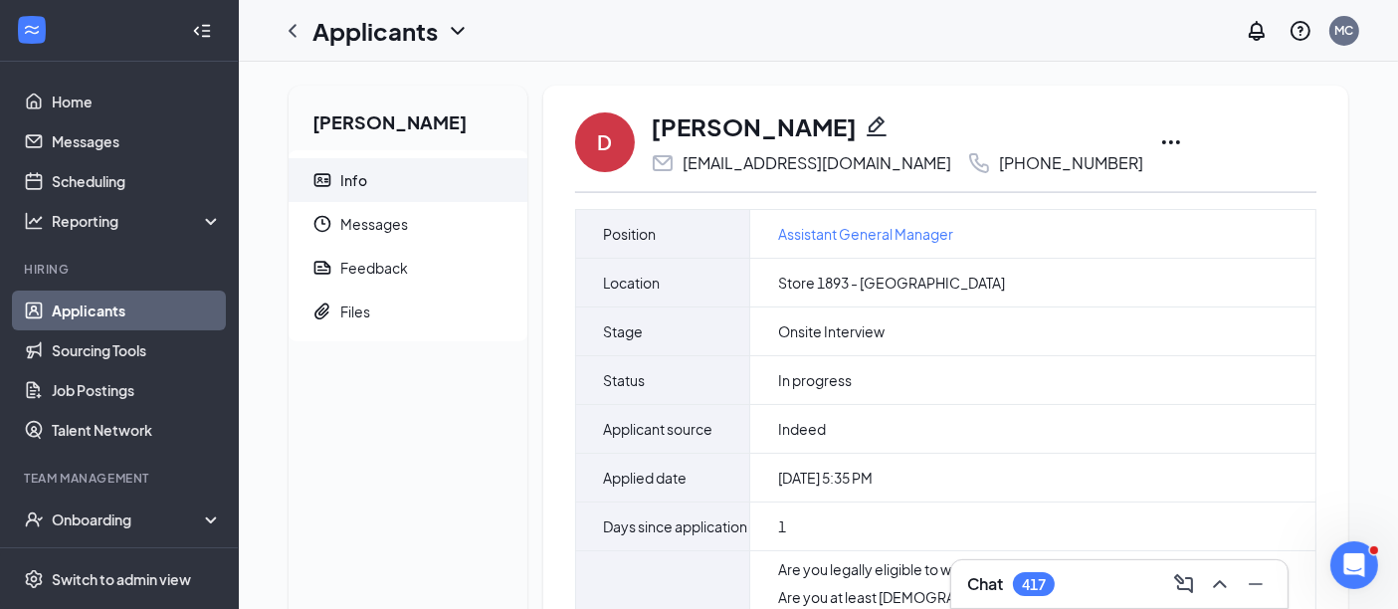
click at [1159, 141] on icon "Ellipses" at bounding box center [1171, 142] width 24 height 24
click at [1159, 138] on icon "Ellipses" at bounding box center [1171, 142] width 24 height 24
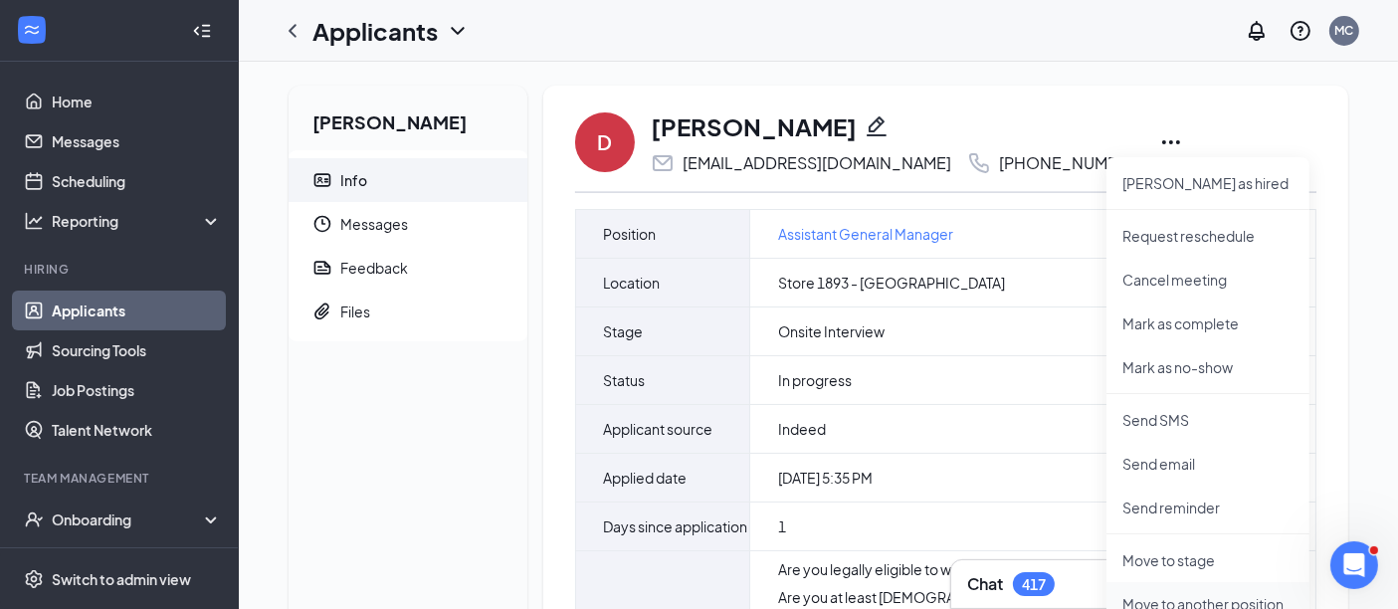
click at [1197, 601] on p "Move to another position" at bounding box center [1207, 604] width 171 height 20
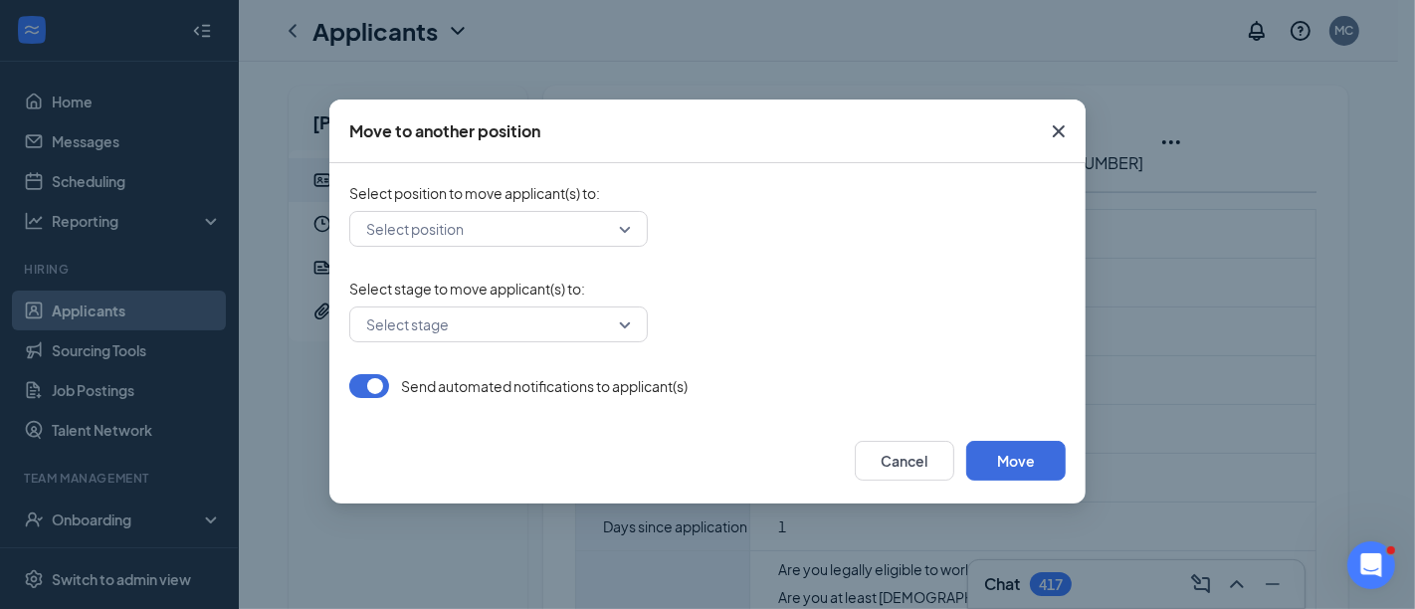
click at [628, 239] on div "Select position" at bounding box center [498, 229] width 298 height 36
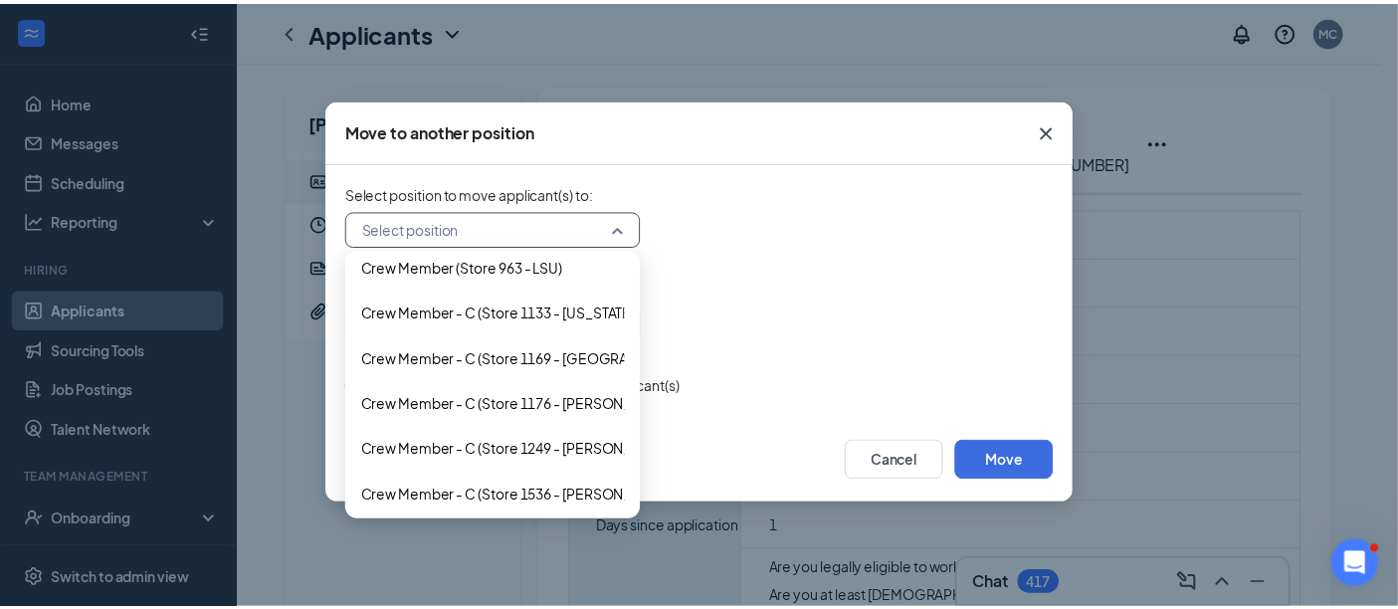
scroll to position [3843, 0]
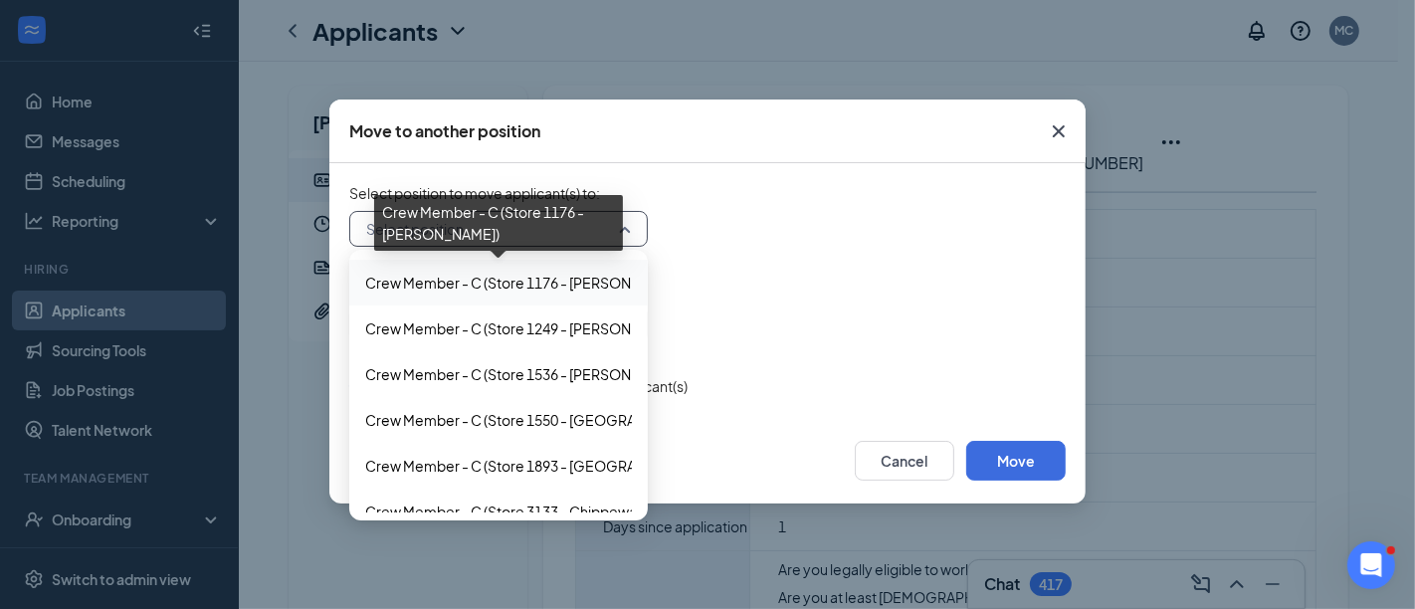
click at [503, 286] on span "Crew Member - C (Store 1176 - Coursey)" at bounding box center [525, 283] width 321 height 22
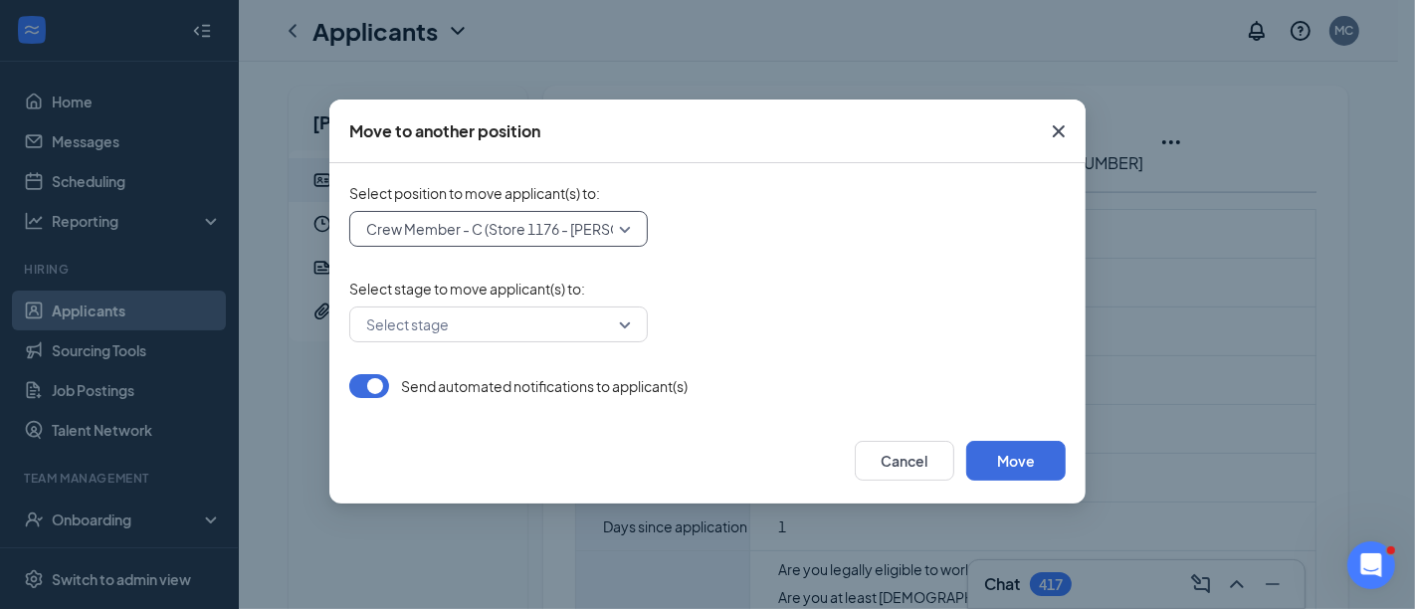
click at [578, 321] on input "search" at bounding box center [491, 324] width 261 height 34
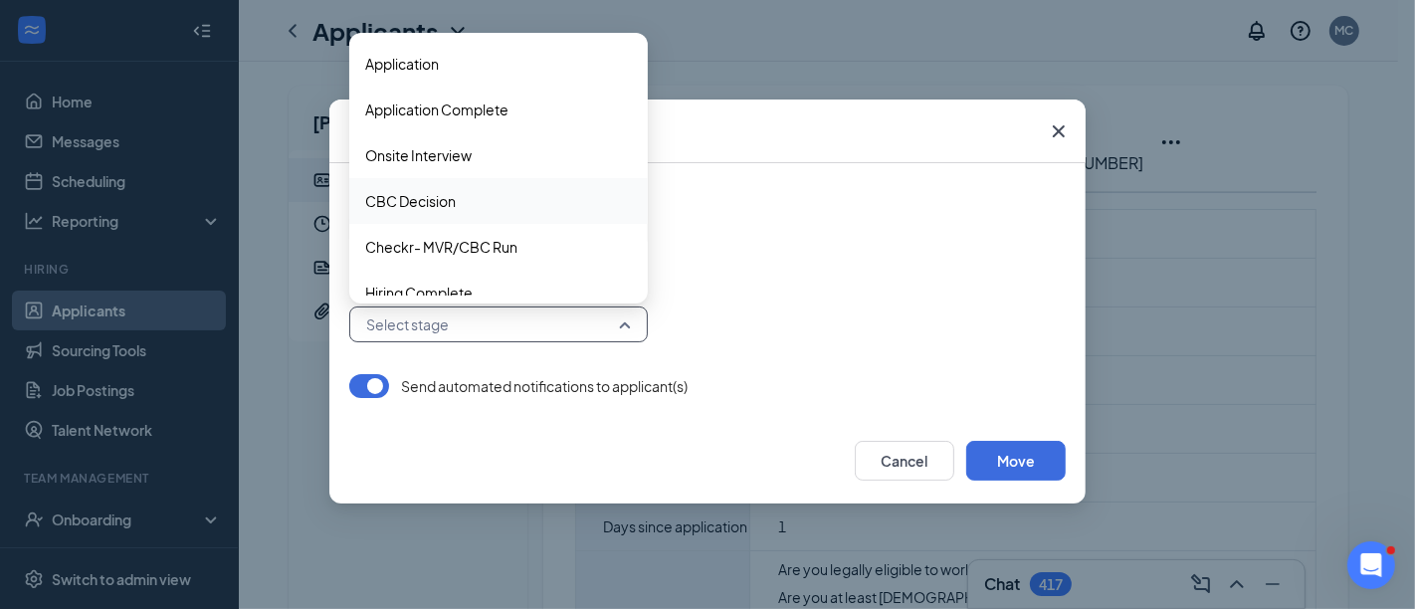
click at [448, 202] on span "CBC Decision" at bounding box center [410, 201] width 91 height 22
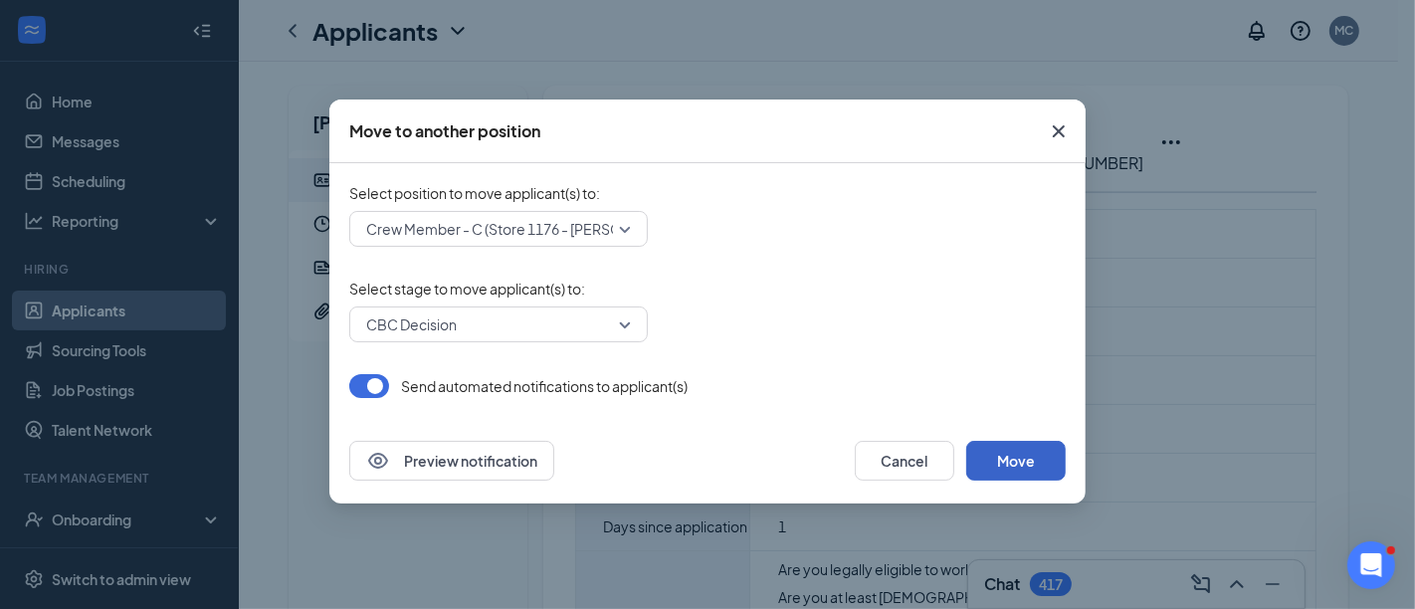
click at [1015, 457] on button "Move" at bounding box center [1015, 461] width 99 height 40
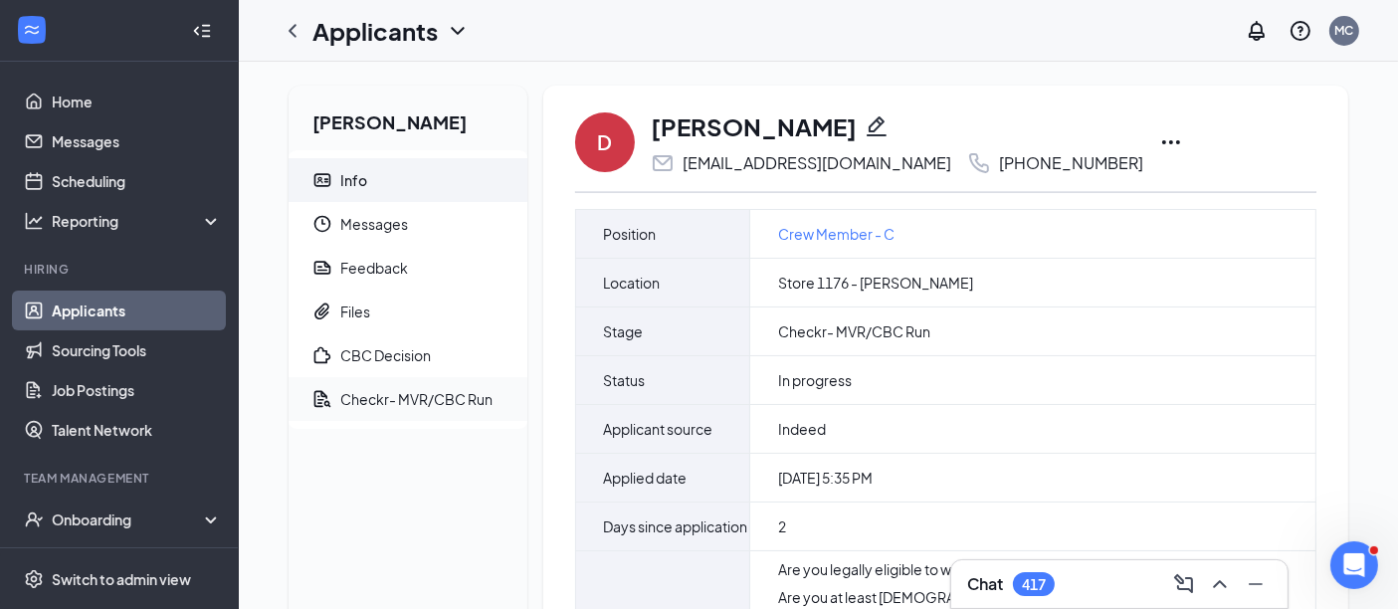
click at [368, 399] on div "Checkr- MVR/CBC Run" at bounding box center [416, 399] width 152 height 20
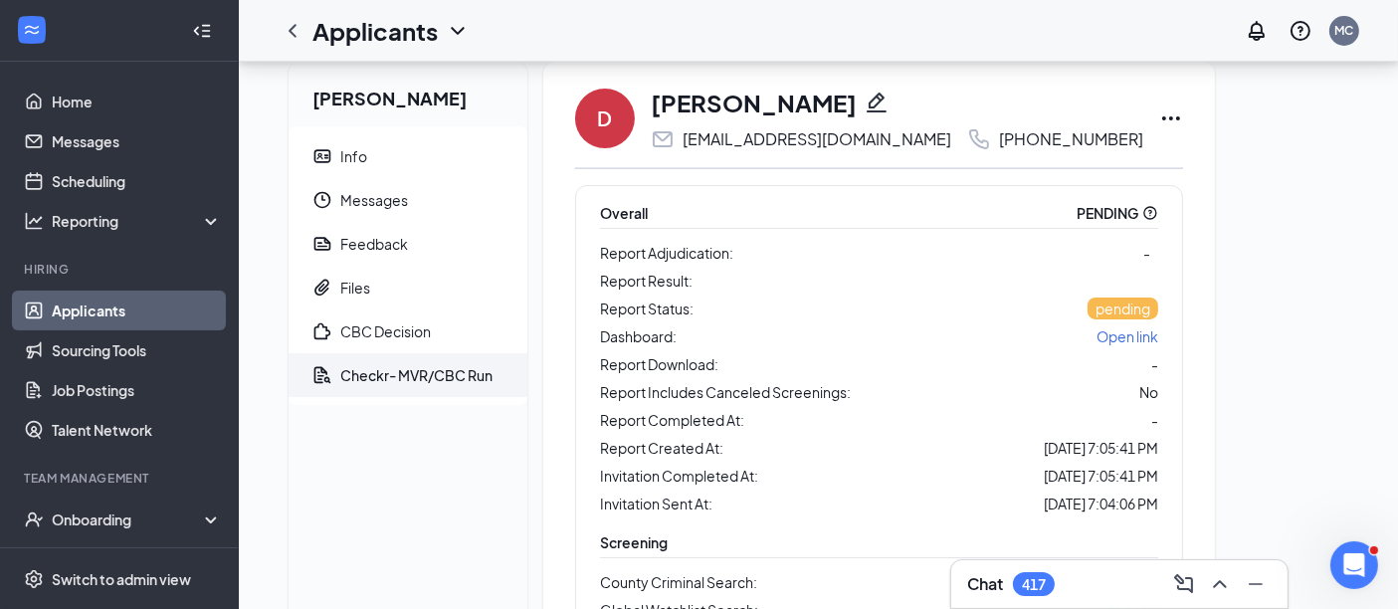
scroll to position [14, 0]
